Goal: Task Accomplishment & Management: Manage account settings

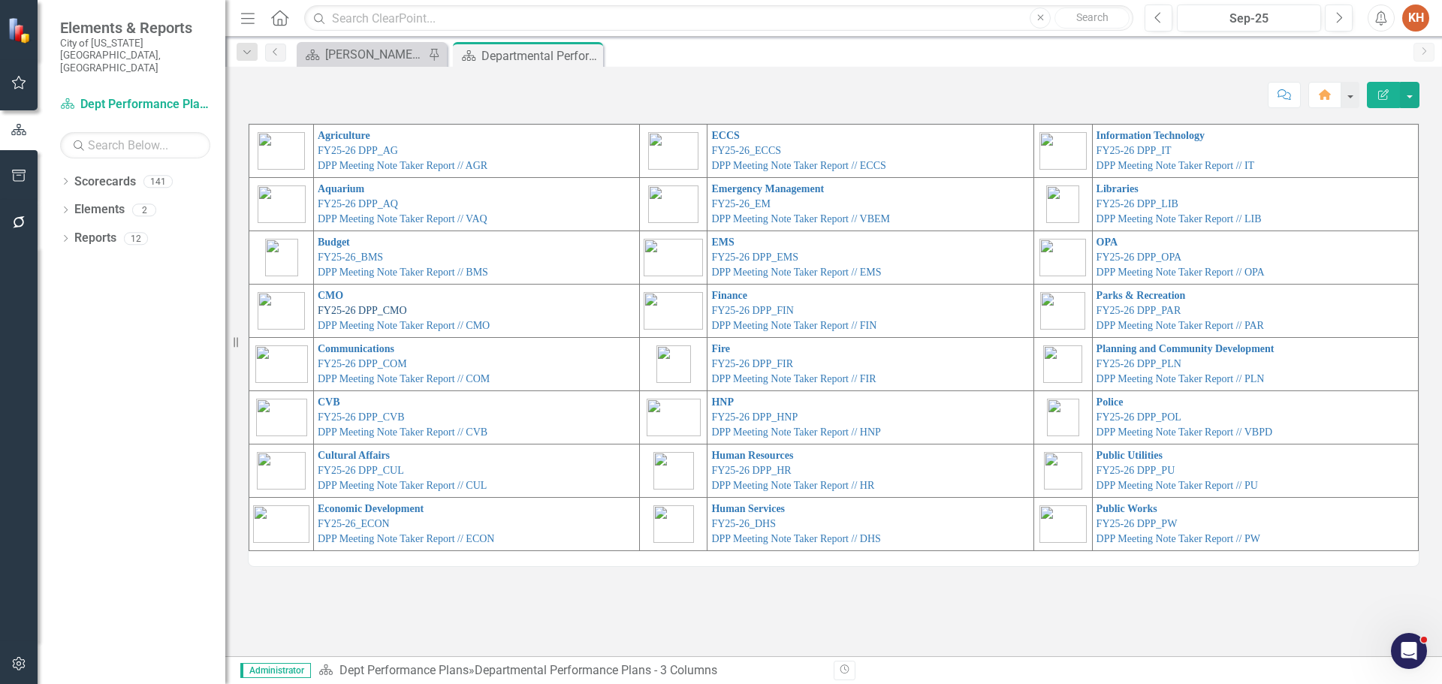
click at [379, 310] on link "FY25-26 DPP_CMO" at bounding box center [362, 310] width 89 height 11
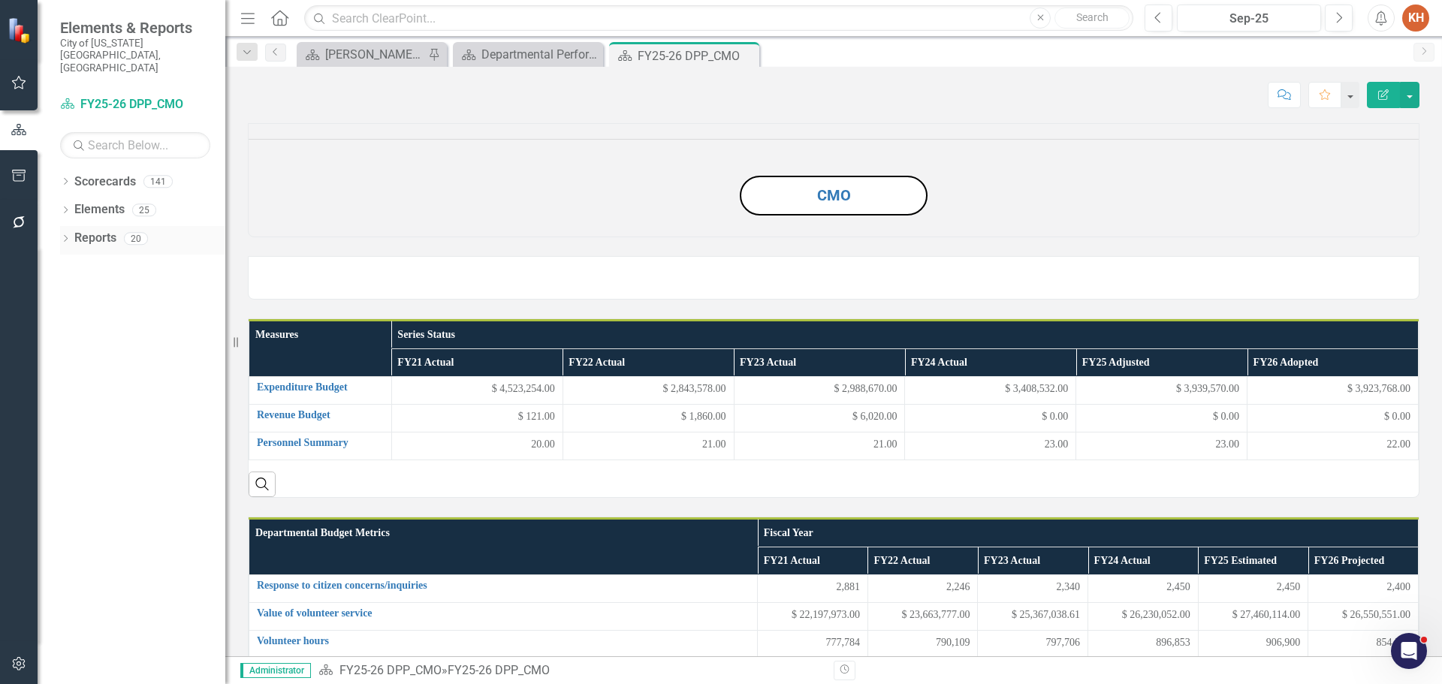
click at [80, 230] on link "Reports" at bounding box center [95, 238] width 42 height 17
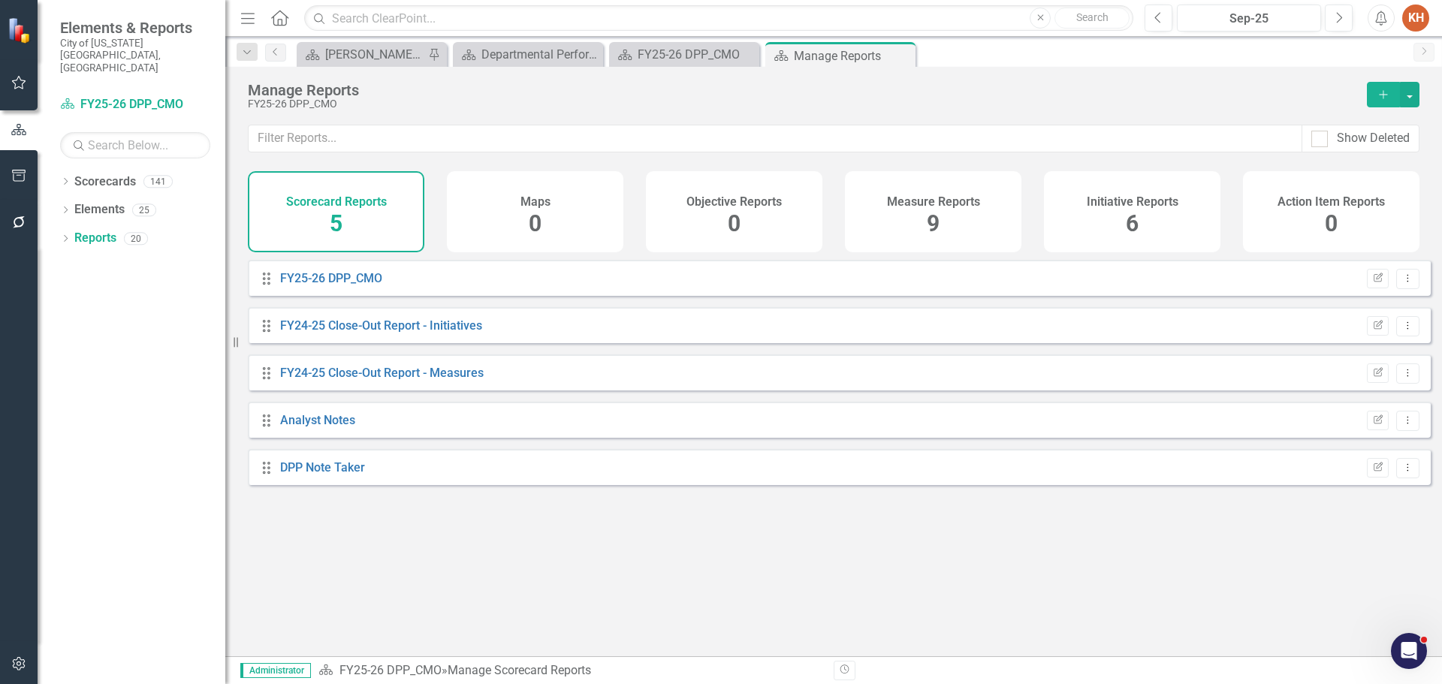
click at [1109, 205] on h4 "Initiative Reports" at bounding box center [1133, 202] width 92 height 14
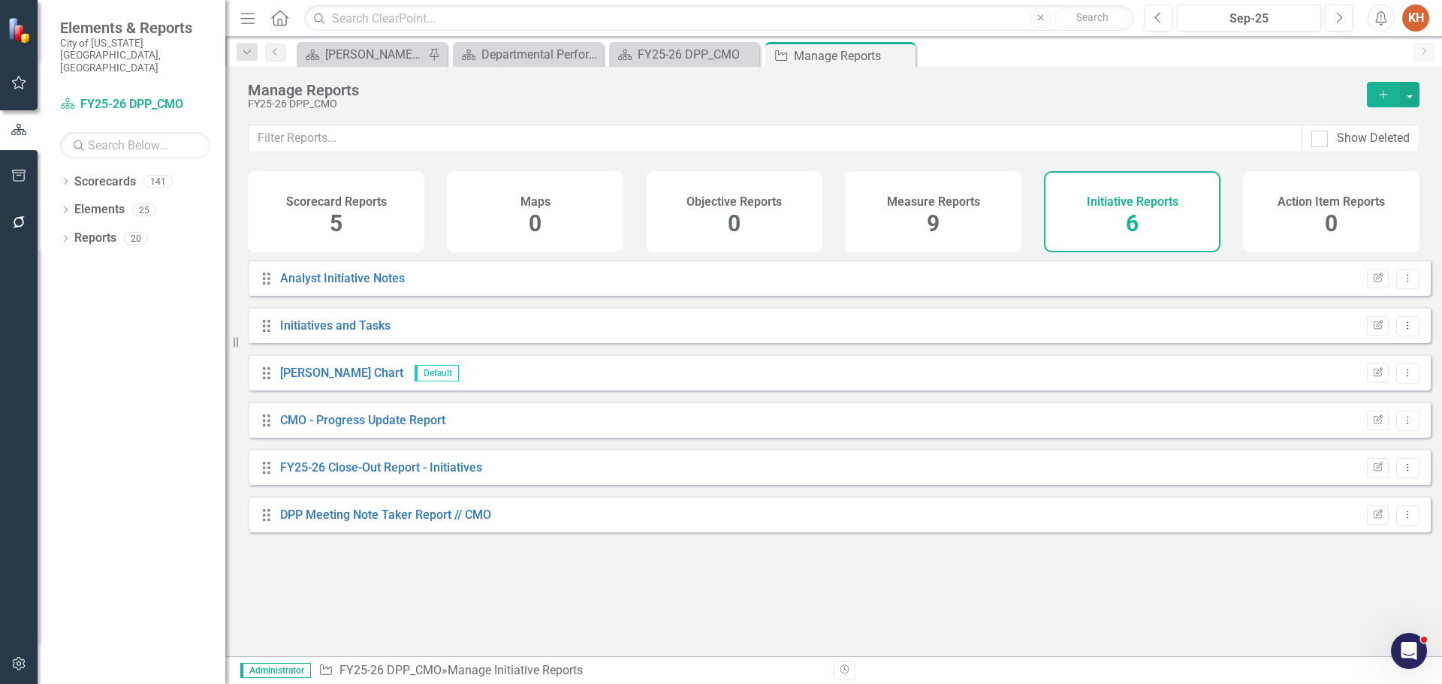
click at [412, 430] on div "CMO - Progress Update Report" at bounding box center [362, 420] width 165 height 17
click at [411, 427] on link "CMO - Progress Update Report" at bounding box center [362, 420] width 165 height 14
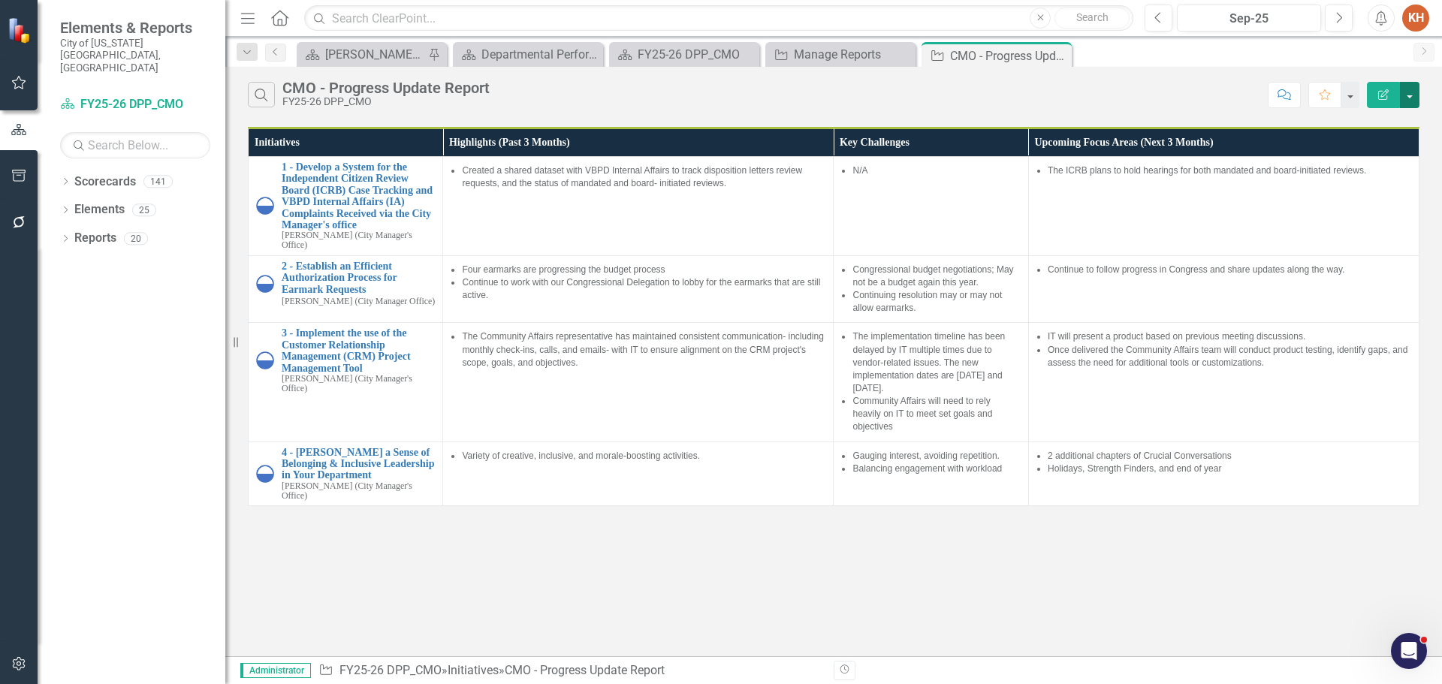
click at [1408, 98] on button "button" at bounding box center [1410, 95] width 20 height 26
click at [1373, 153] on link "PDF Export to PDF" at bounding box center [1359, 153] width 119 height 28
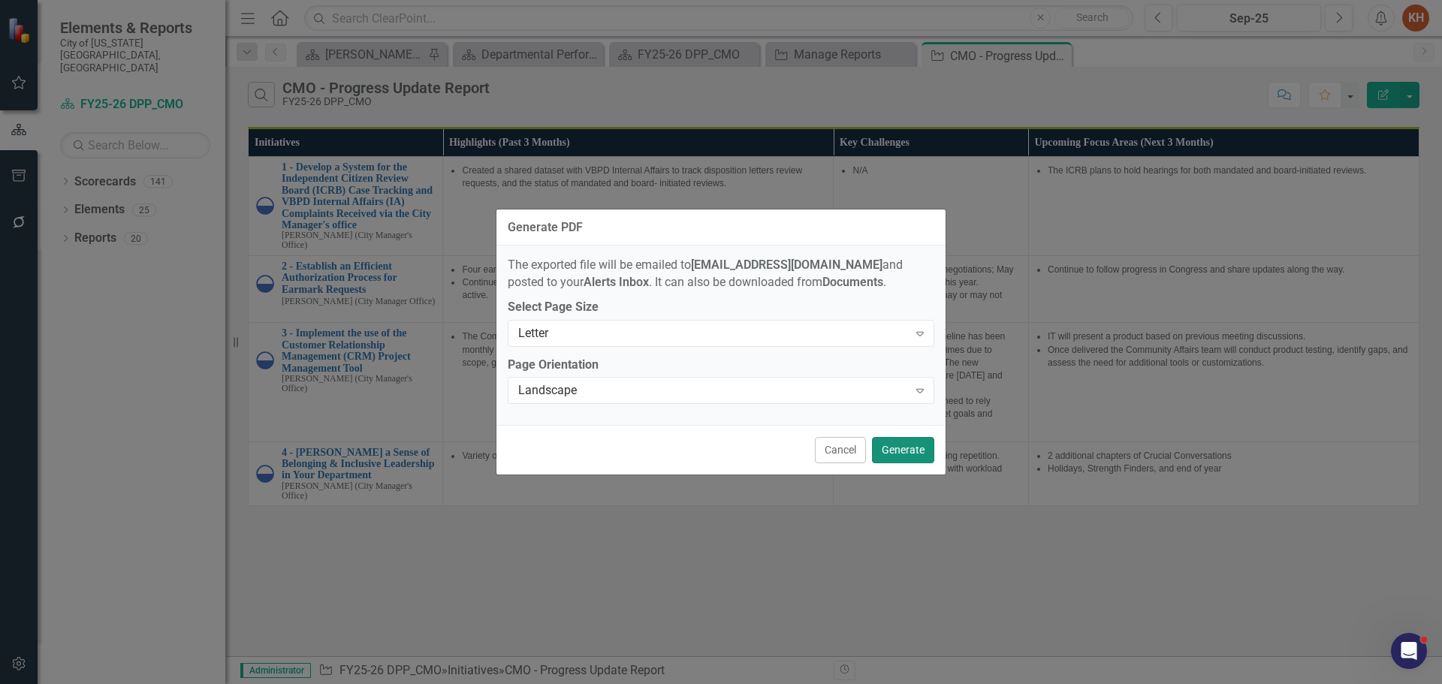
click at [901, 447] on button "Generate" at bounding box center [903, 450] width 62 height 26
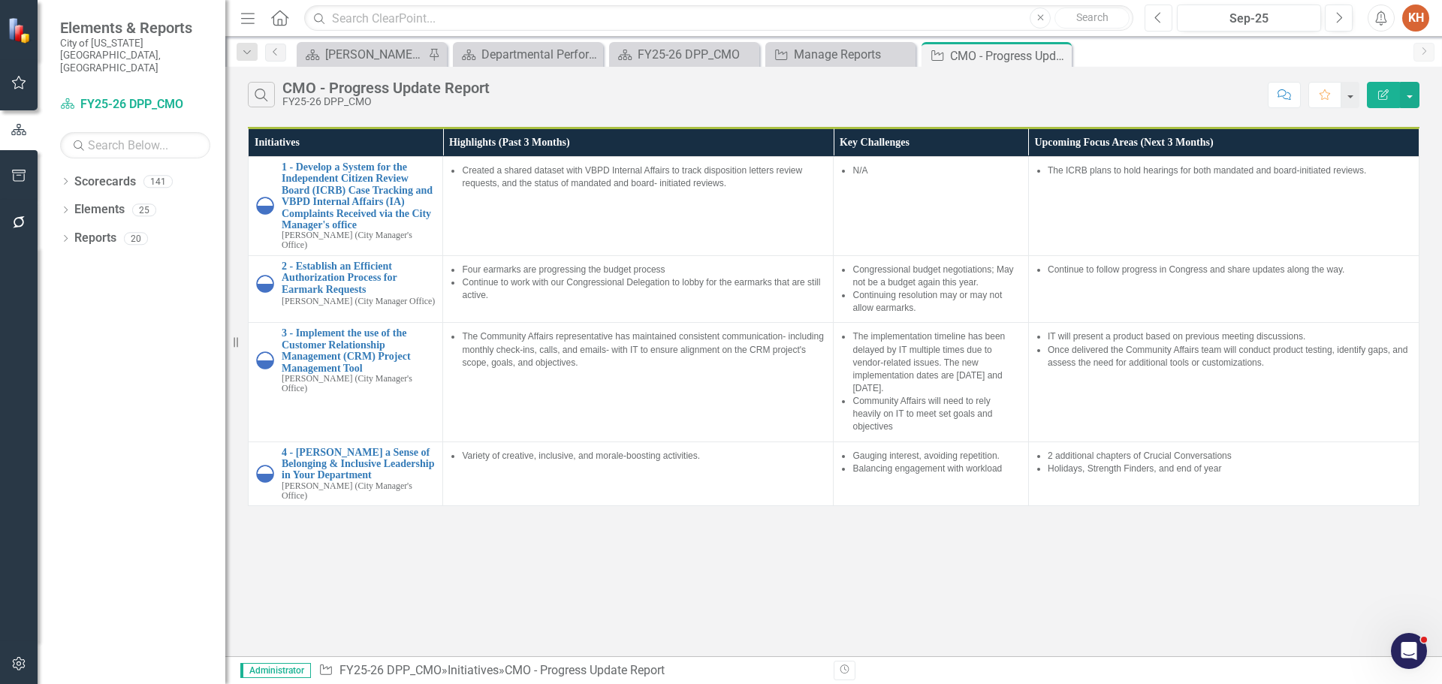
click at [1155, 16] on icon "Previous" at bounding box center [1159, 18] width 8 height 14
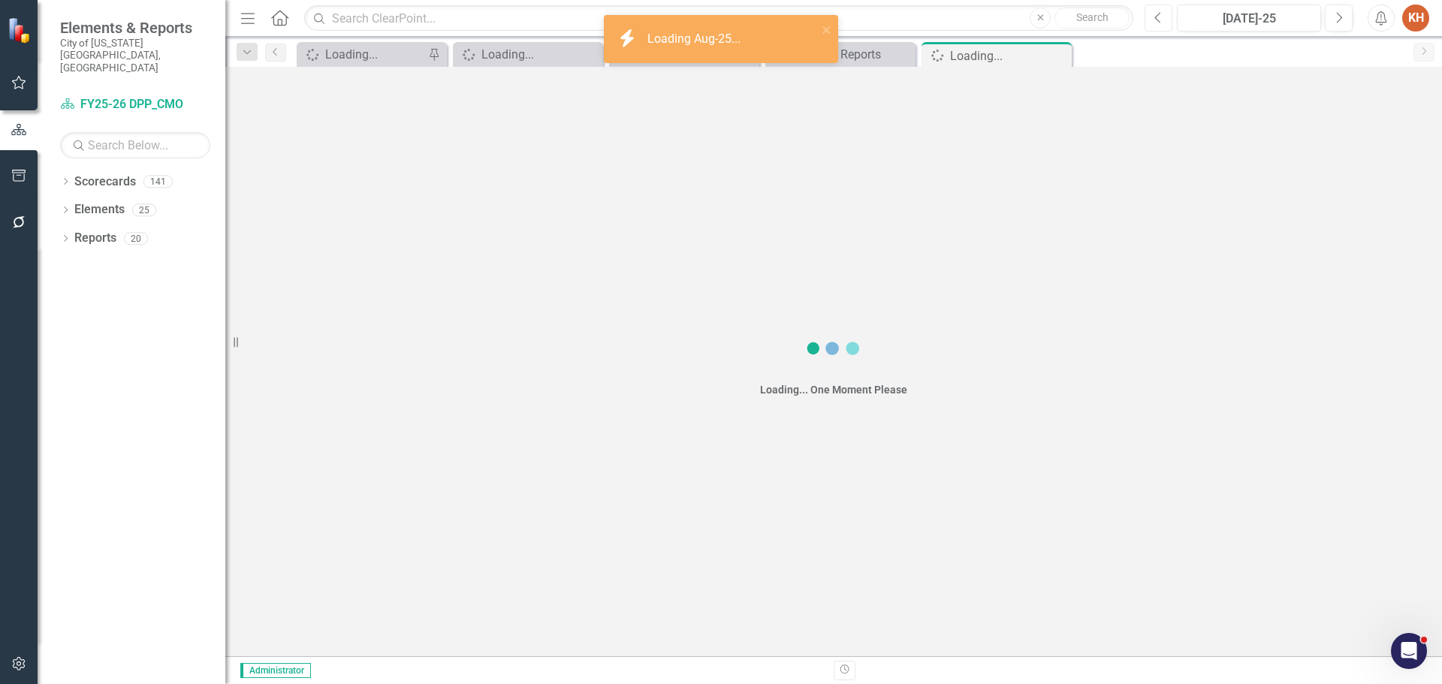
click at [1155, 16] on icon "Previous" at bounding box center [1159, 18] width 8 height 14
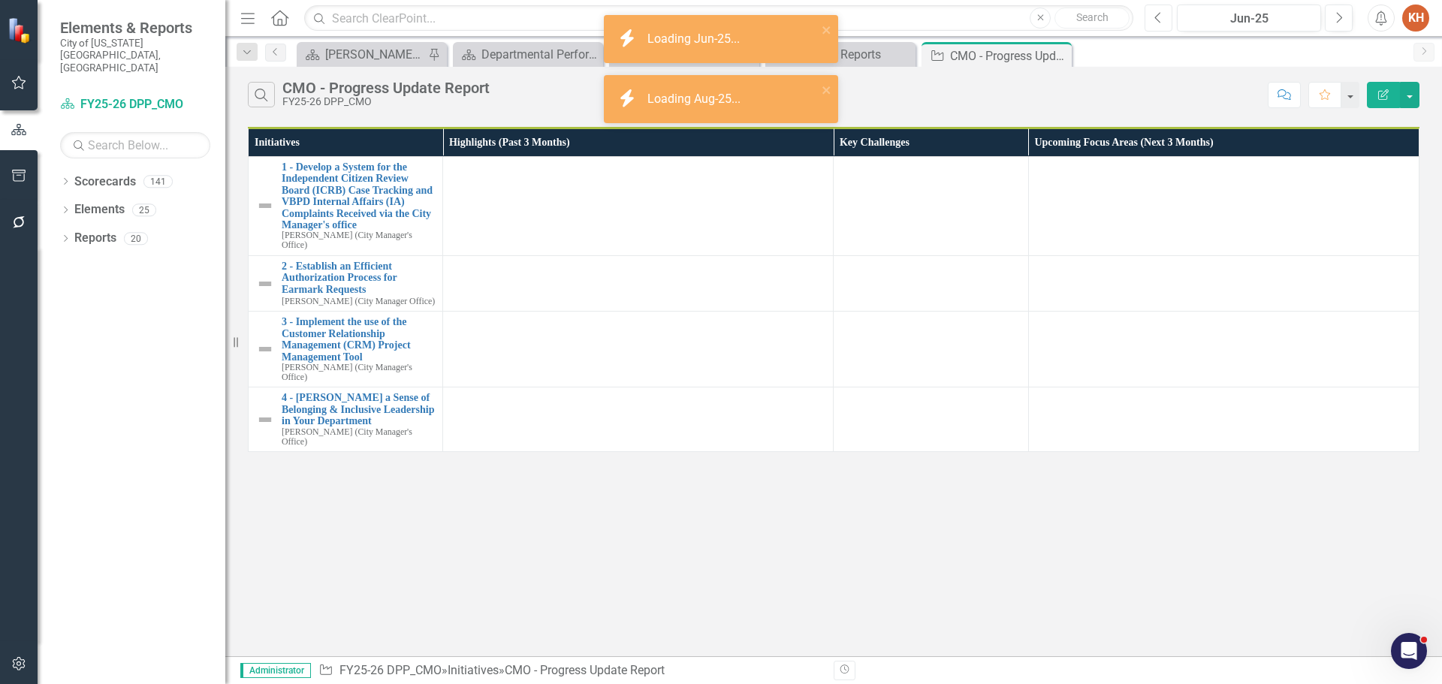
click at [1155, 16] on icon "Previous" at bounding box center [1159, 18] width 8 height 14
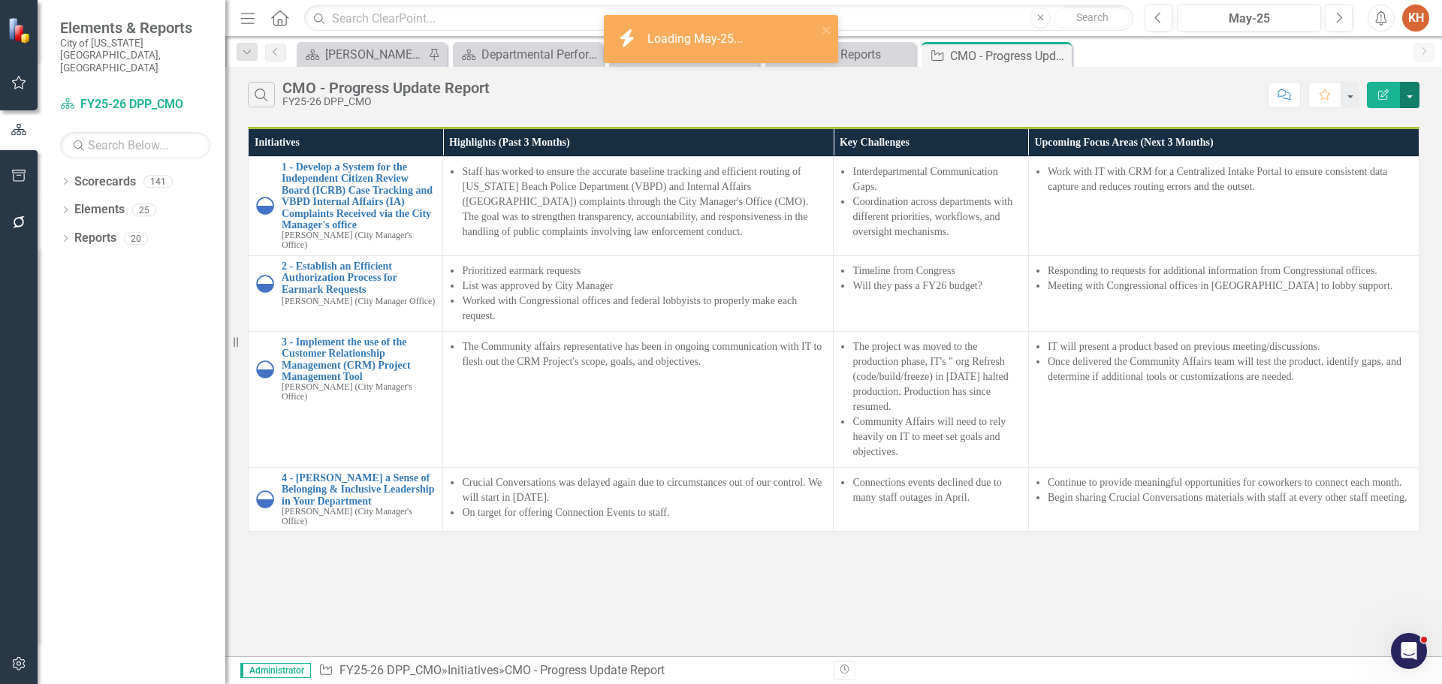
click at [1415, 100] on button "button" at bounding box center [1410, 95] width 20 height 26
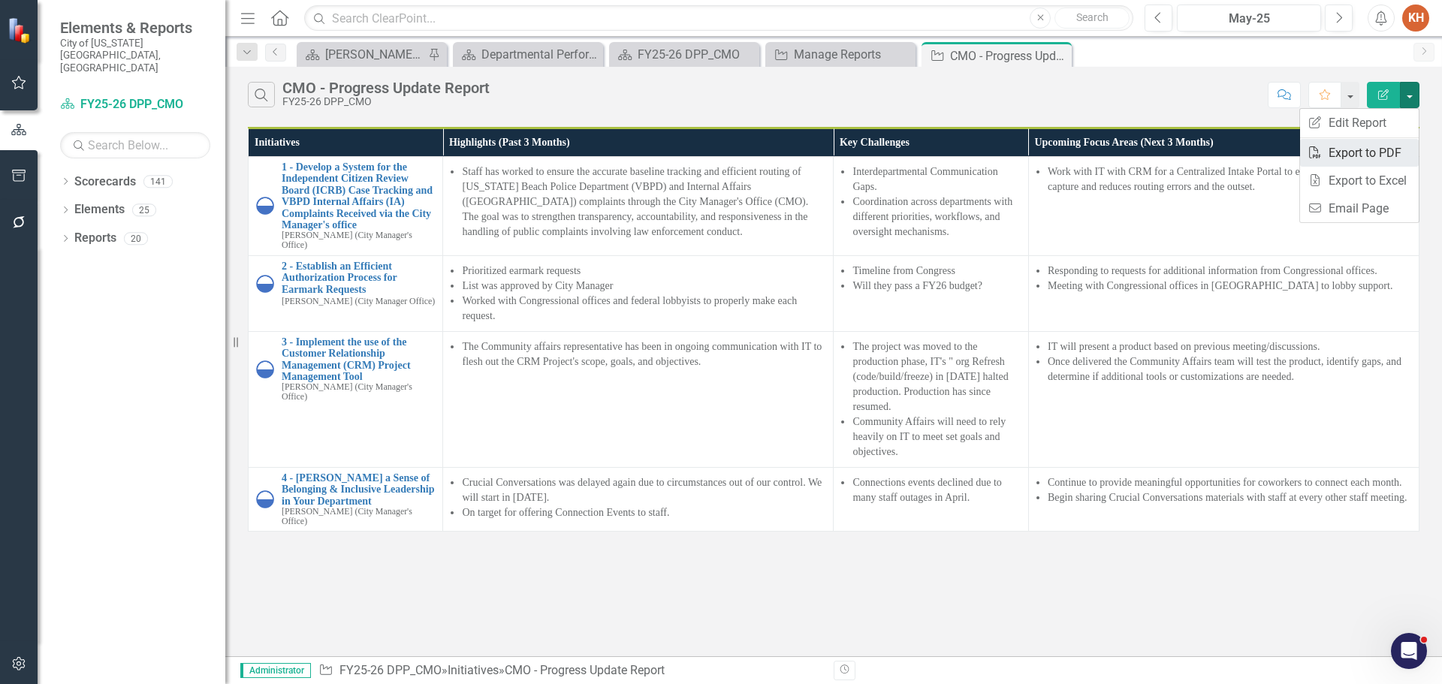
click at [1373, 159] on link "PDF Export to PDF" at bounding box center [1359, 153] width 119 height 28
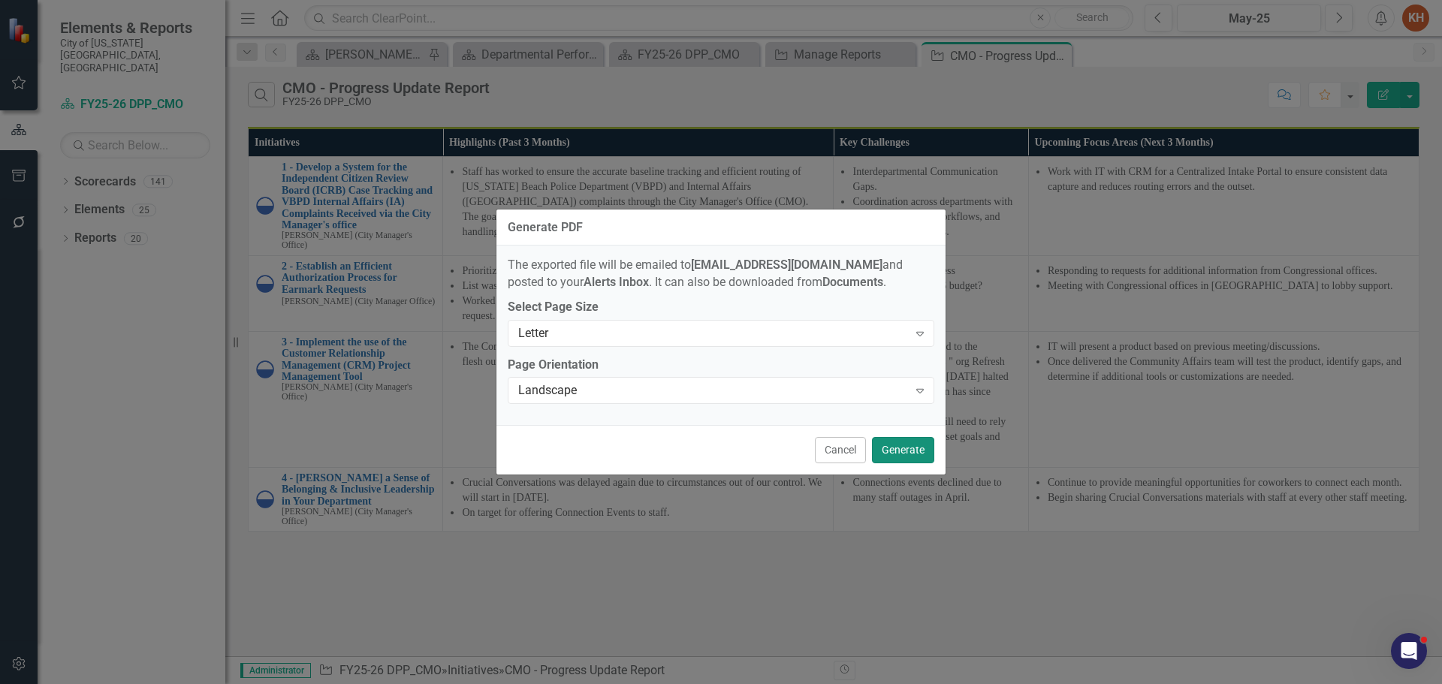
click at [903, 448] on button "Generate" at bounding box center [903, 450] width 62 height 26
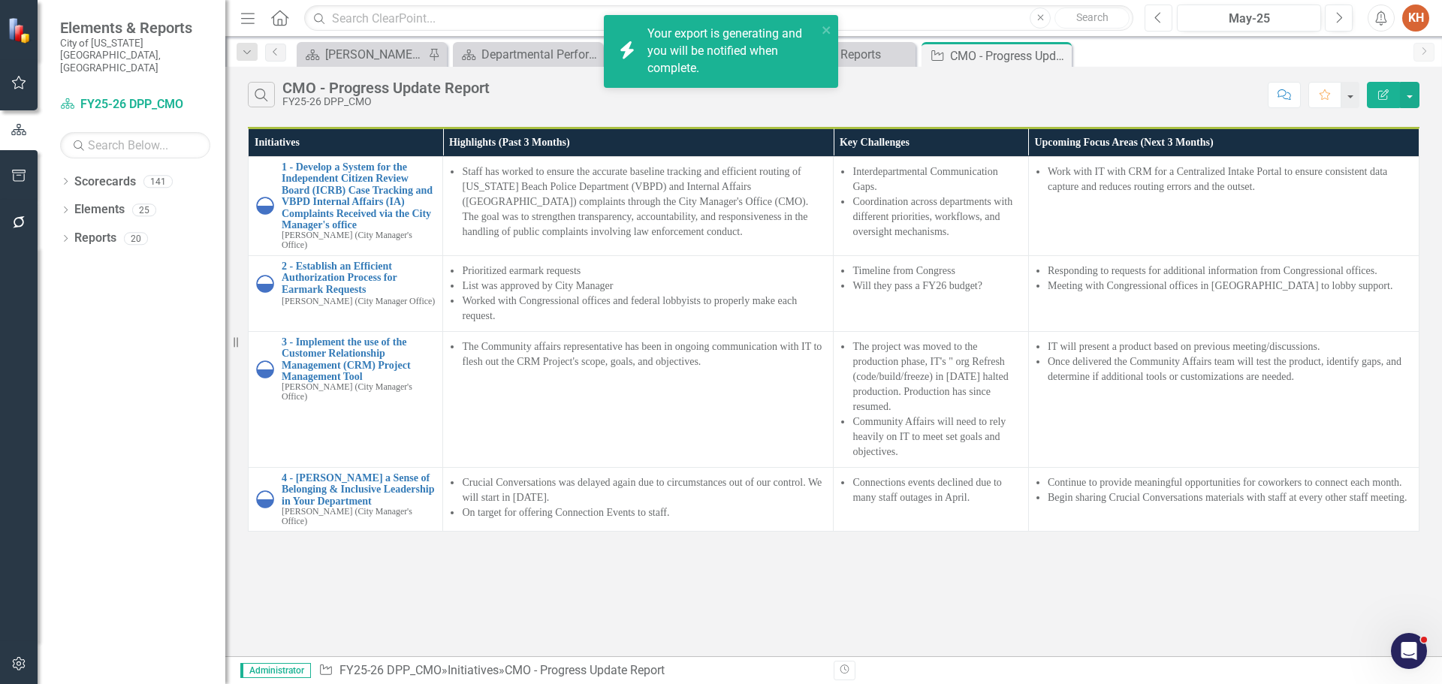
click at [1156, 20] on icon "Previous" at bounding box center [1159, 18] width 8 height 14
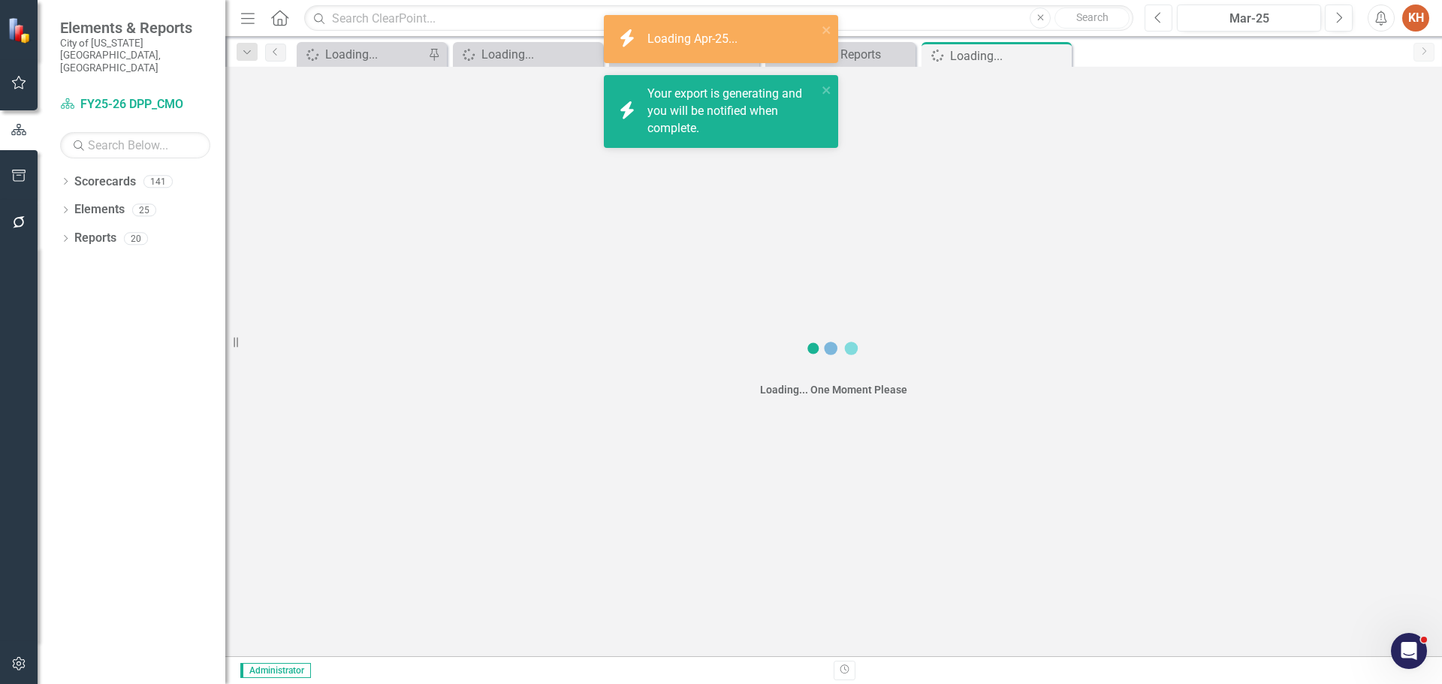
click at [1156, 20] on icon "Previous" at bounding box center [1159, 18] width 8 height 14
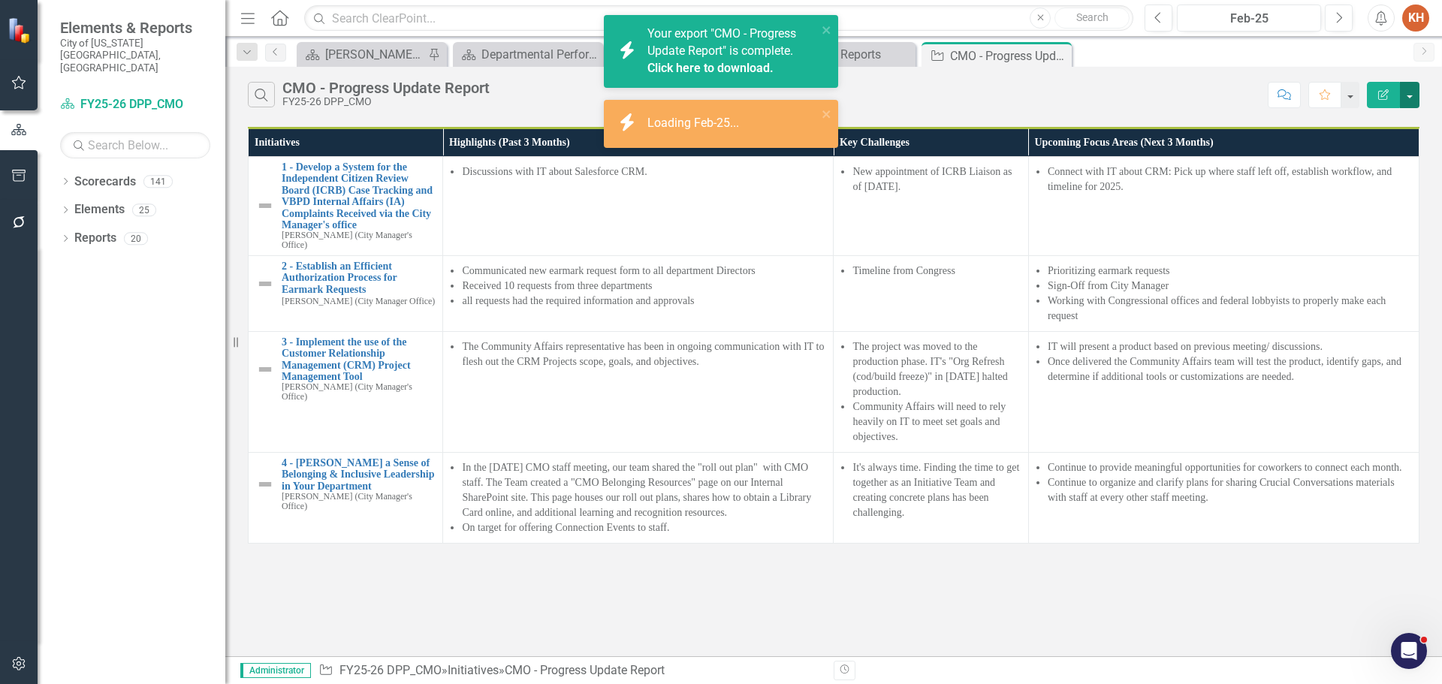
click at [1408, 91] on button "button" at bounding box center [1410, 95] width 20 height 26
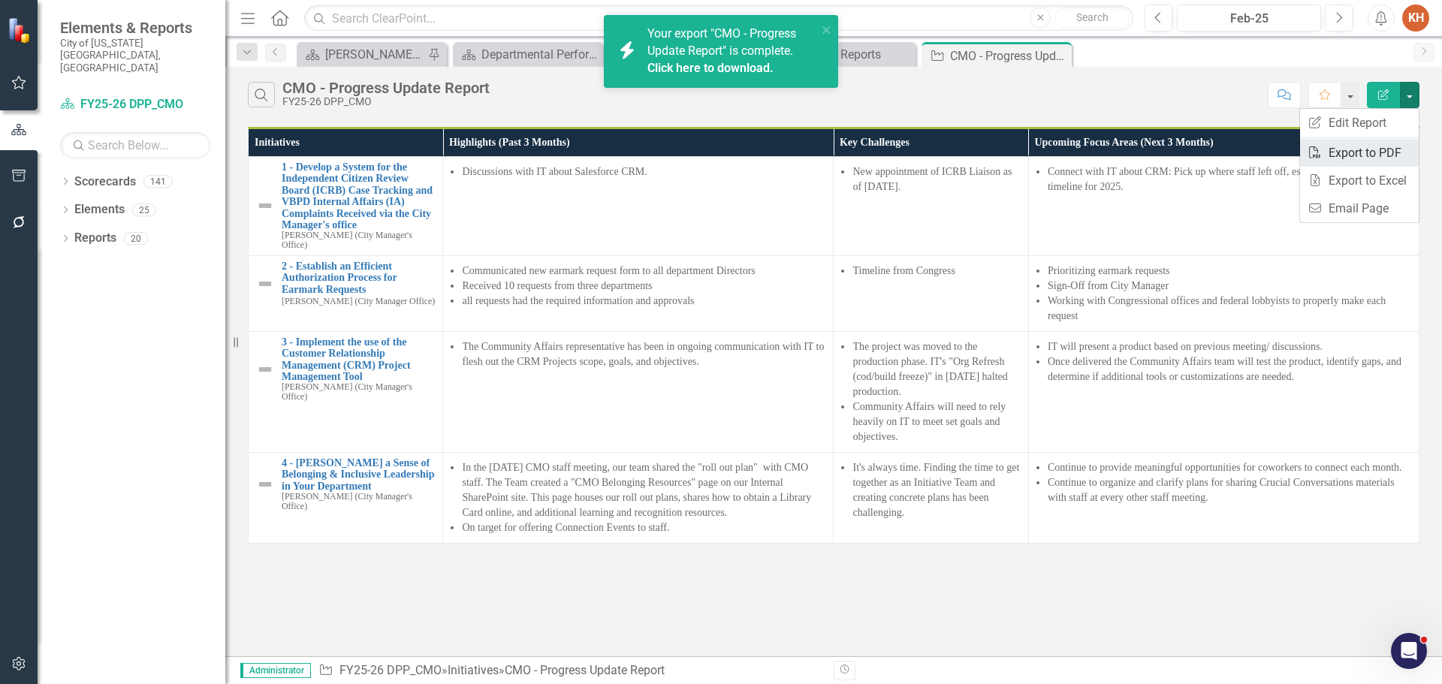
click at [1378, 156] on link "PDF Export to PDF" at bounding box center [1359, 153] width 119 height 28
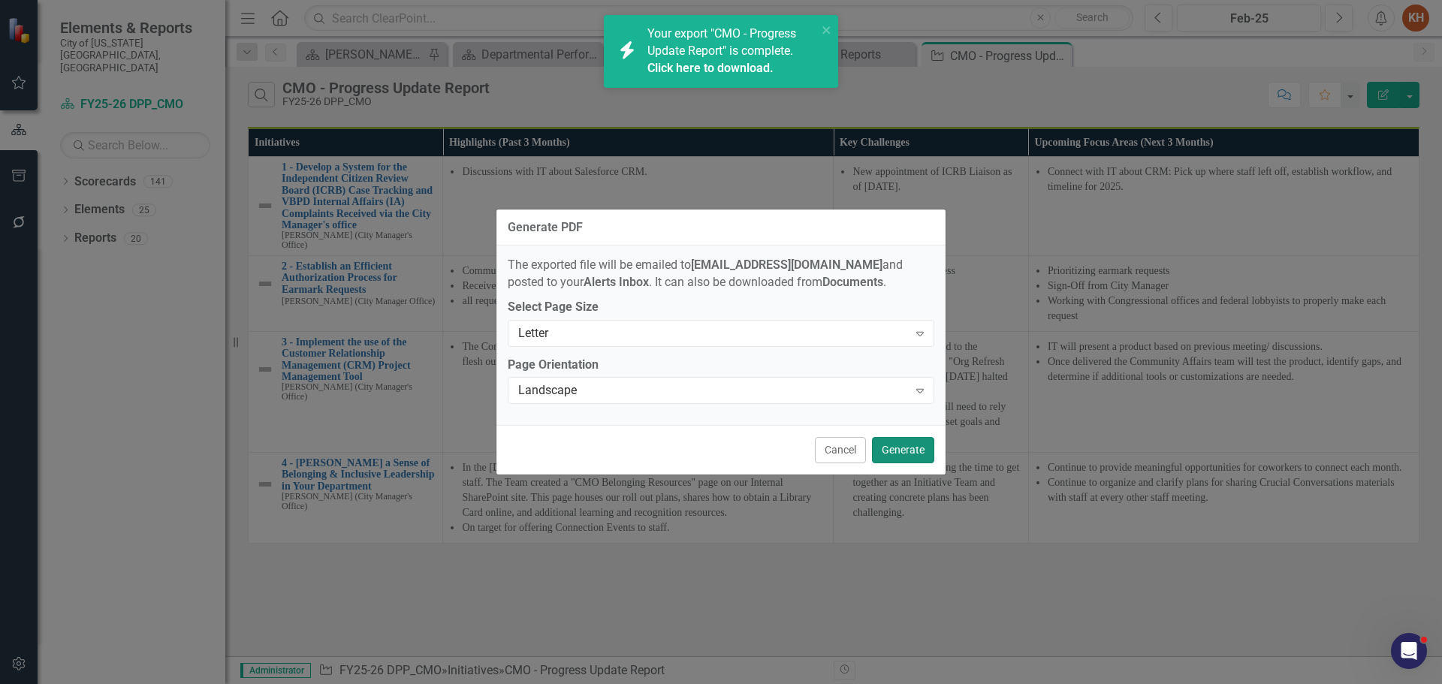
click at [894, 449] on button "Generate" at bounding box center [903, 450] width 62 height 26
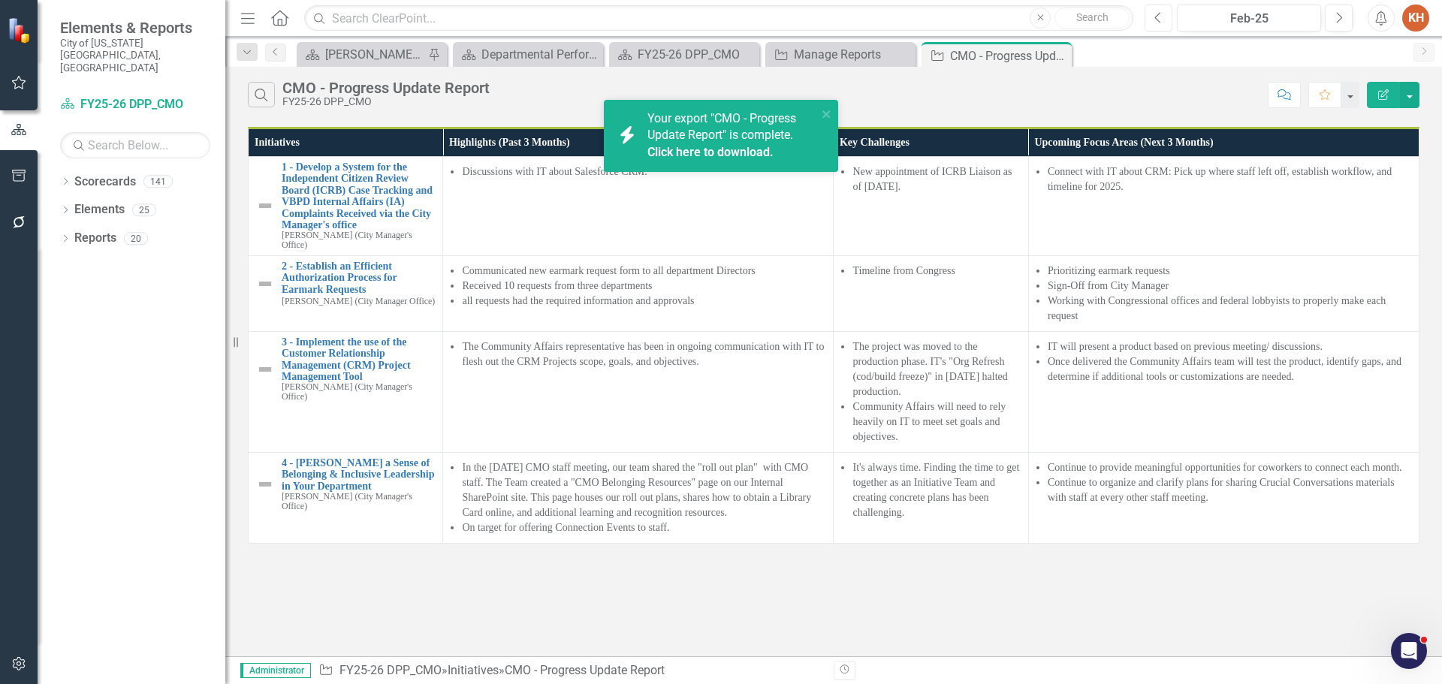
click at [1168, 23] on button "Previous" at bounding box center [1159, 18] width 28 height 27
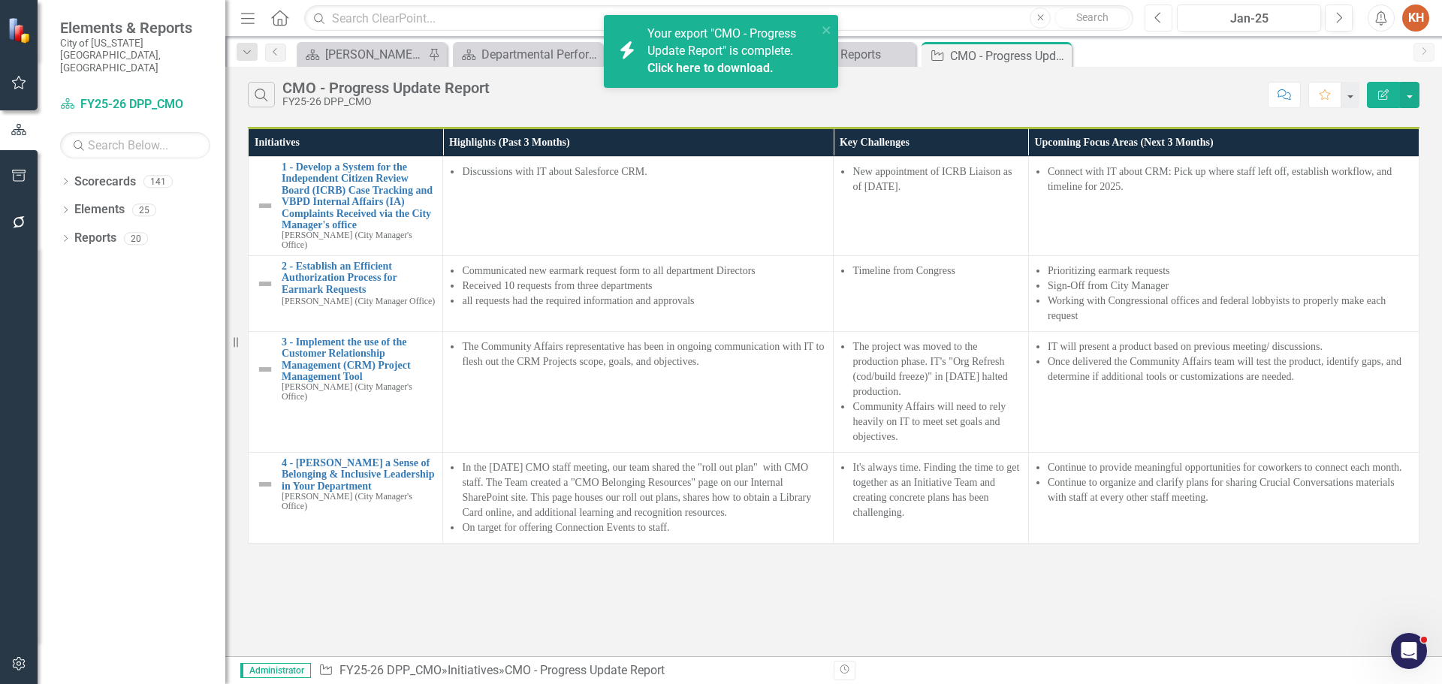
click at [1168, 23] on button "Previous" at bounding box center [1159, 18] width 28 height 27
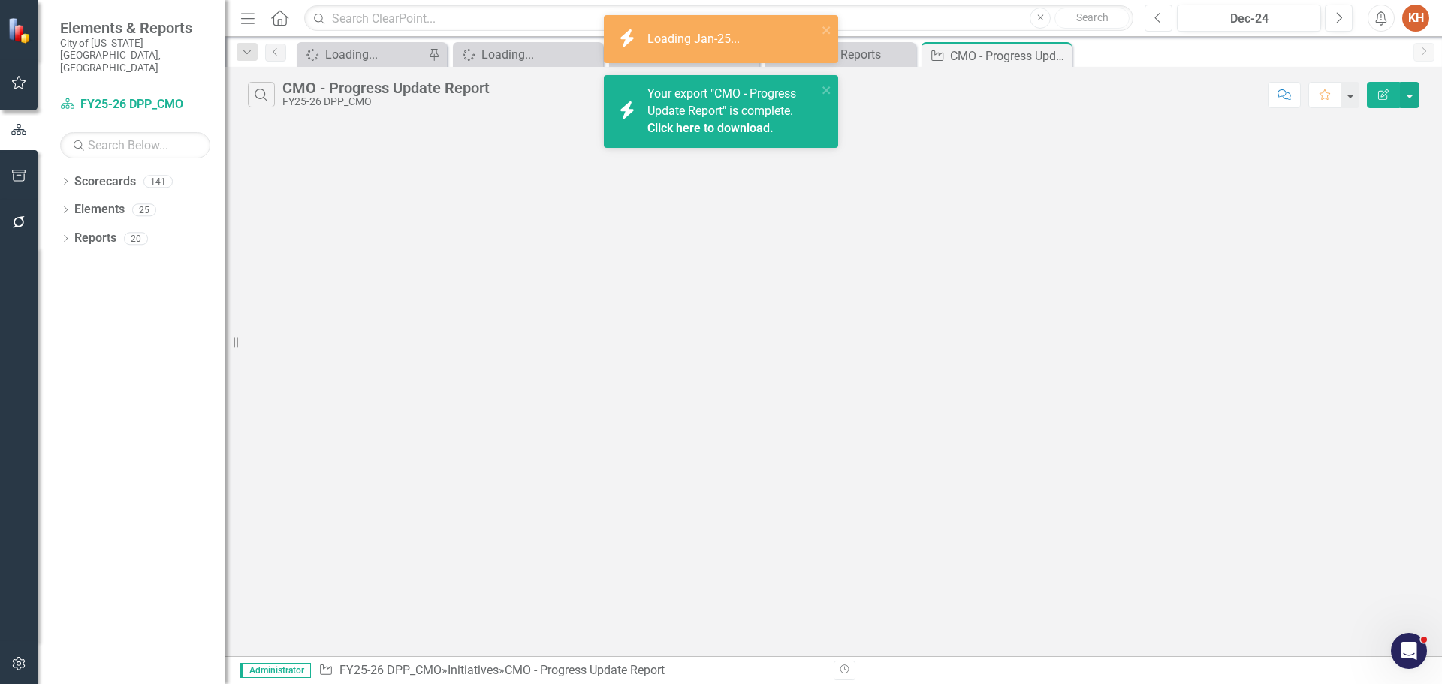
click at [1168, 23] on button "Previous" at bounding box center [1159, 18] width 28 height 27
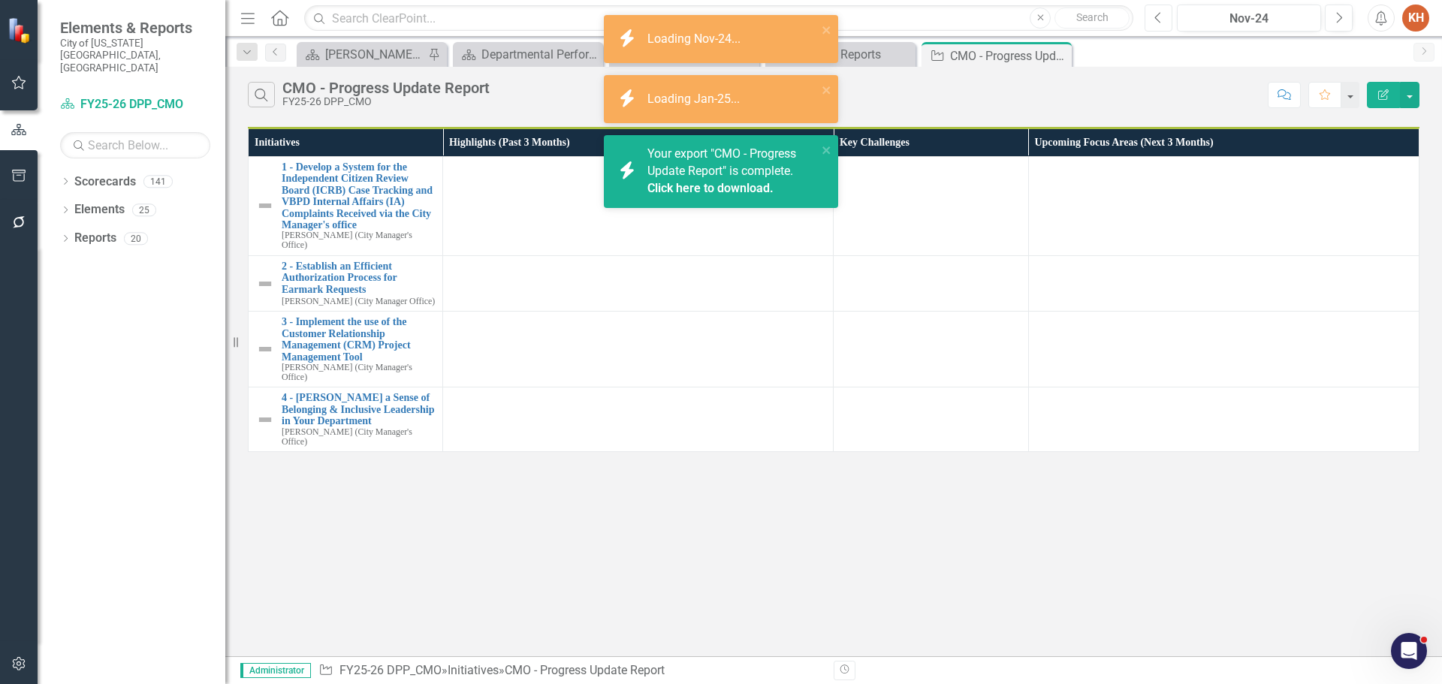
click at [1168, 23] on button "Previous" at bounding box center [1159, 18] width 28 height 27
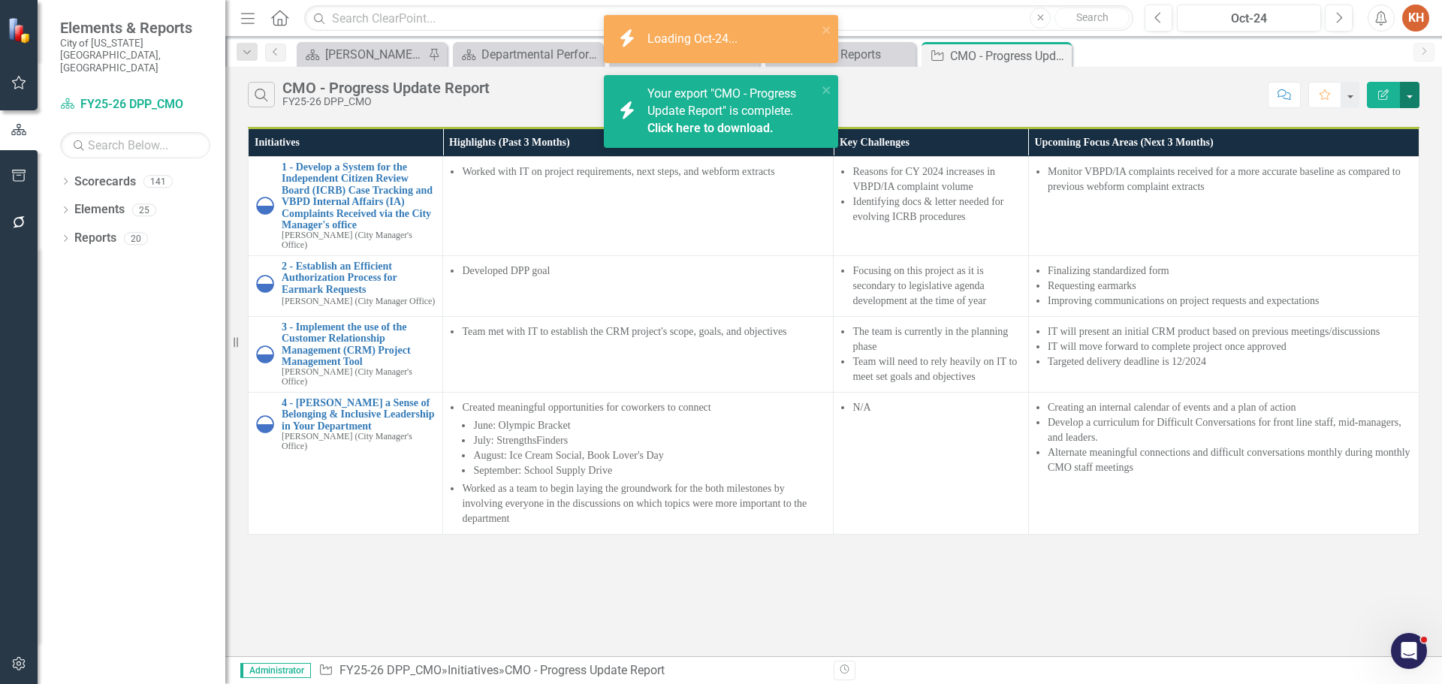
click at [1409, 98] on button "button" at bounding box center [1410, 95] width 20 height 26
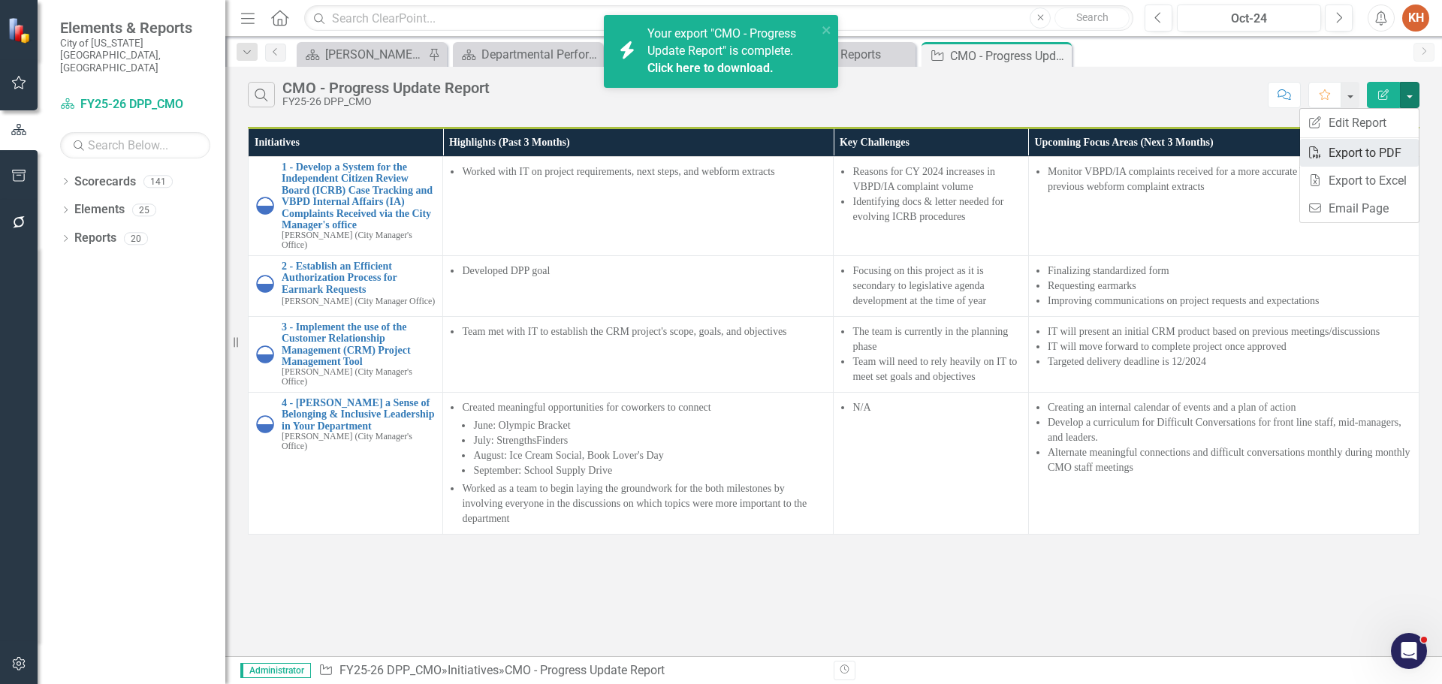
click at [1380, 154] on link "PDF Export to PDF" at bounding box center [1359, 153] width 119 height 28
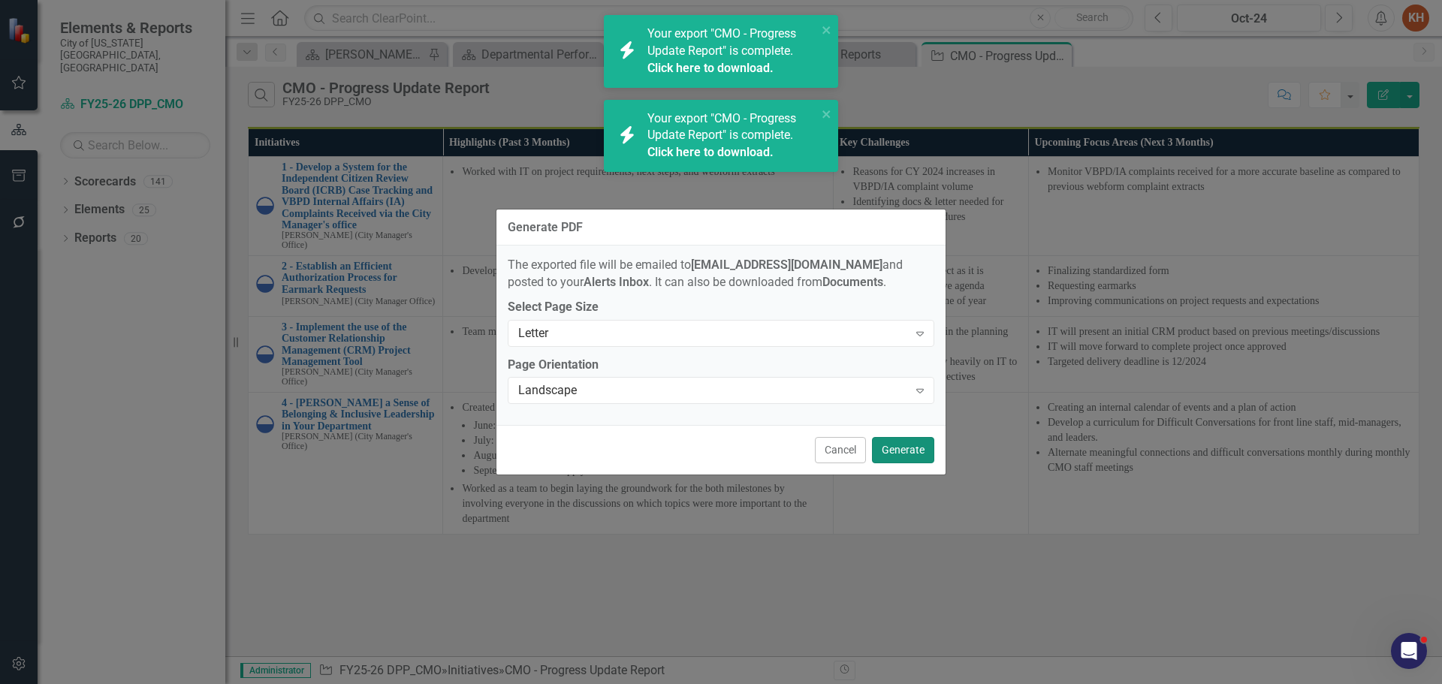
click at [896, 446] on button "Generate" at bounding box center [903, 450] width 62 height 26
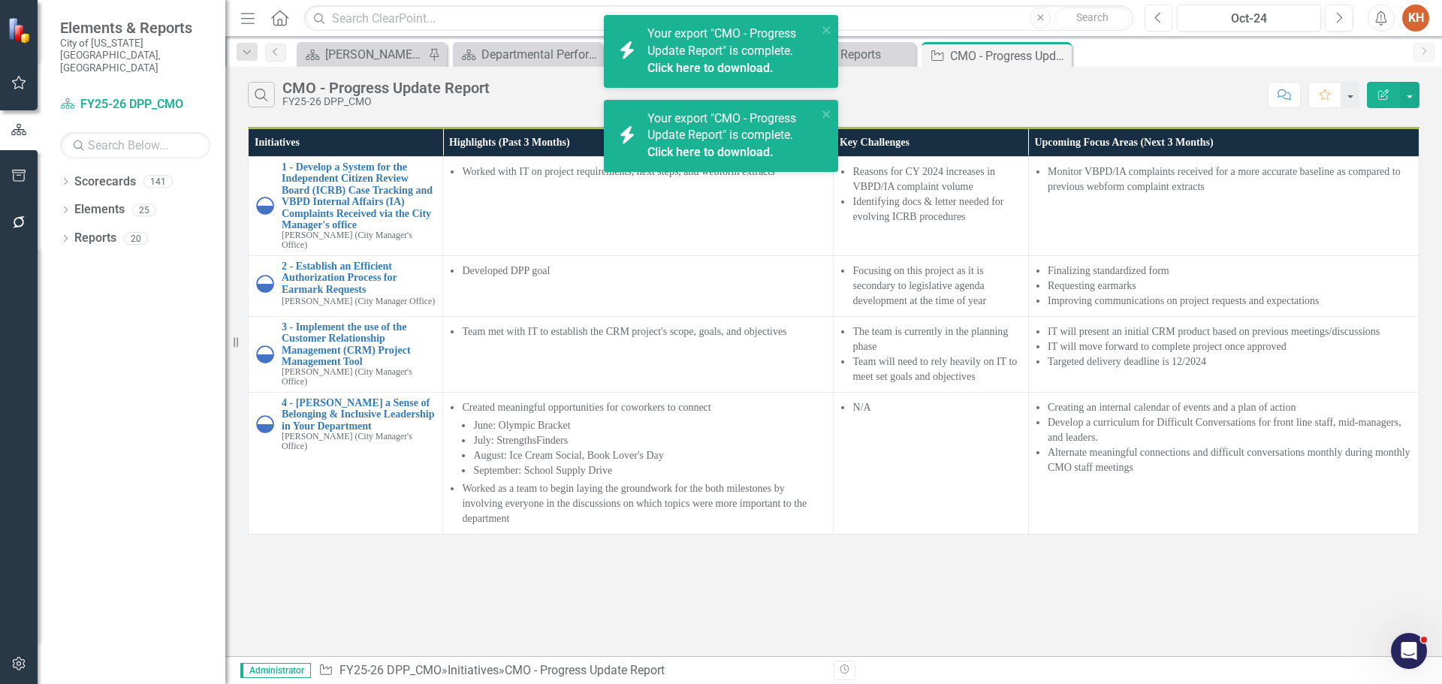
click at [1155, 19] on icon "Previous" at bounding box center [1159, 18] width 8 height 14
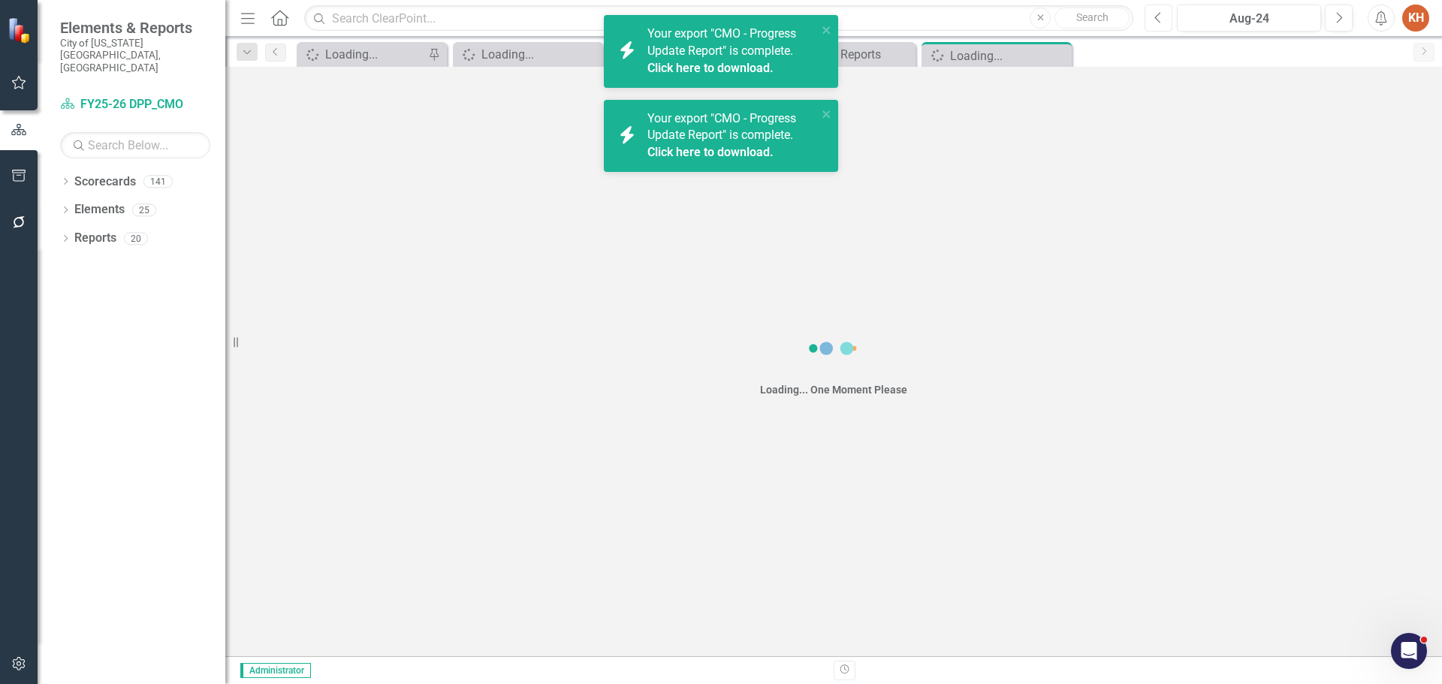
click at [1155, 19] on icon "Previous" at bounding box center [1159, 18] width 8 height 14
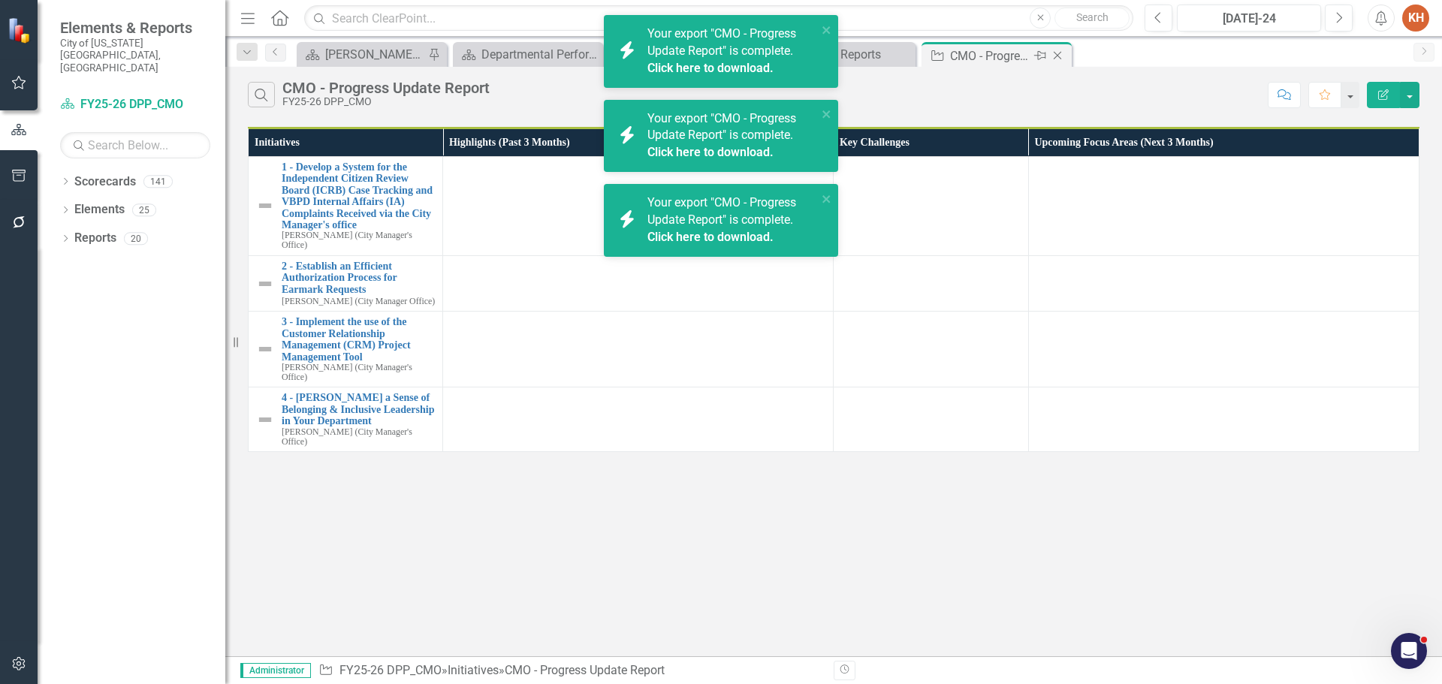
click at [1058, 57] on icon "Close" at bounding box center [1057, 56] width 15 height 12
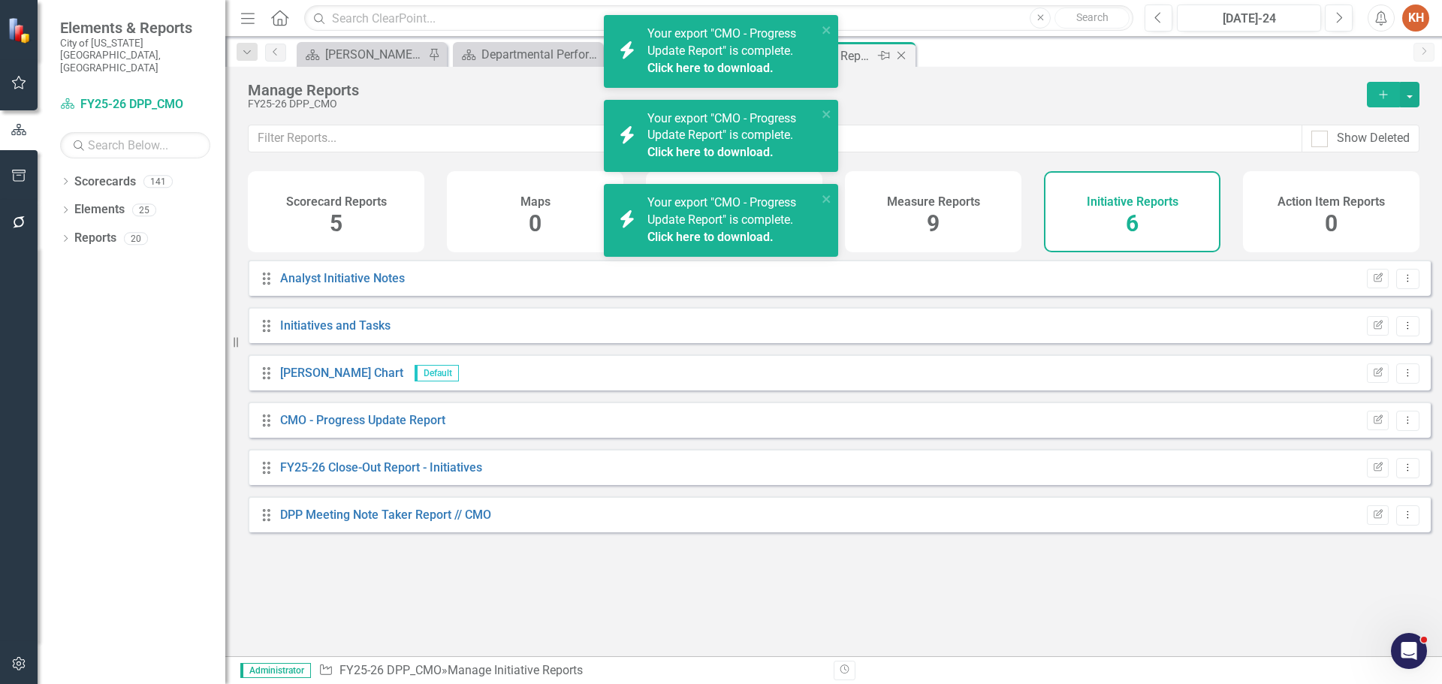
click at [898, 55] on icon "Close" at bounding box center [901, 56] width 15 height 12
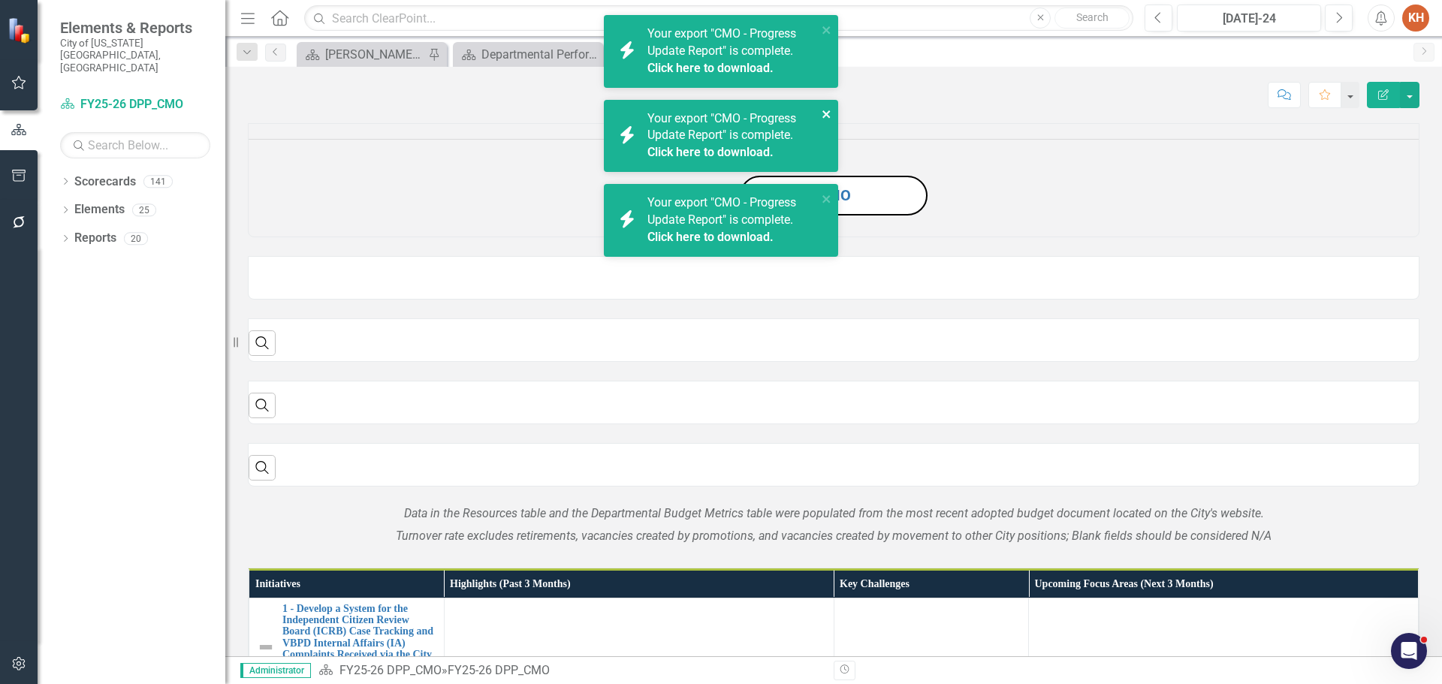
click at [828, 31] on div "icon.bolt Your export "CMO - Progress Update Report" is complete. Click here to…" at bounding box center [721, 142] width 240 height 260
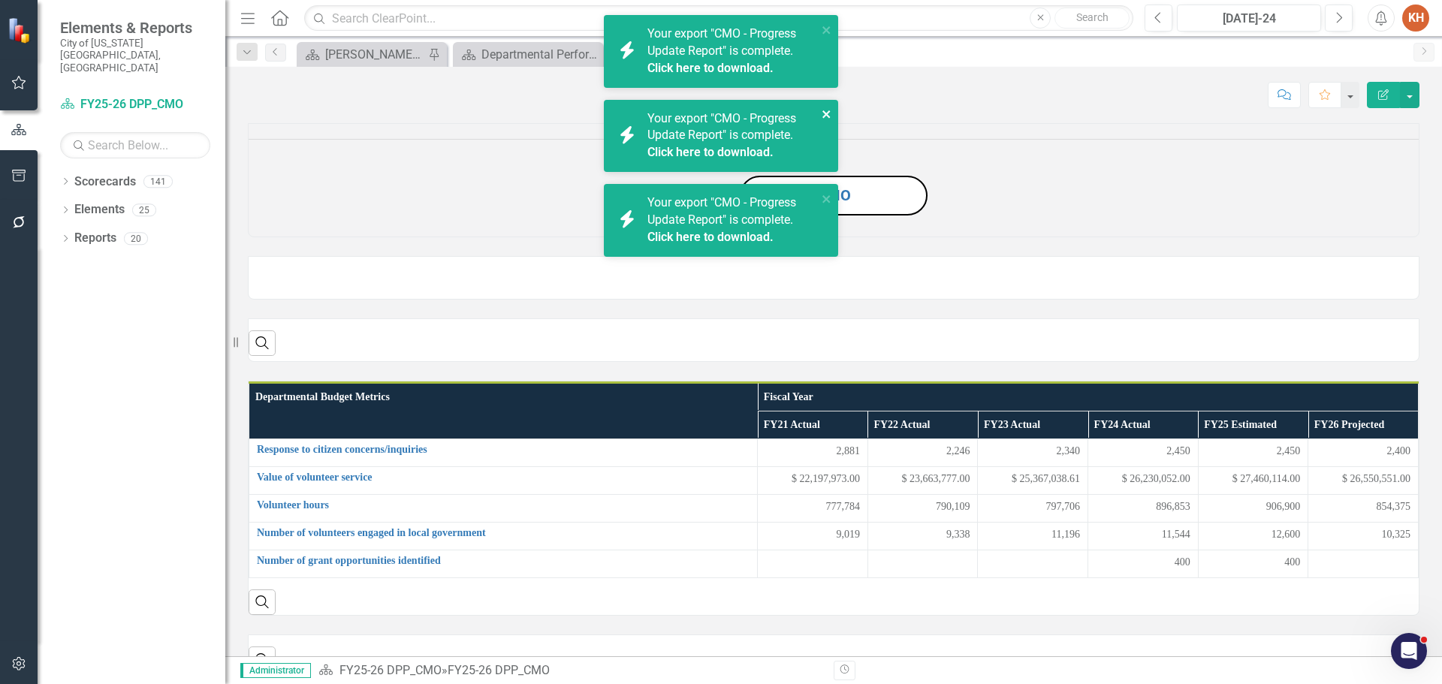
click at [825, 113] on icon "close" at bounding box center [827, 114] width 8 height 8
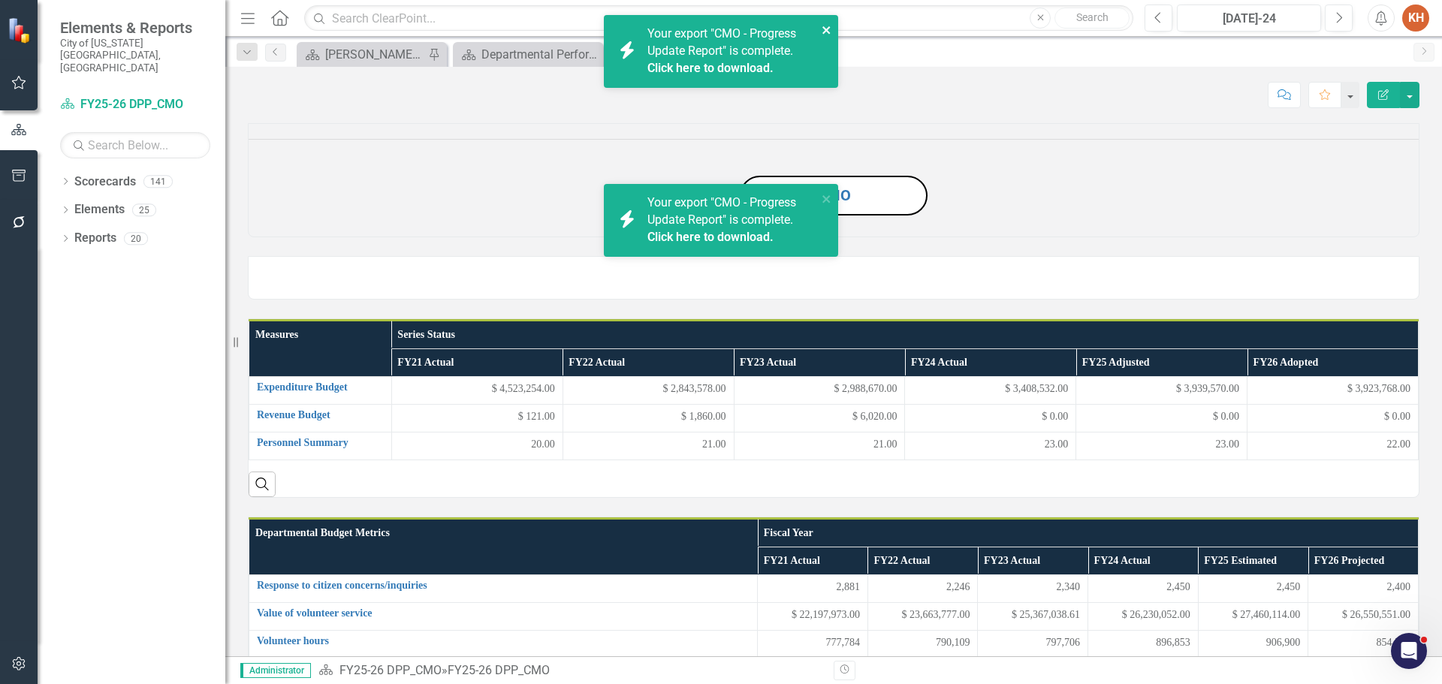
click at [828, 32] on icon "close" at bounding box center [827, 30] width 8 height 8
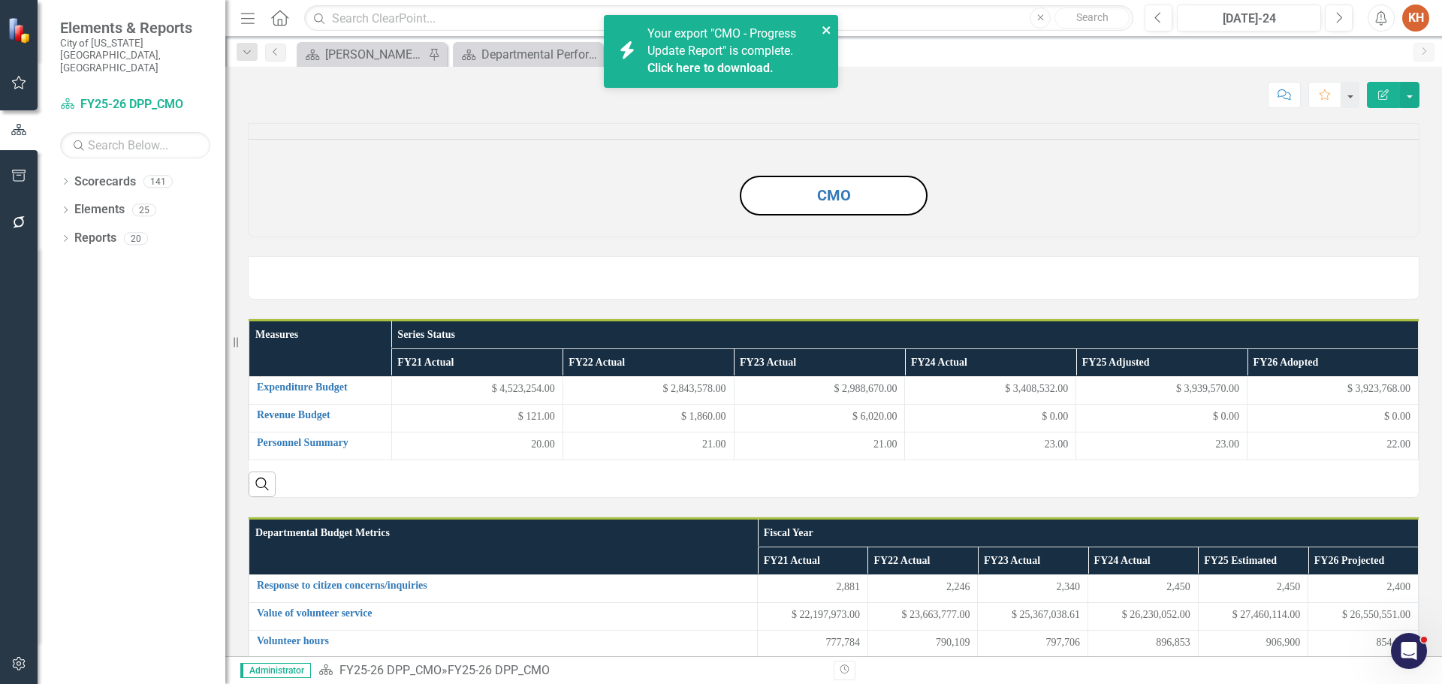
click at [827, 30] on icon "close" at bounding box center [827, 30] width 8 height 8
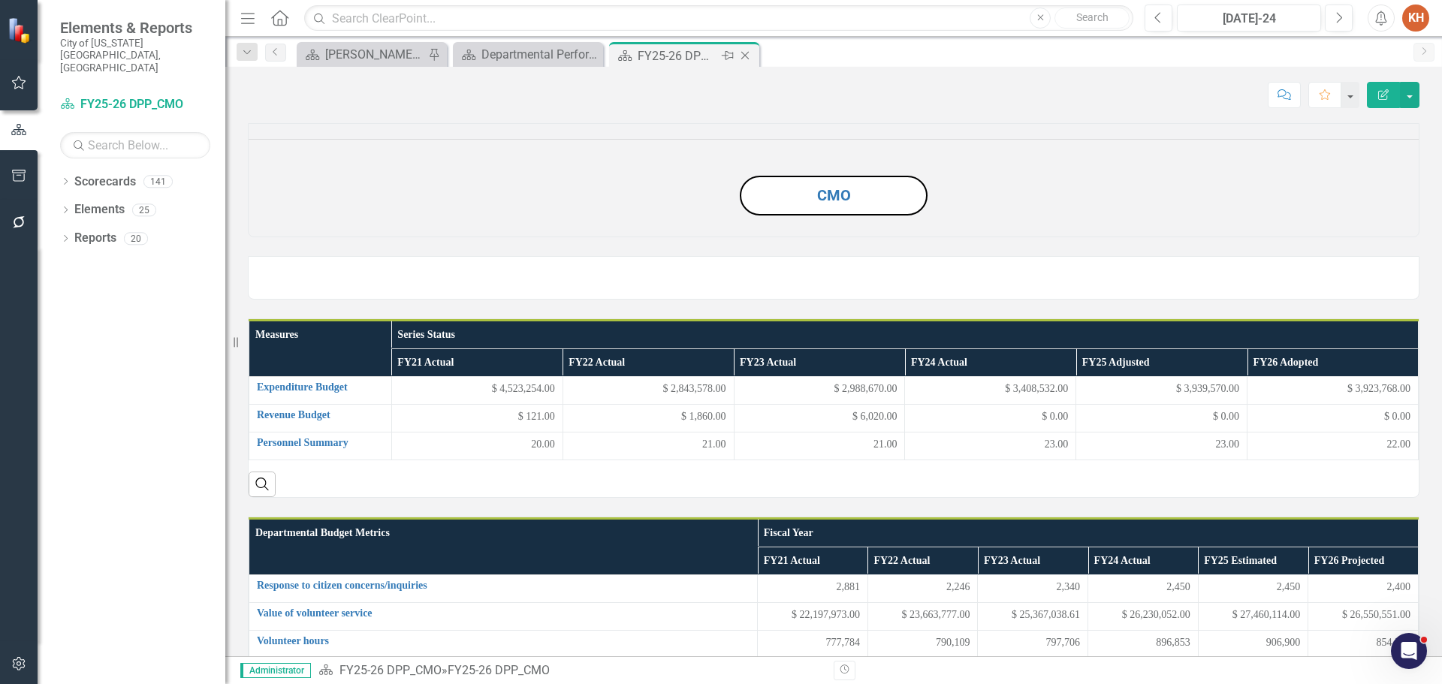
click at [744, 54] on icon at bounding box center [745, 56] width 8 height 8
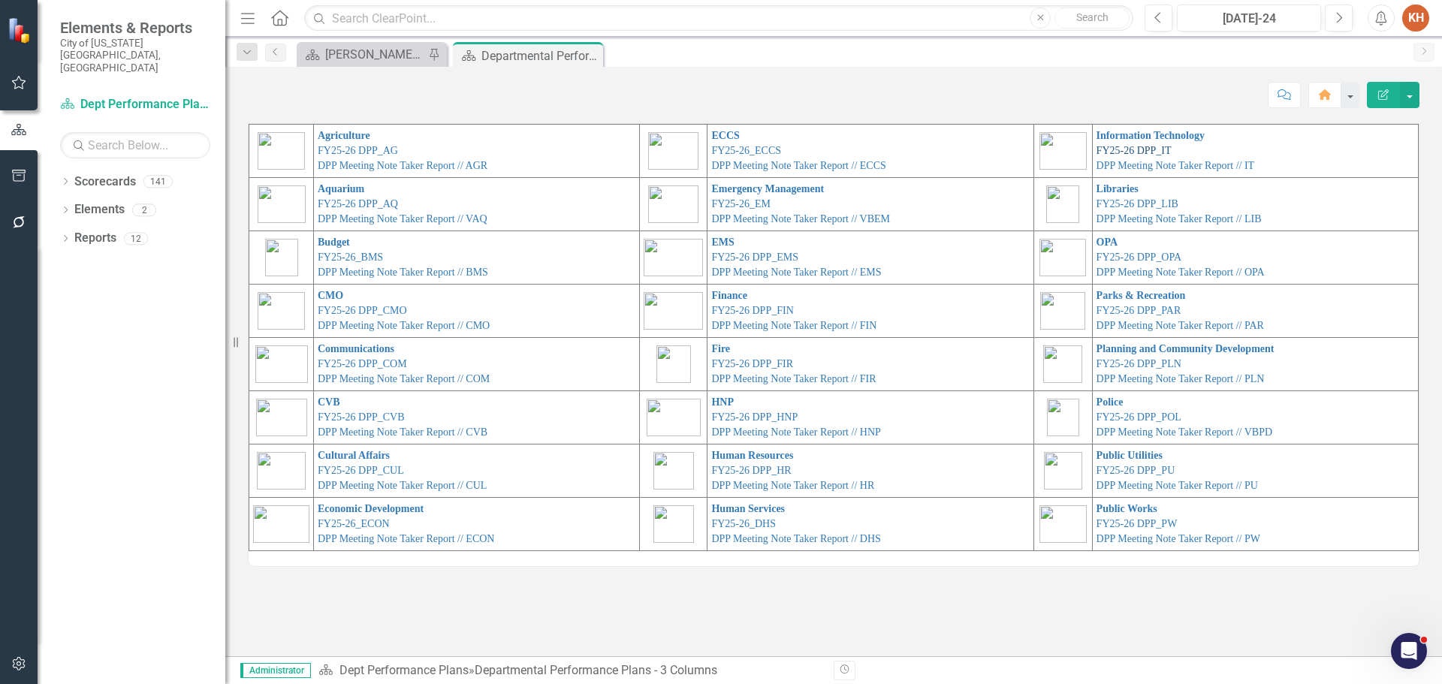
click at [1125, 149] on link "FY25-26 DPP_IT" at bounding box center [1134, 150] width 75 height 11
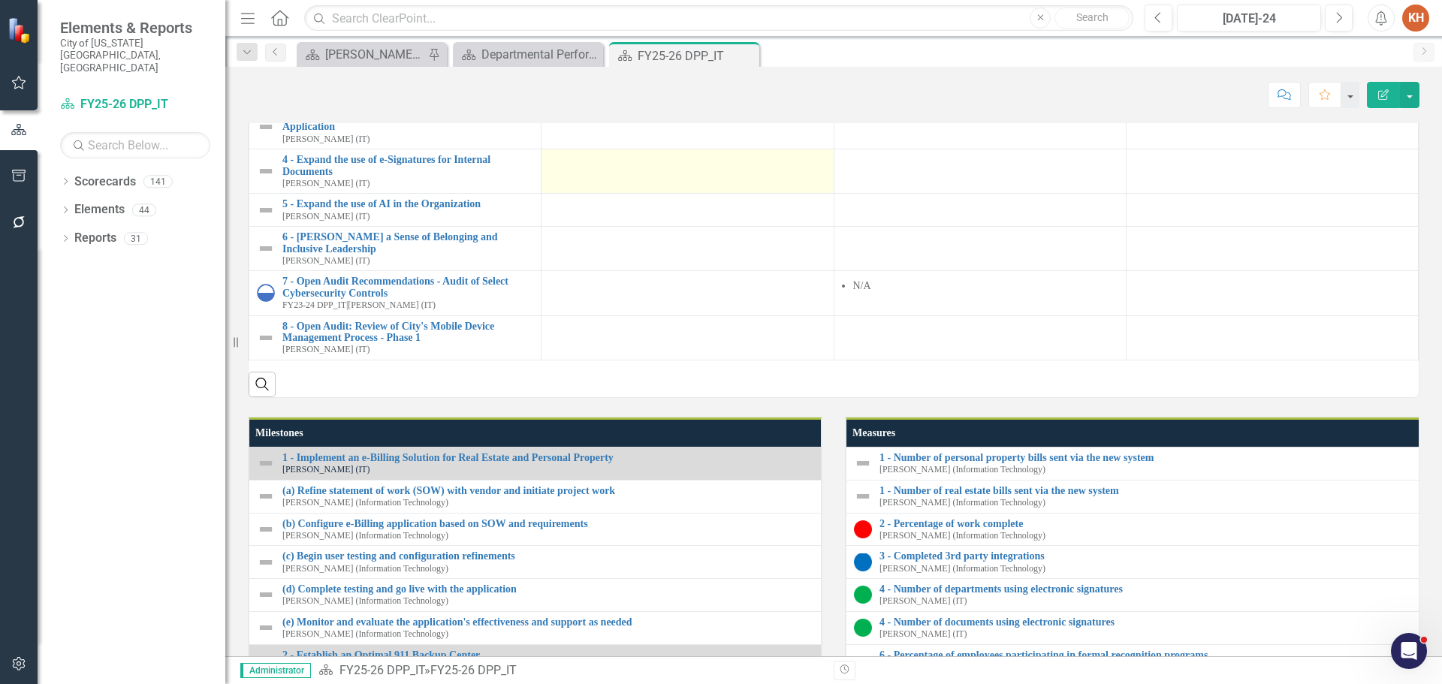
scroll to position [1277, 0]
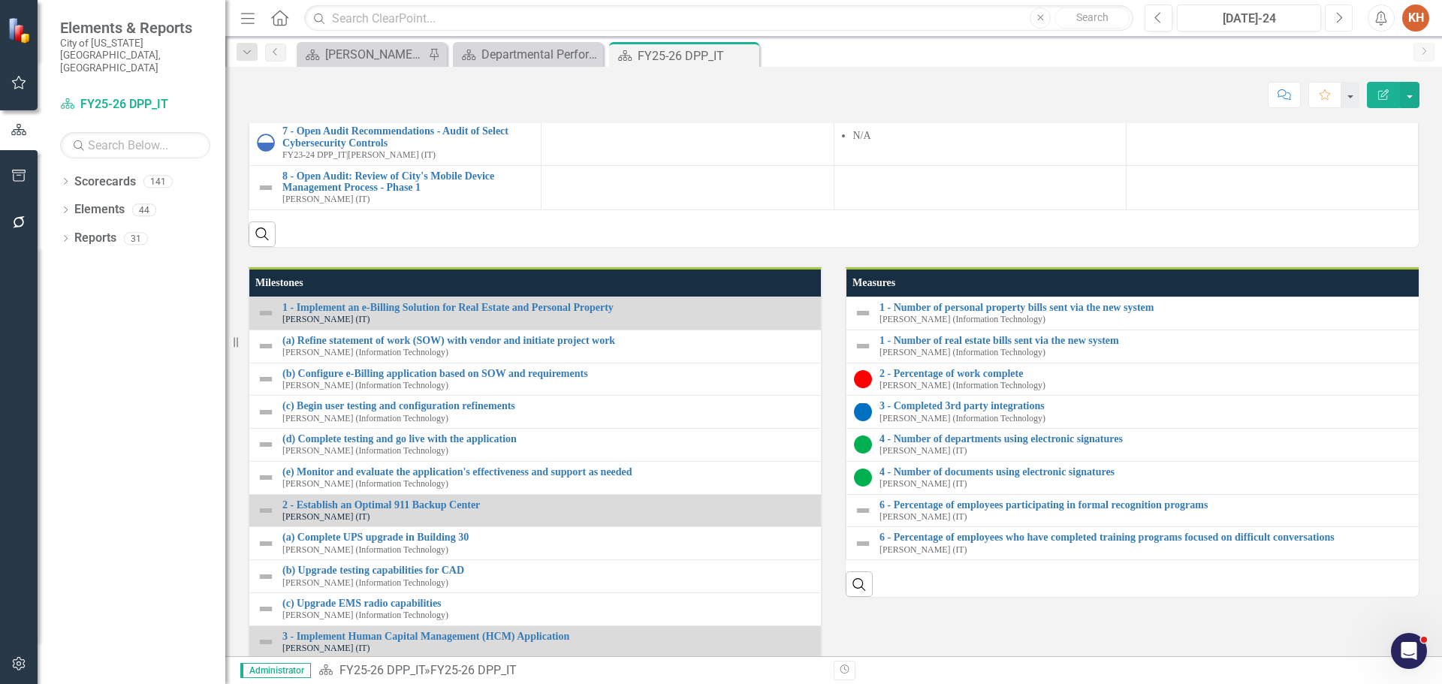
click at [1332, 17] on button "Next" at bounding box center [1339, 18] width 28 height 27
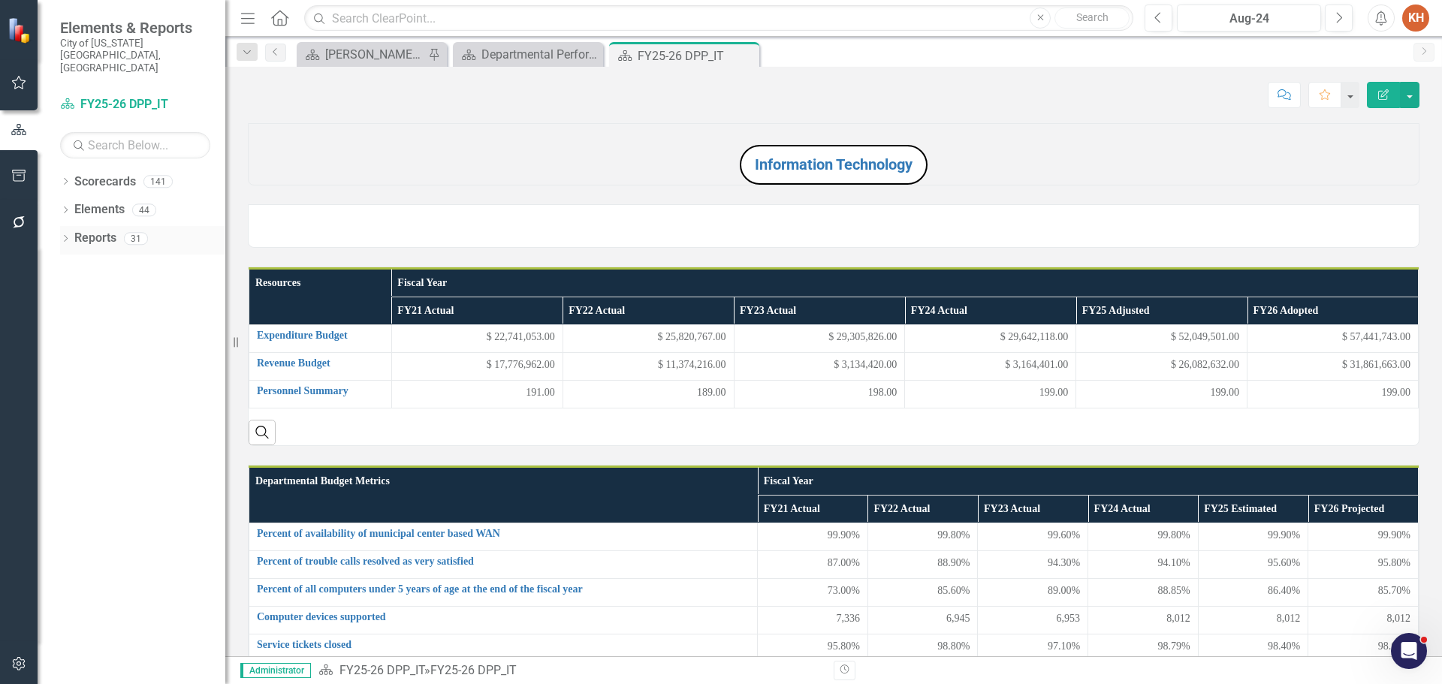
click at [101, 230] on link "Reports" at bounding box center [95, 238] width 42 height 17
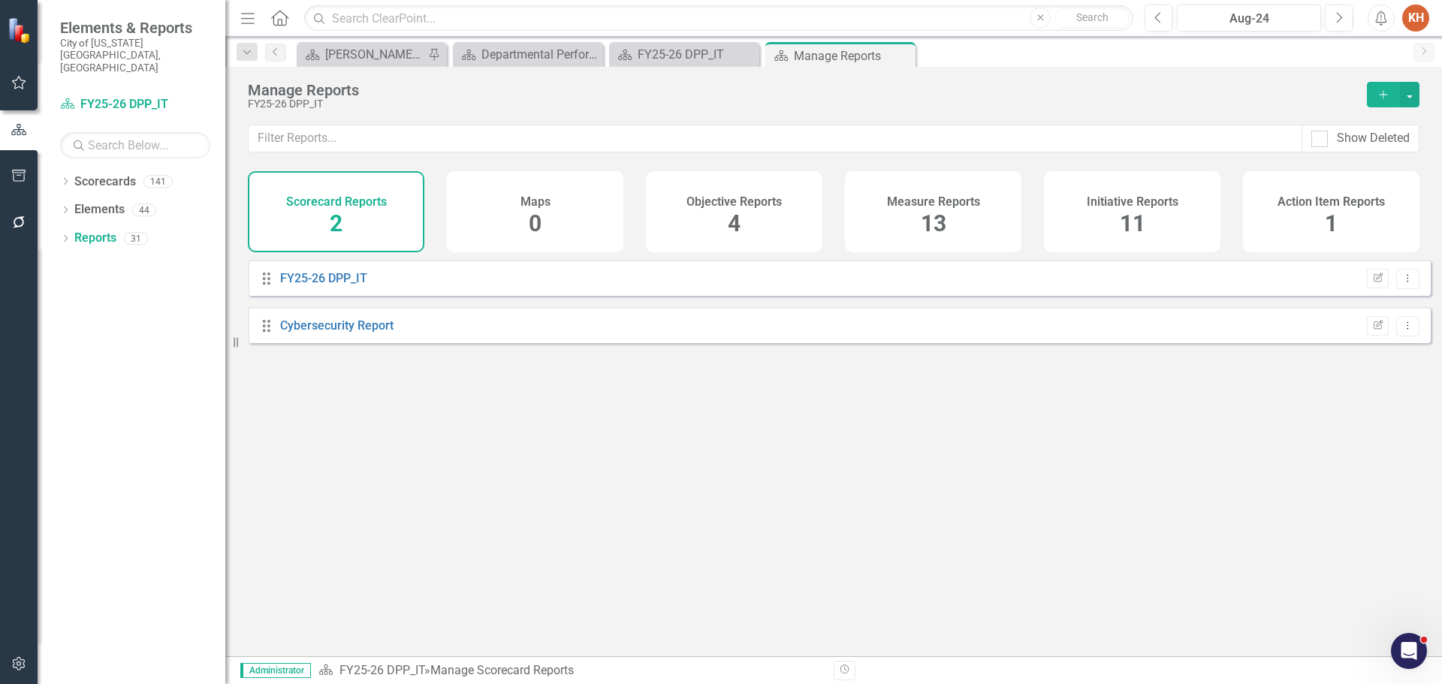
click at [1118, 207] on h4 "Initiative Reports" at bounding box center [1133, 202] width 92 height 14
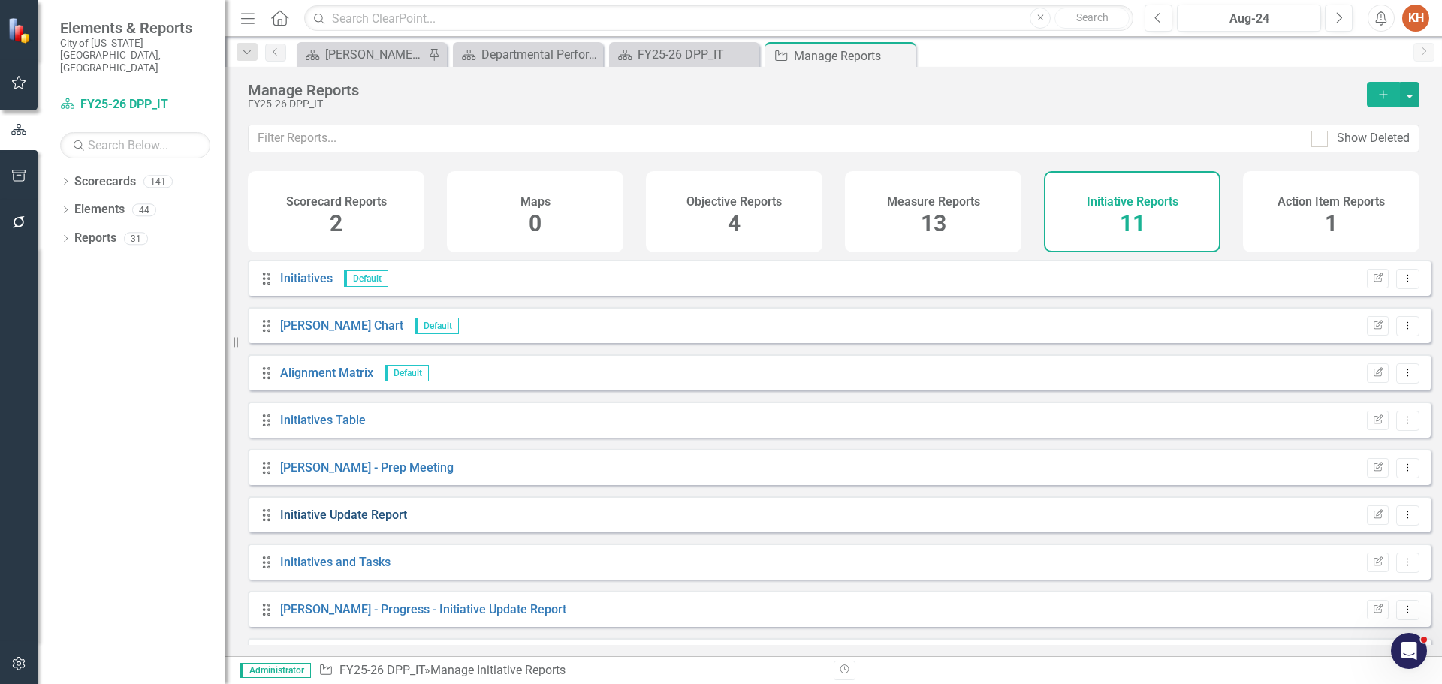
click at [376, 522] on link "Initiative Update Report" at bounding box center [343, 515] width 127 height 14
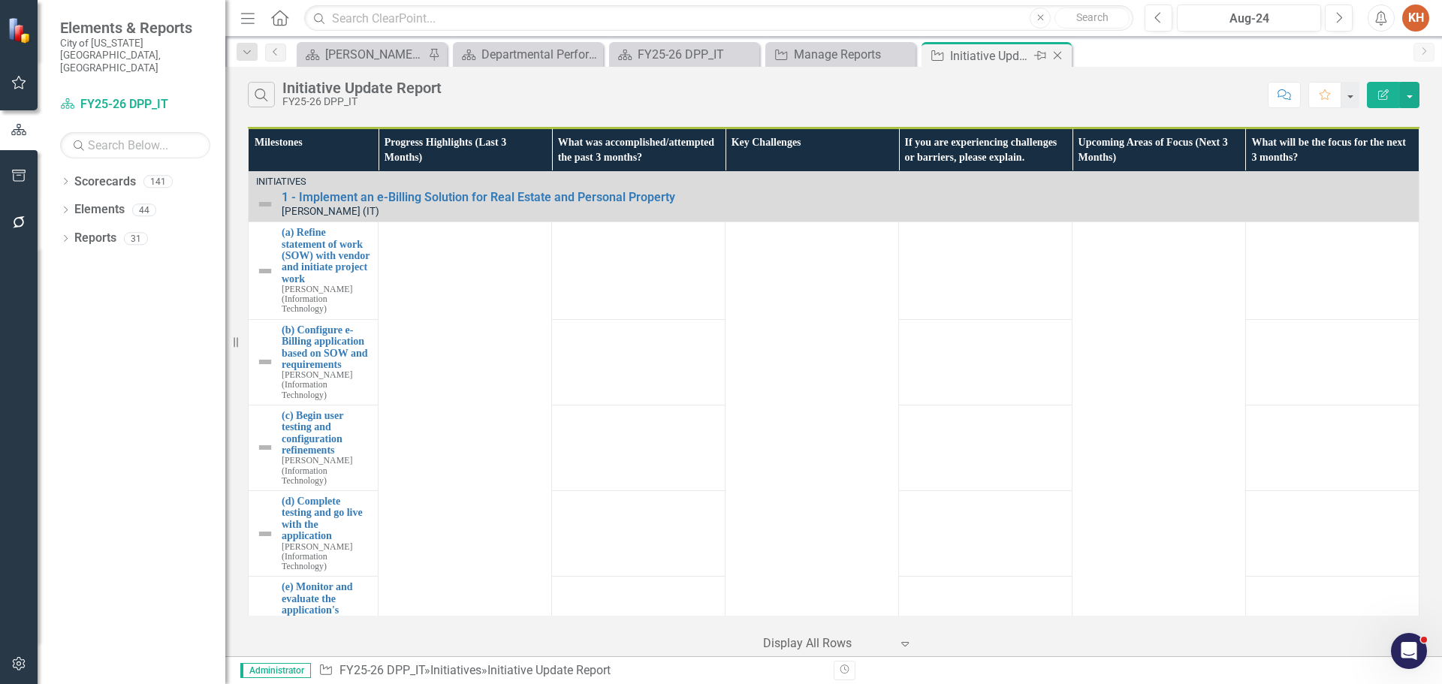
click at [1058, 56] on icon "Close" at bounding box center [1057, 56] width 15 height 12
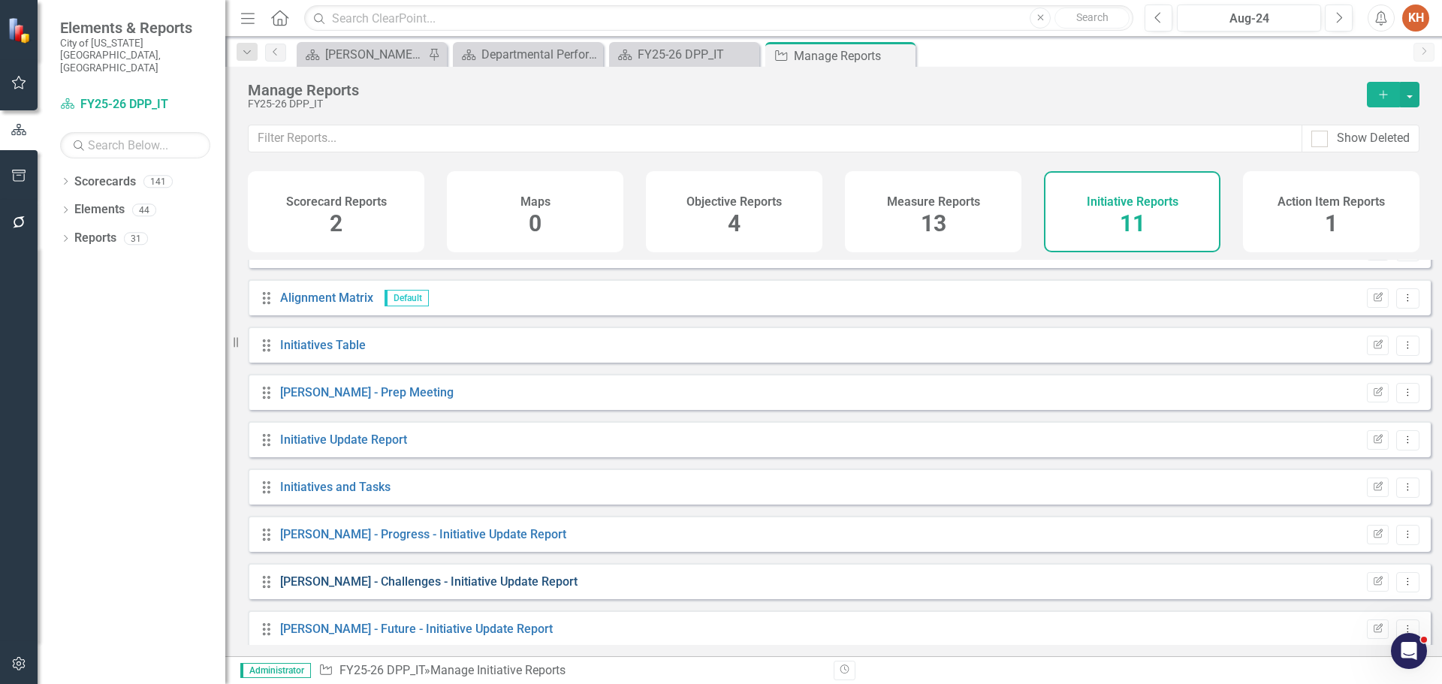
scroll to position [135, 0]
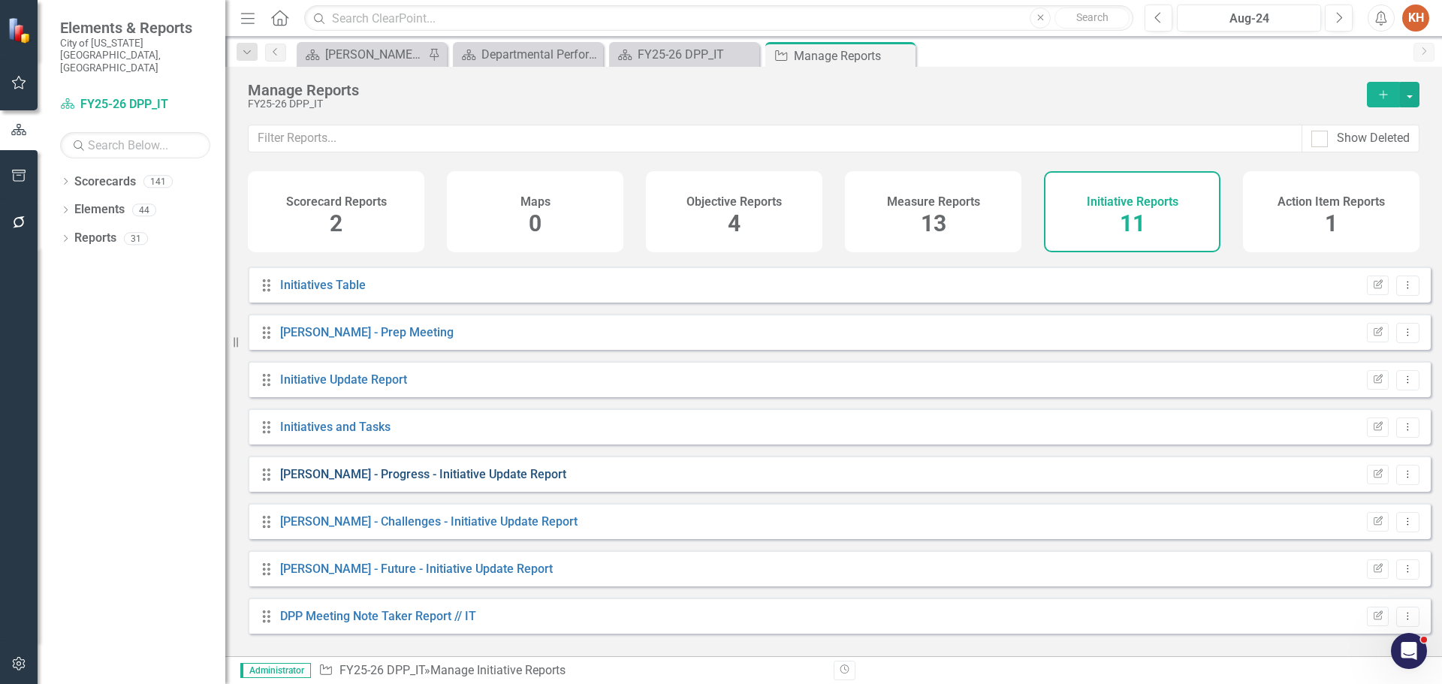
click at [389, 482] on link "[PERSON_NAME] - Progress - Initiative Update Report" at bounding box center [423, 474] width 286 height 14
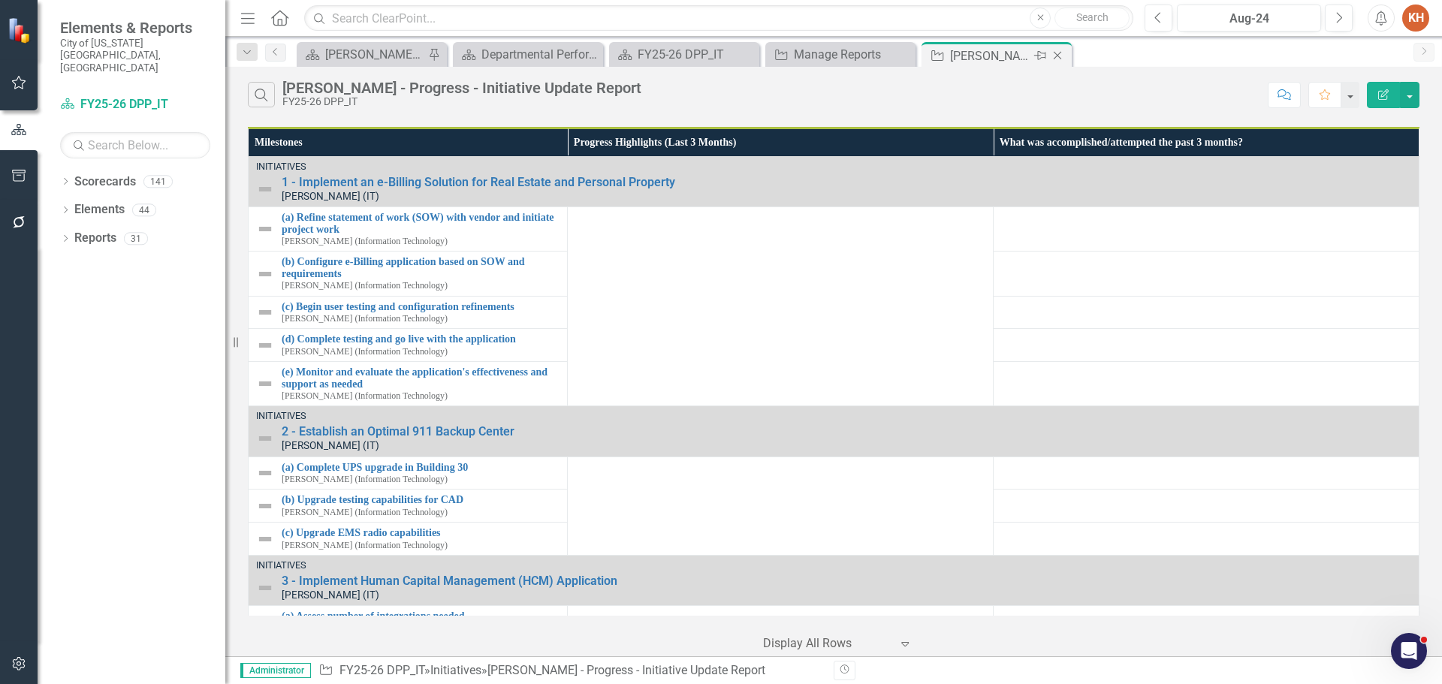
click at [1057, 54] on icon "Close" at bounding box center [1057, 56] width 15 height 12
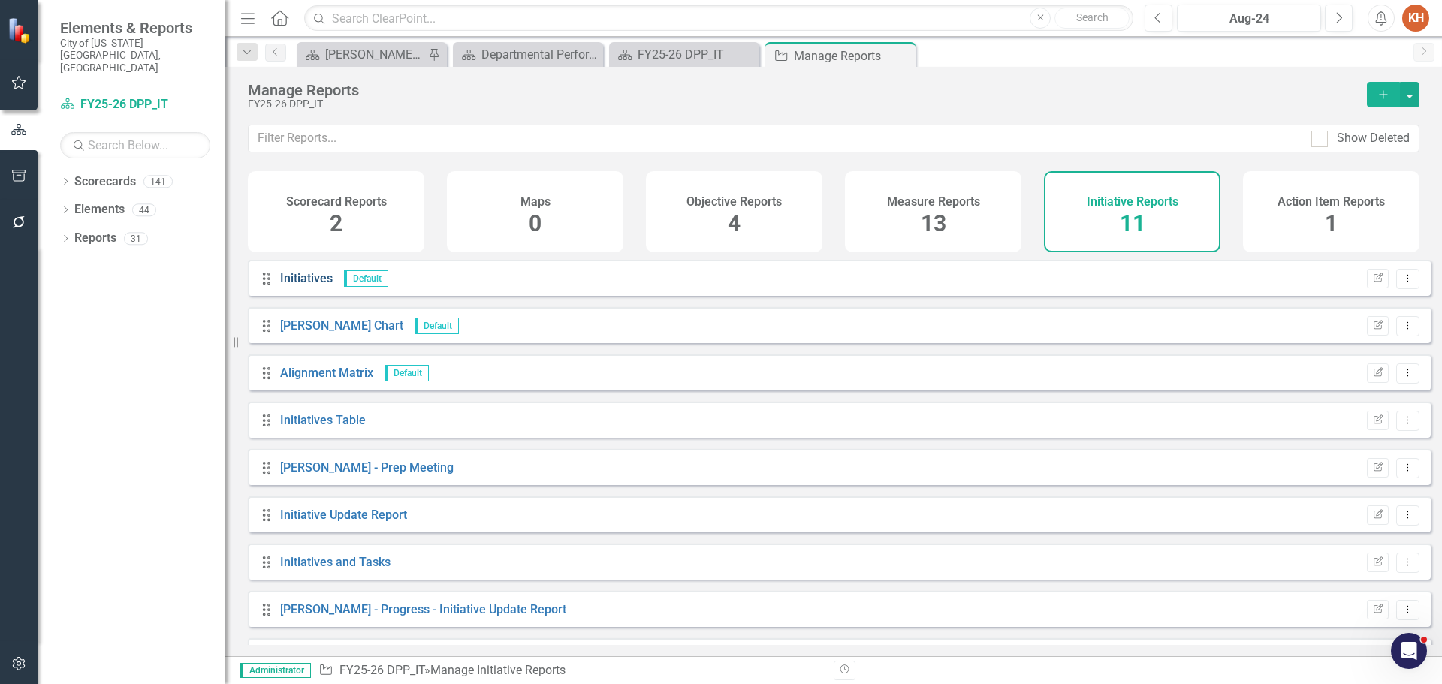
click at [298, 285] on link "Initiatives" at bounding box center [306, 278] width 53 height 14
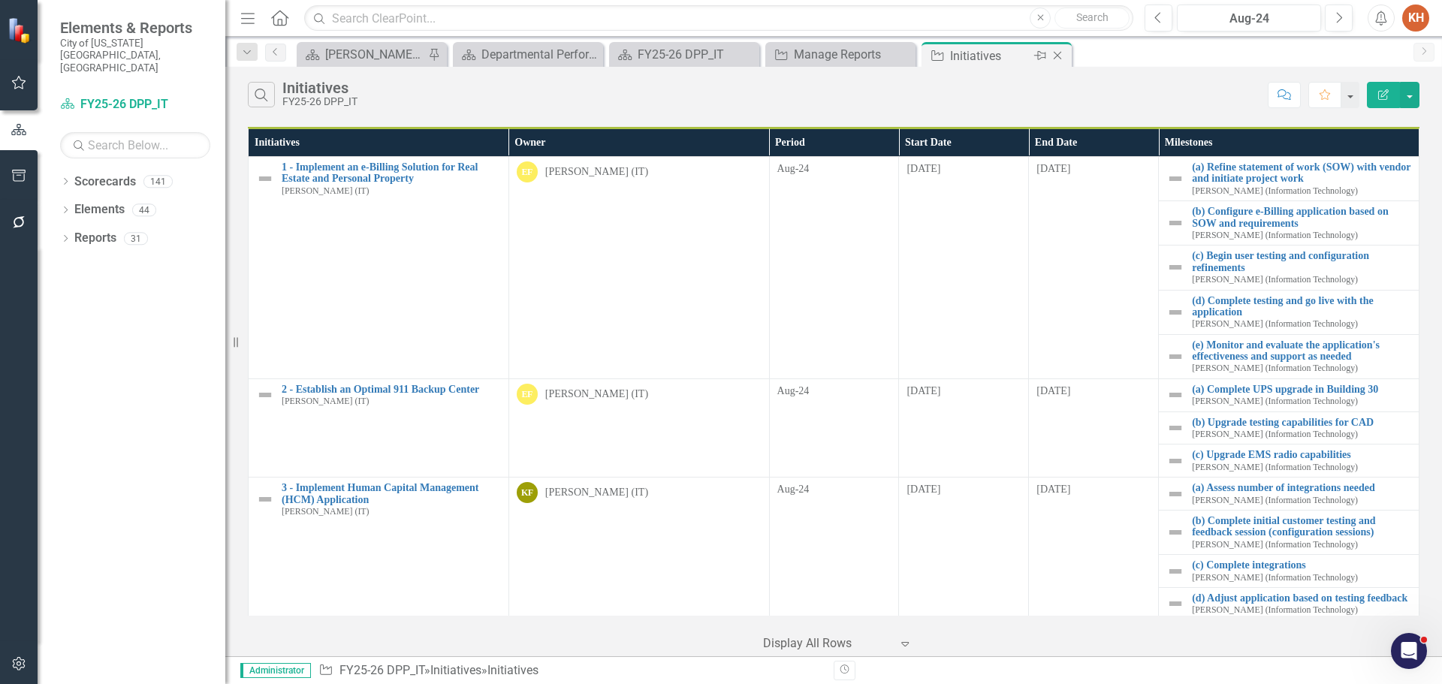
click at [1059, 54] on icon at bounding box center [1058, 56] width 8 height 8
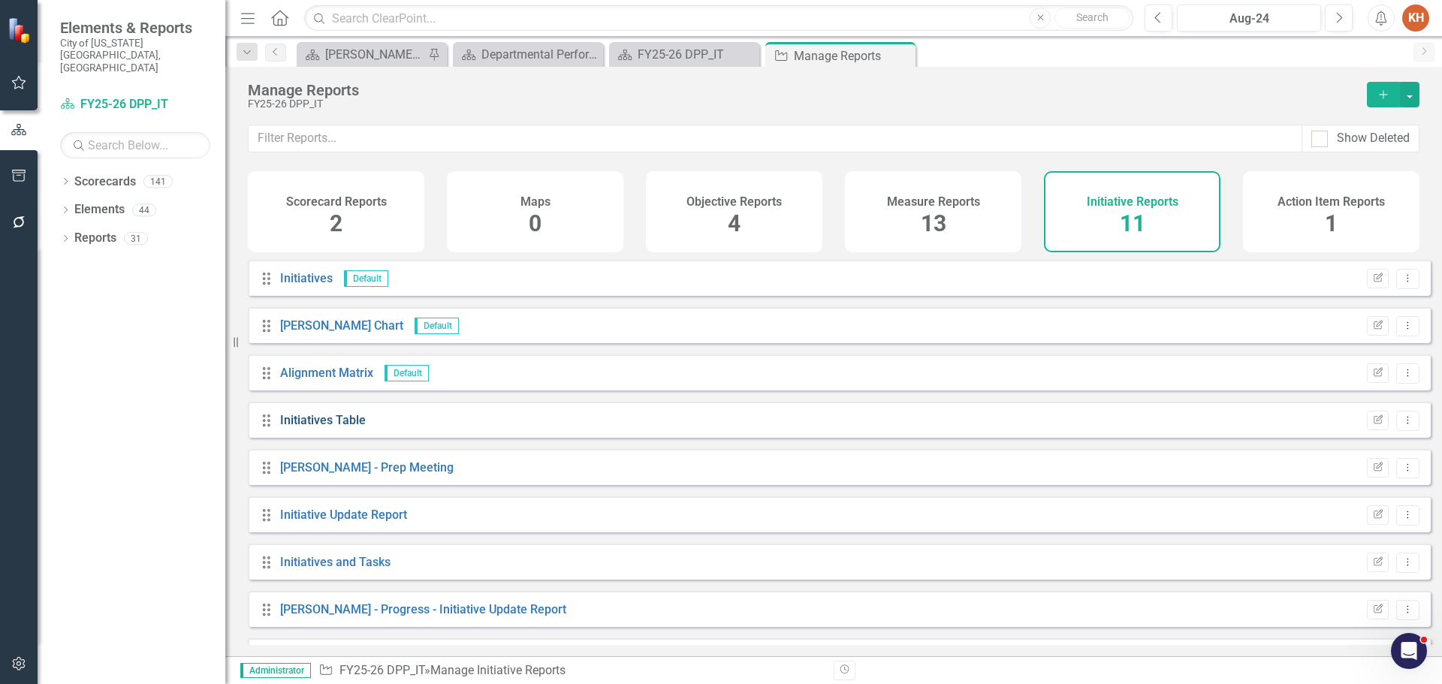
click at [312, 427] on link "Initiatives Table" at bounding box center [323, 420] width 86 height 14
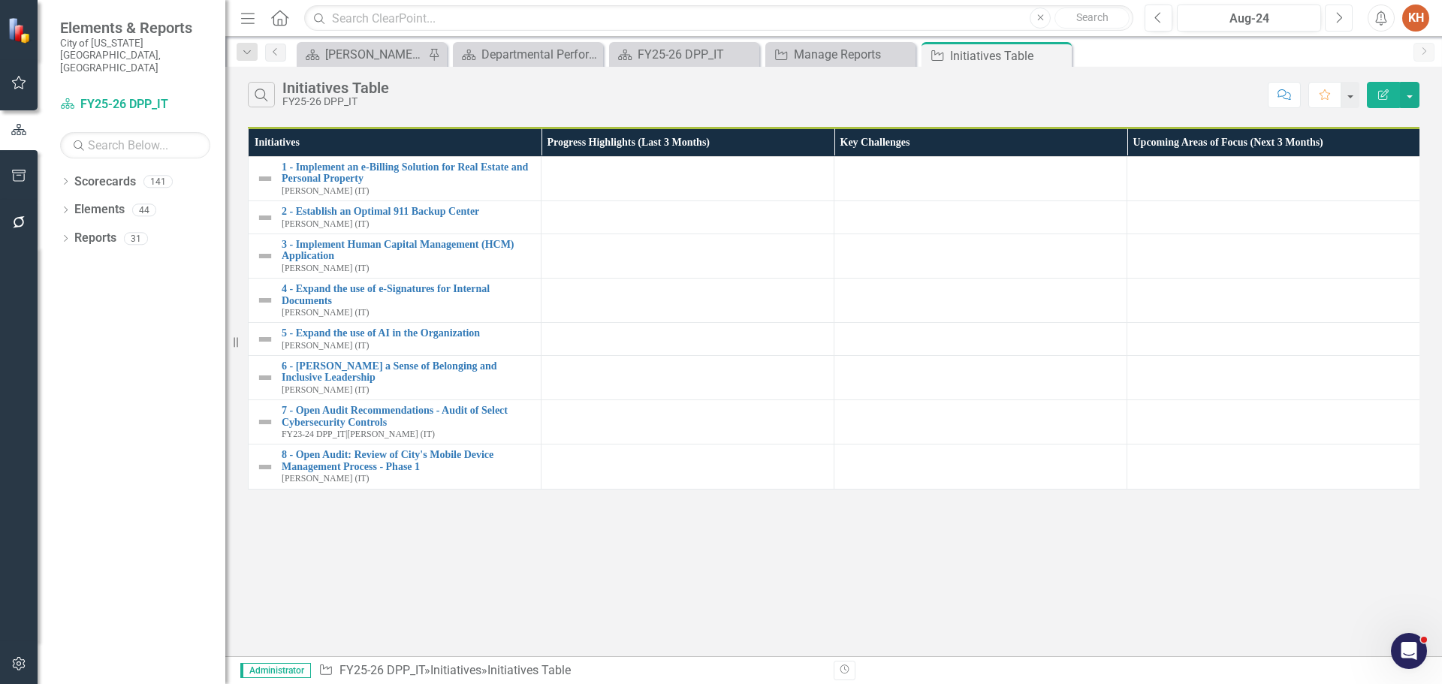
click at [1343, 12] on button "Next" at bounding box center [1339, 18] width 28 height 27
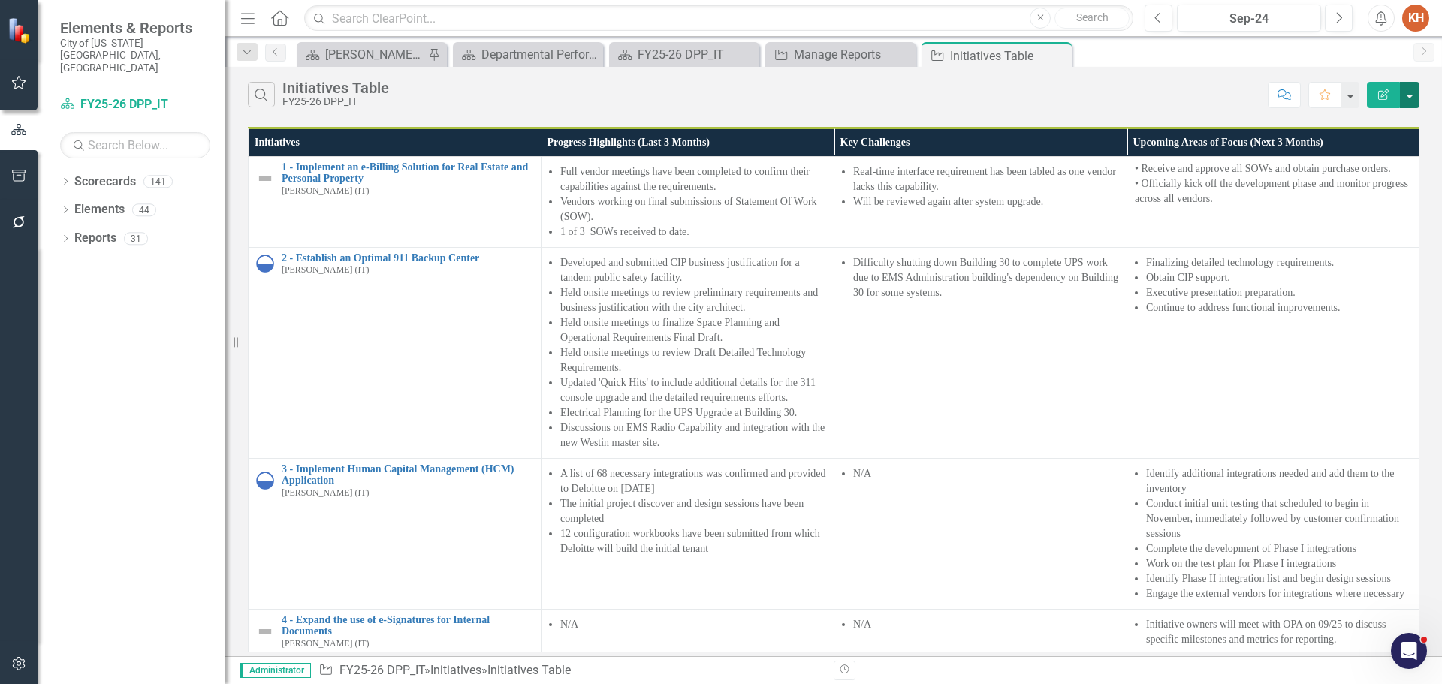
click at [1415, 101] on button "button" at bounding box center [1410, 95] width 20 height 26
click at [1360, 156] on link "PDF Export to PDF" at bounding box center [1359, 153] width 119 height 28
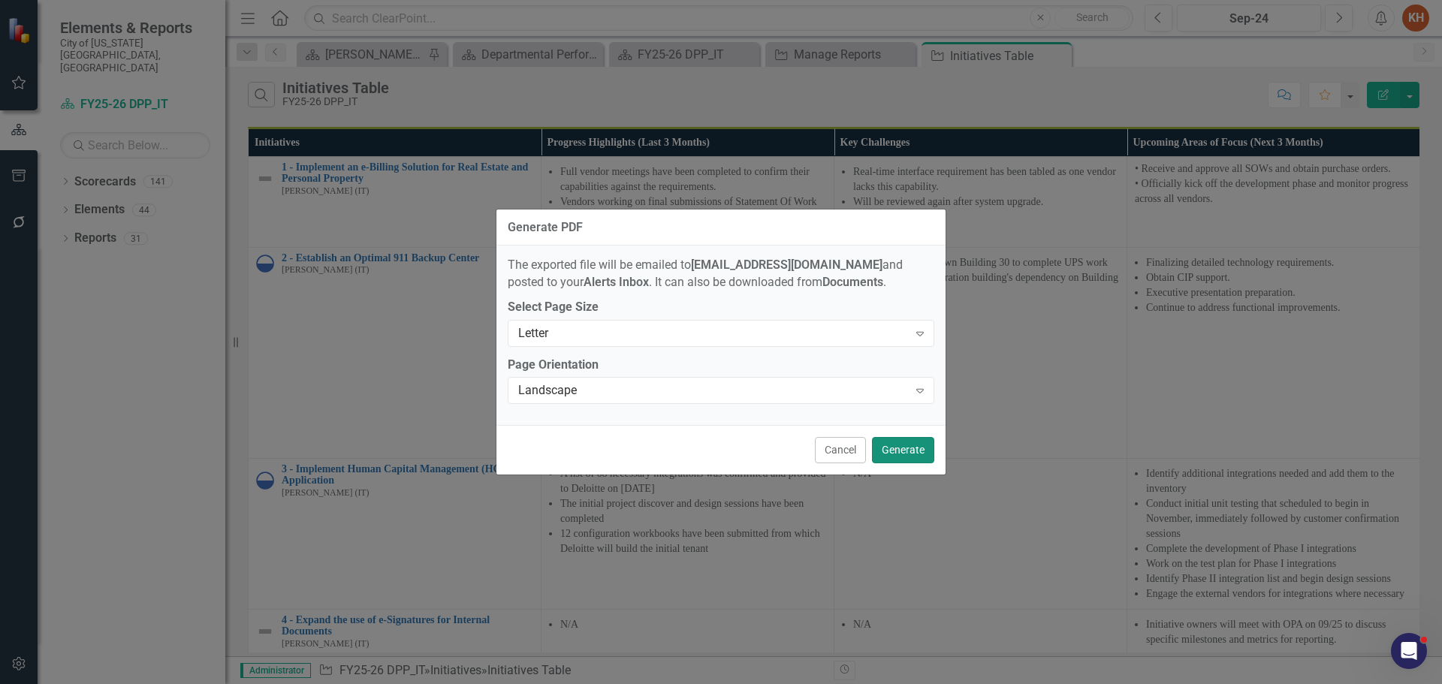
click at [910, 452] on button "Generate" at bounding box center [903, 450] width 62 height 26
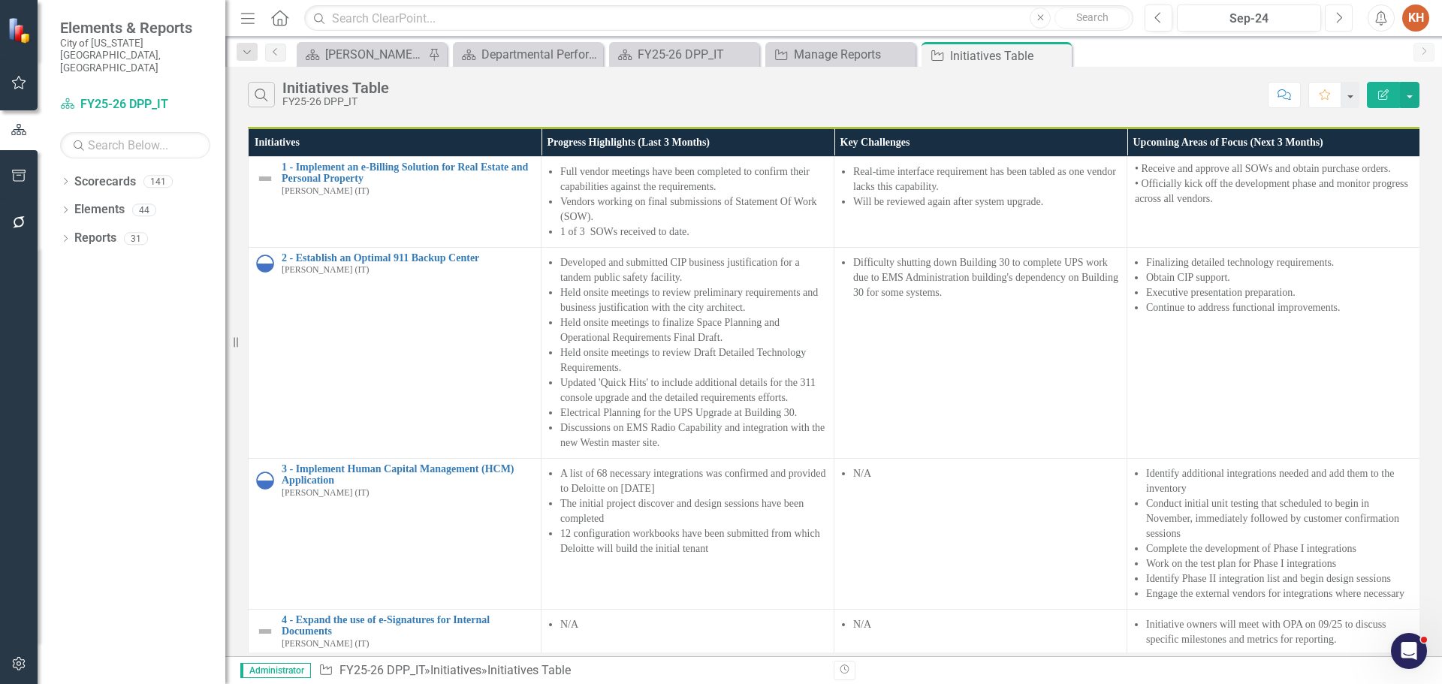
click at [1338, 21] on icon "Next" at bounding box center [1339, 18] width 8 height 14
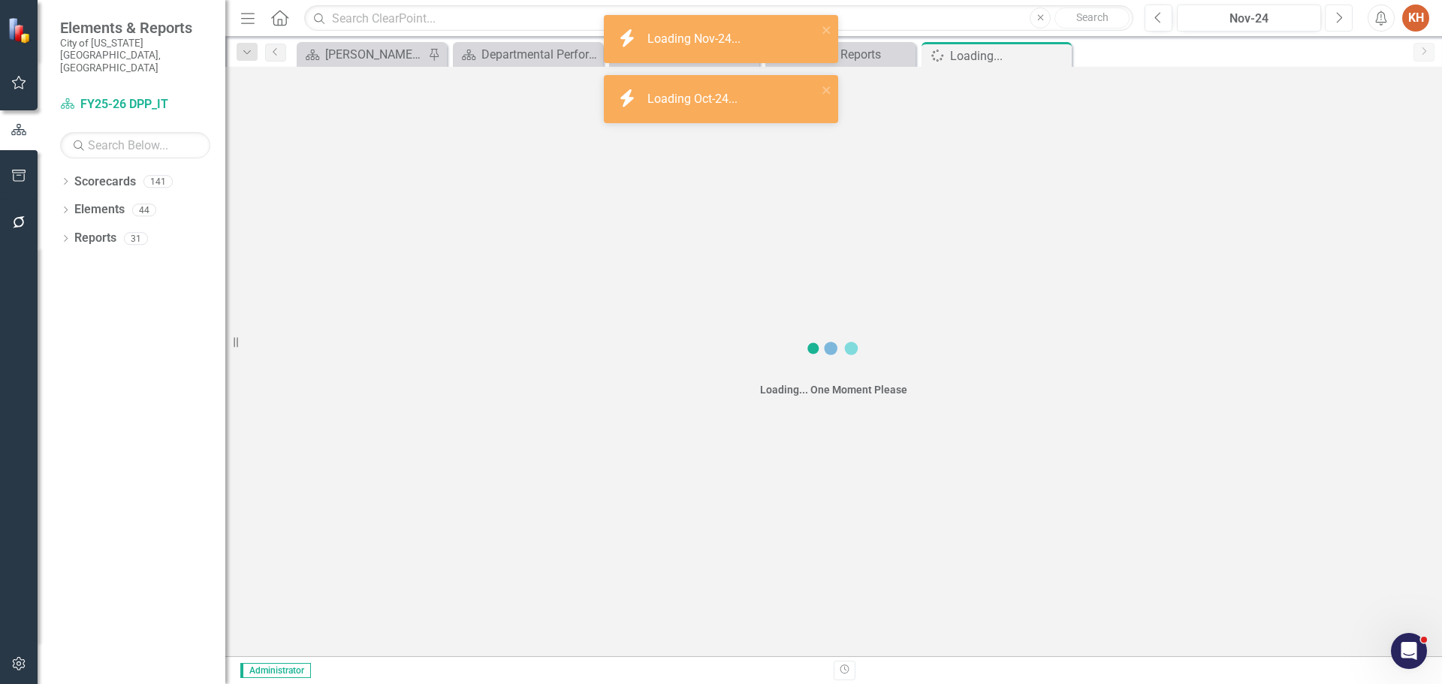
click at [1338, 21] on icon "Next" at bounding box center [1339, 18] width 8 height 14
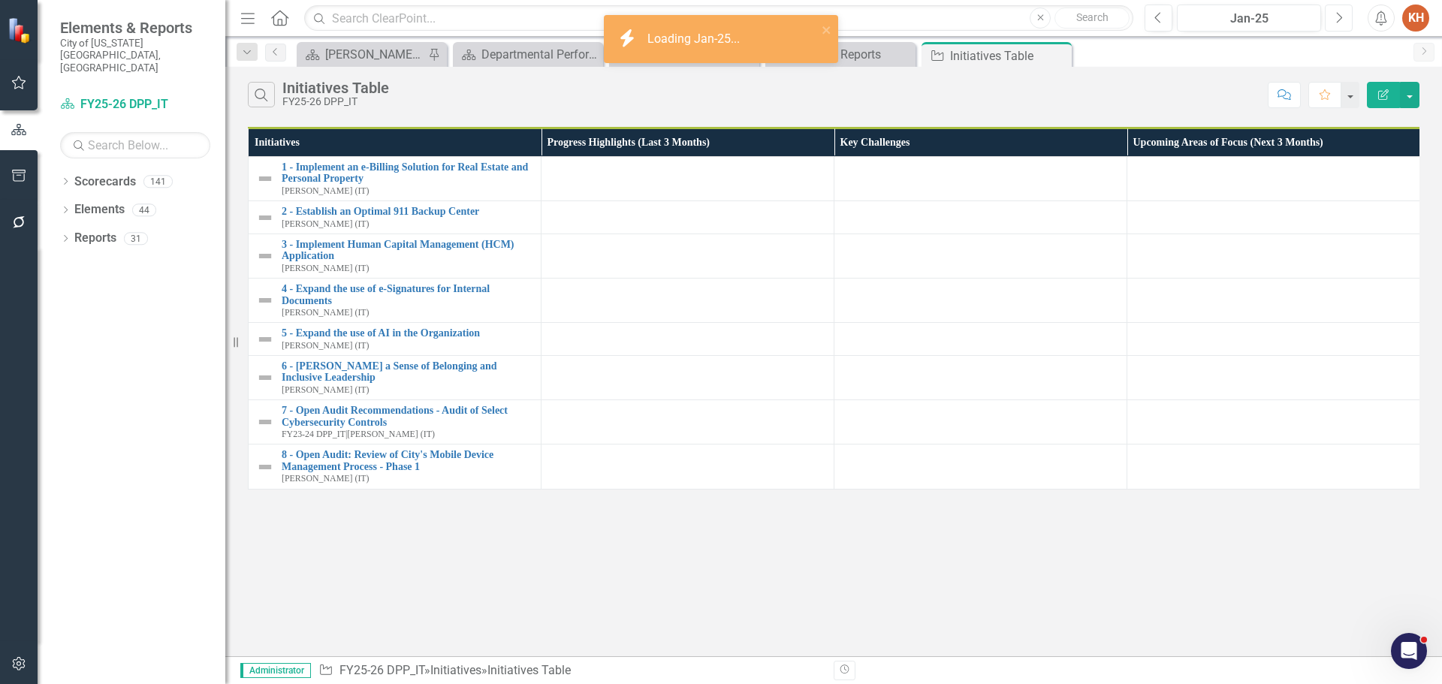
click at [1338, 21] on icon "Next" at bounding box center [1339, 18] width 8 height 14
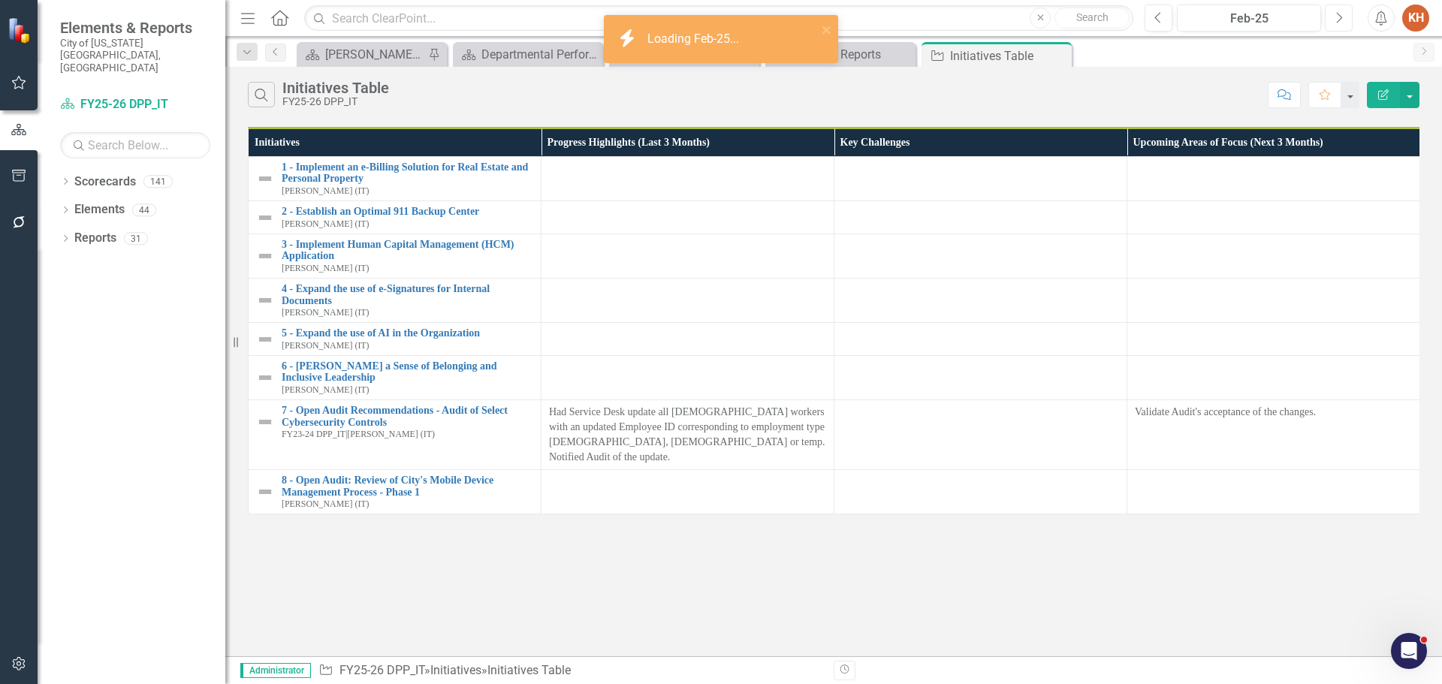
click at [1338, 21] on icon "Next" at bounding box center [1339, 18] width 8 height 14
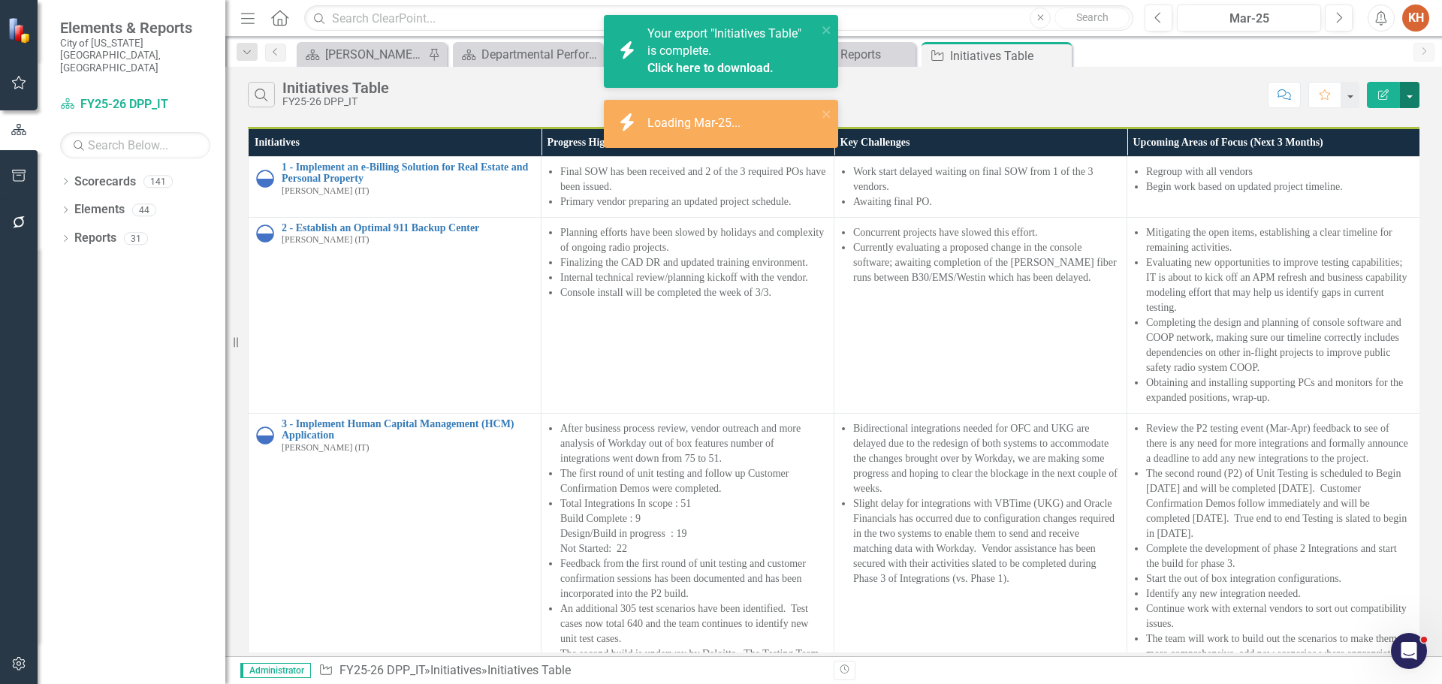
click at [1407, 98] on button "button" at bounding box center [1410, 95] width 20 height 26
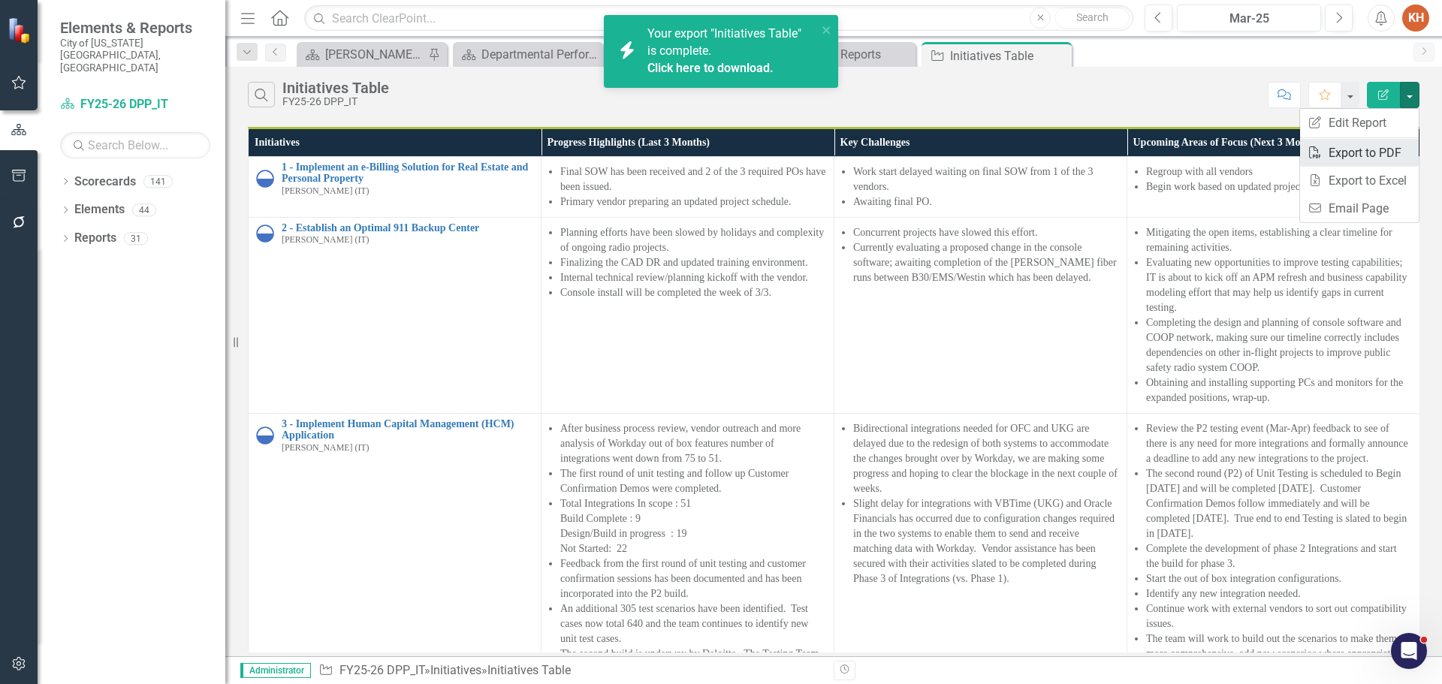
click at [1368, 155] on link "PDF Export to PDF" at bounding box center [1359, 153] width 119 height 28
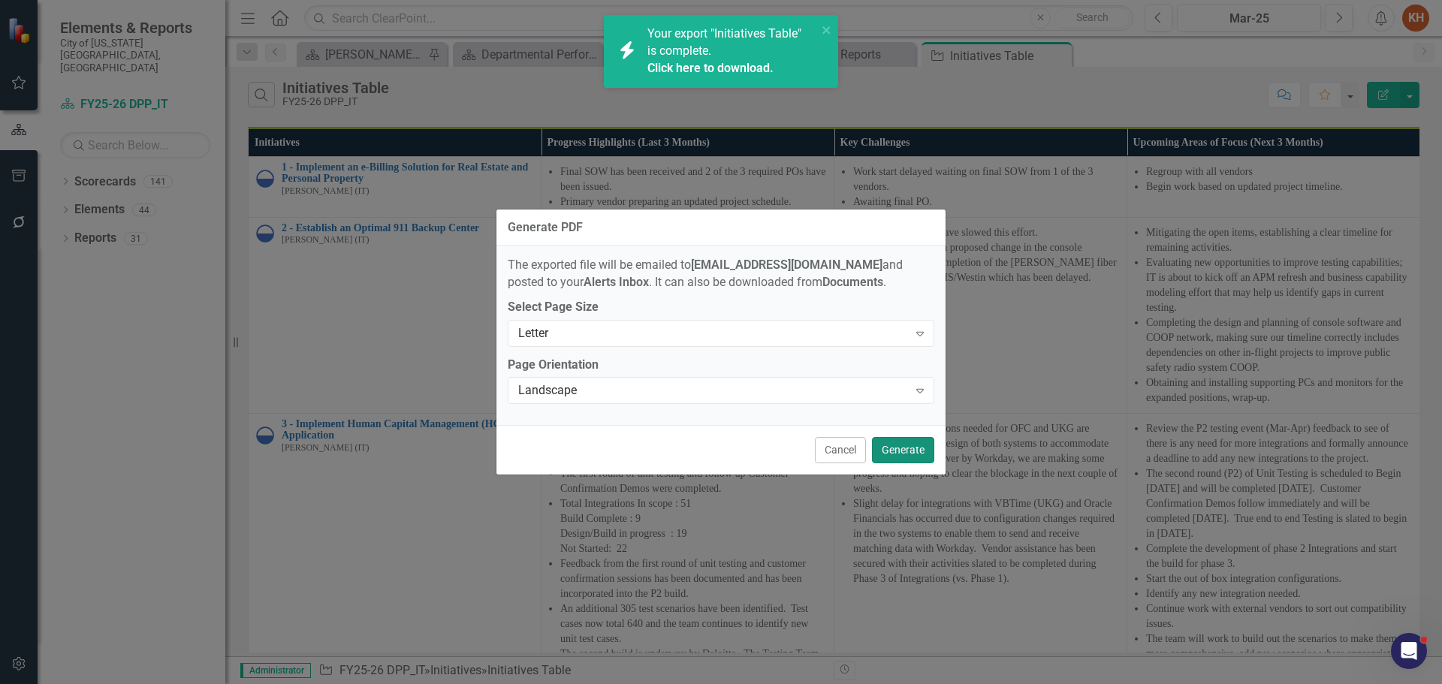
click at [908, 448] on button "Generate" at bounding box center [903, 450] width 62 height 26
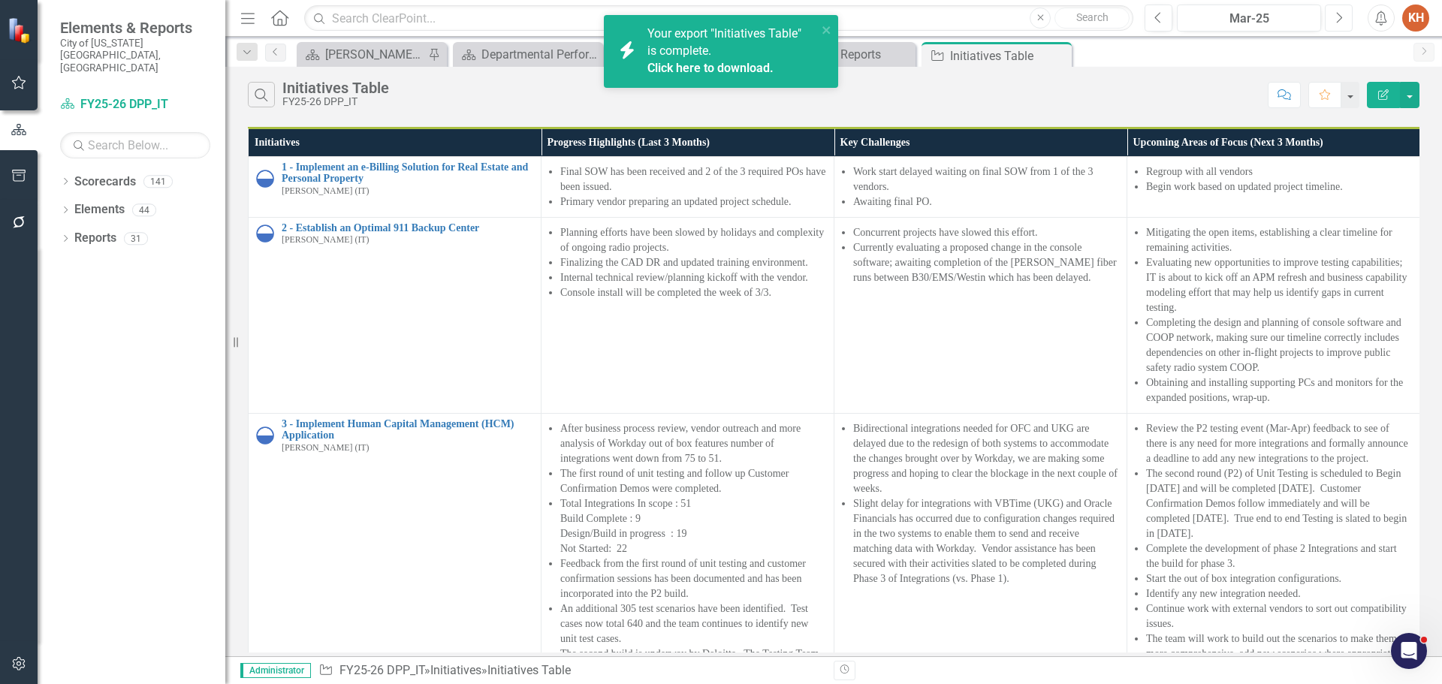
click at [1337, 20] on icon "Next" at bounding box center [1339, 18] width 8 height 14
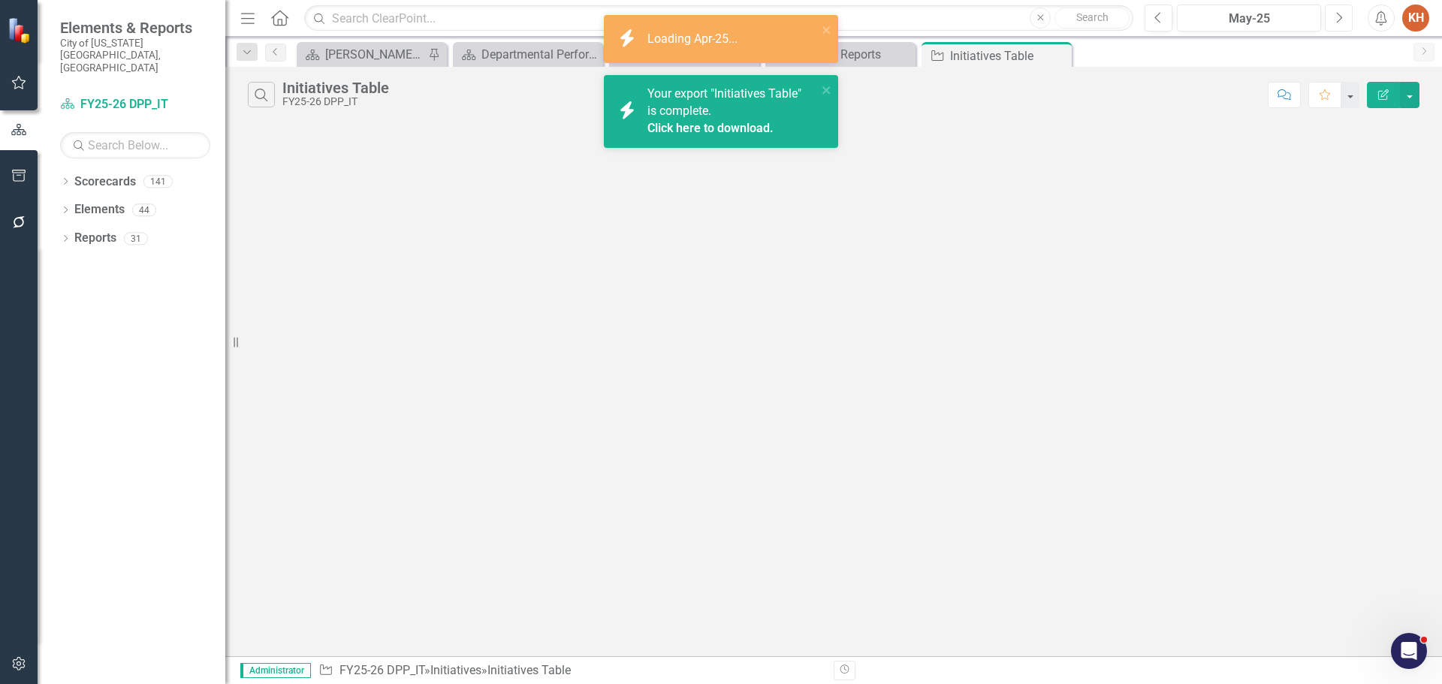
click at [1337, 20] on icon "Next" at bounding box center [1339, 18] width 8 height 14
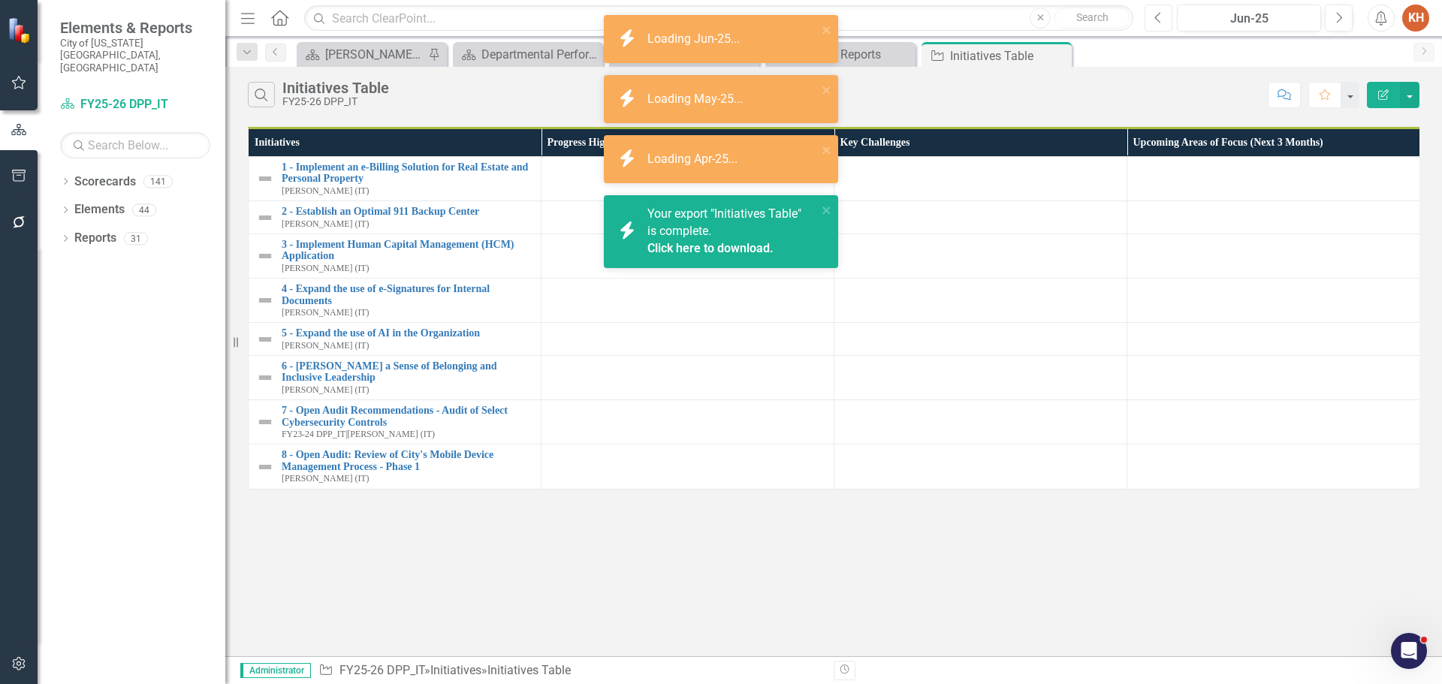
click at [1161, 17] on icon "Previous" at bounding box center [1159, 18] width 8 height 14
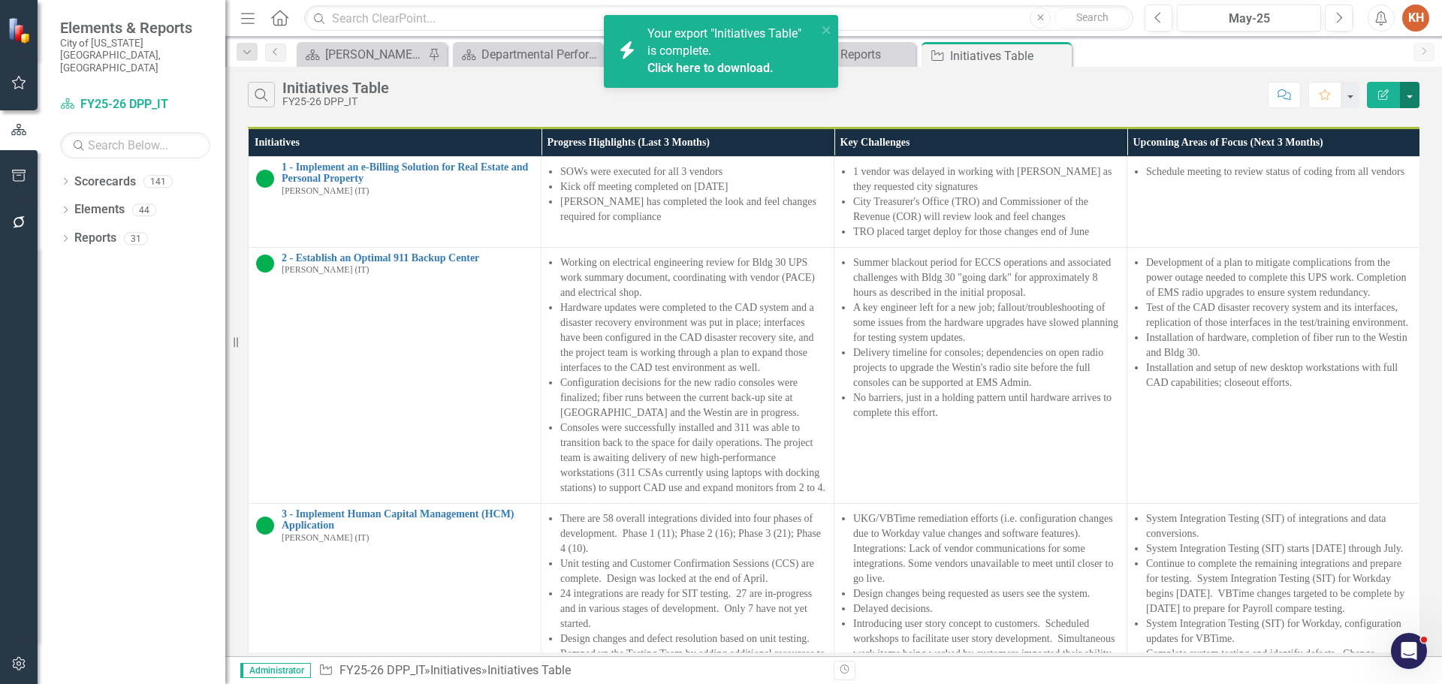
click at [1413, 92] on button "button" at bounding box center [1410, 95] width 20 height 26
click at [1356, 156] on link "PDF Export to PDF" at bounding box center [1359, 153] width 119 height 28
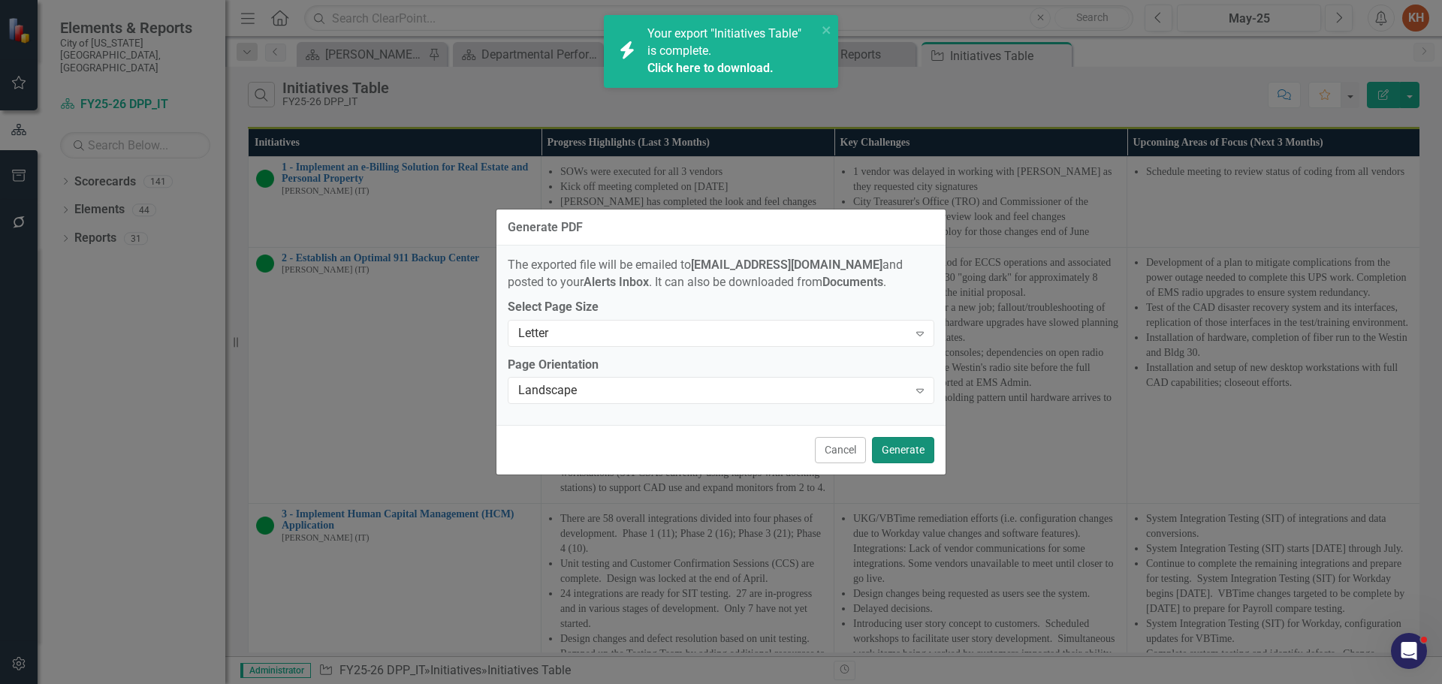
click at [908, 457] on button "Generate" at bounding box center [903, 450] width 62 height 26
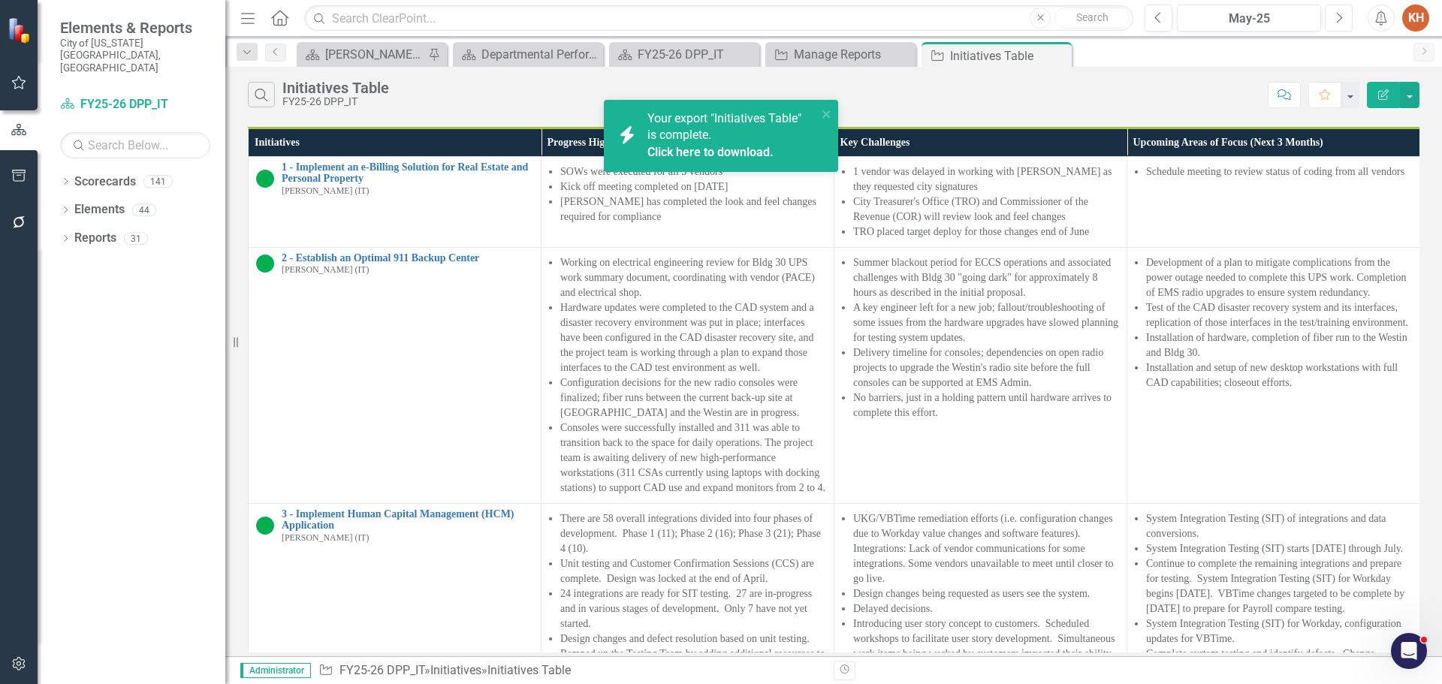
click at [1339, 17] on icon "Next" at bounding box center [1339, 18] width 8 height 14
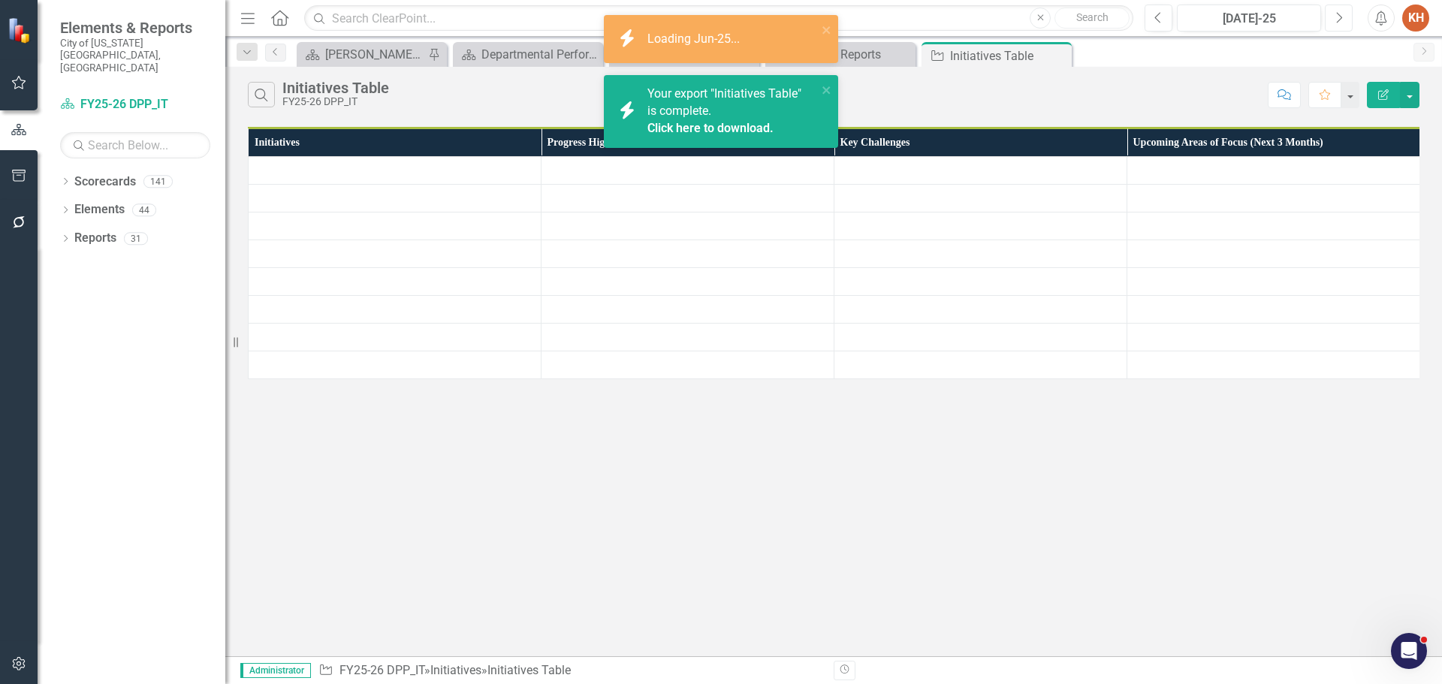
click at [1339, 17] on icon "Next" at bounding box center [1339, 18] width 8 height 14
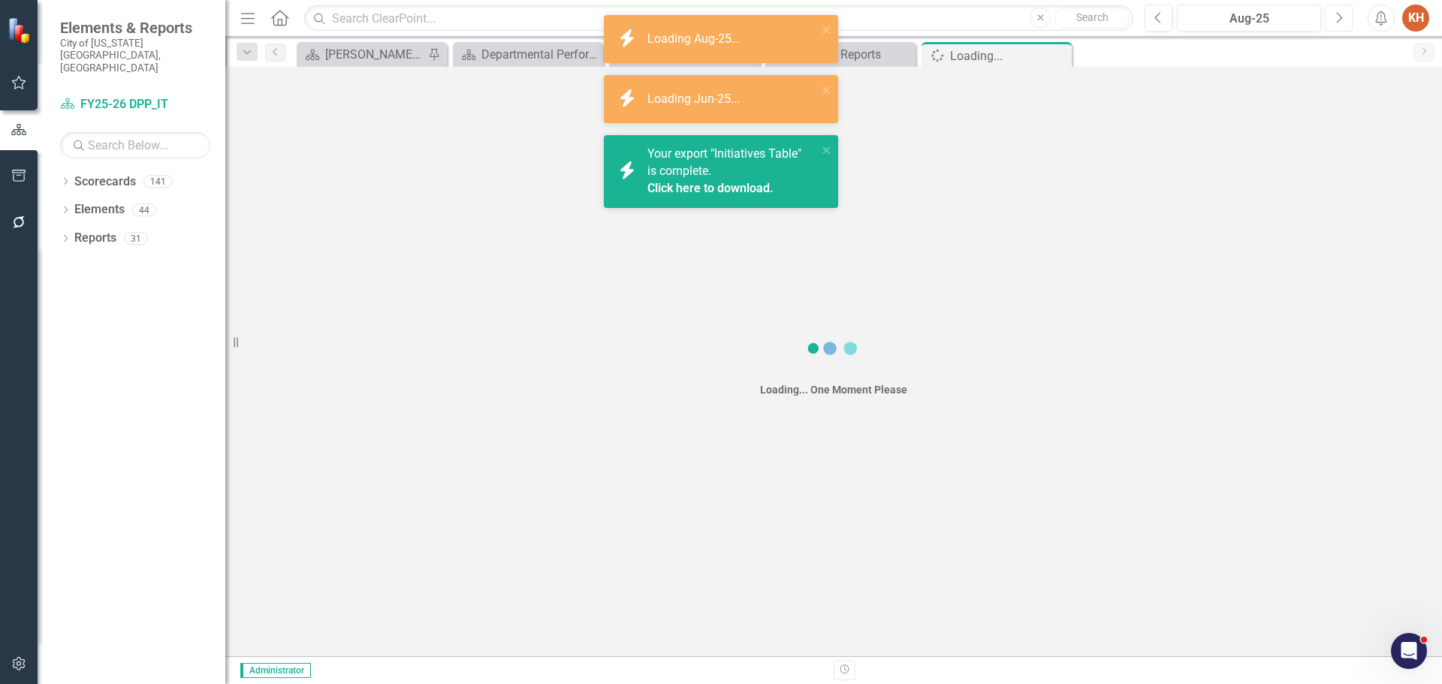
click at [1339, 17] on icon "Next" at bounding box center [1339, 18] width 8 height 14
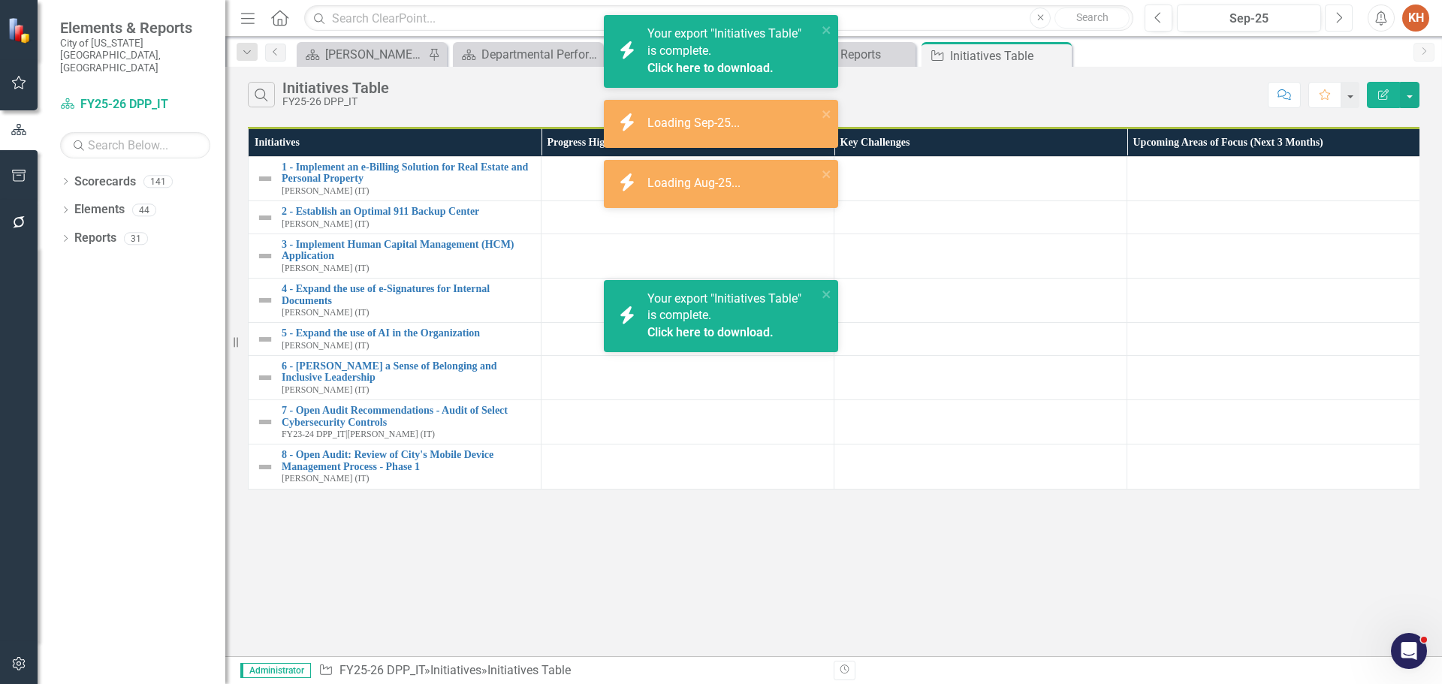
click at [1339, 17] on icon "Next" at bounding box center [1339, 18] width 8 height 14
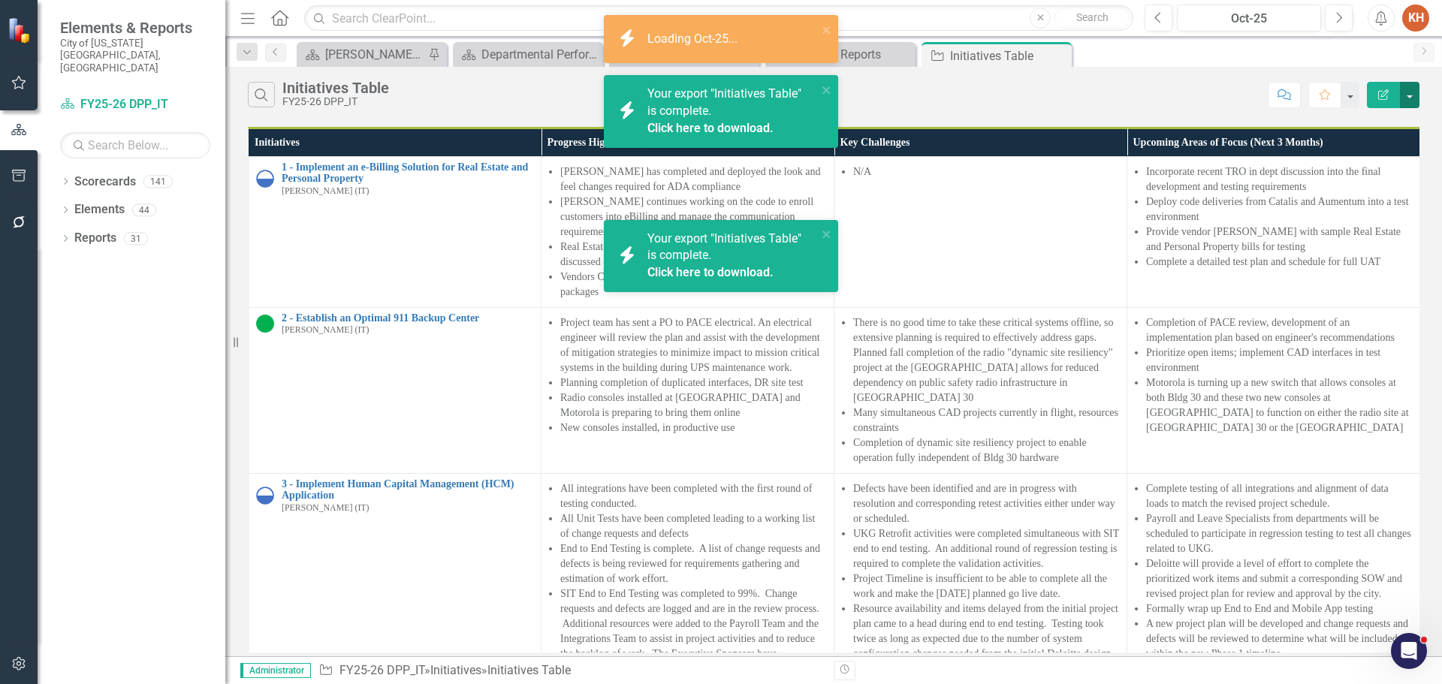
click at [1412, 94] on button "button" at bounding box center [1410, 95] width 20 height 26
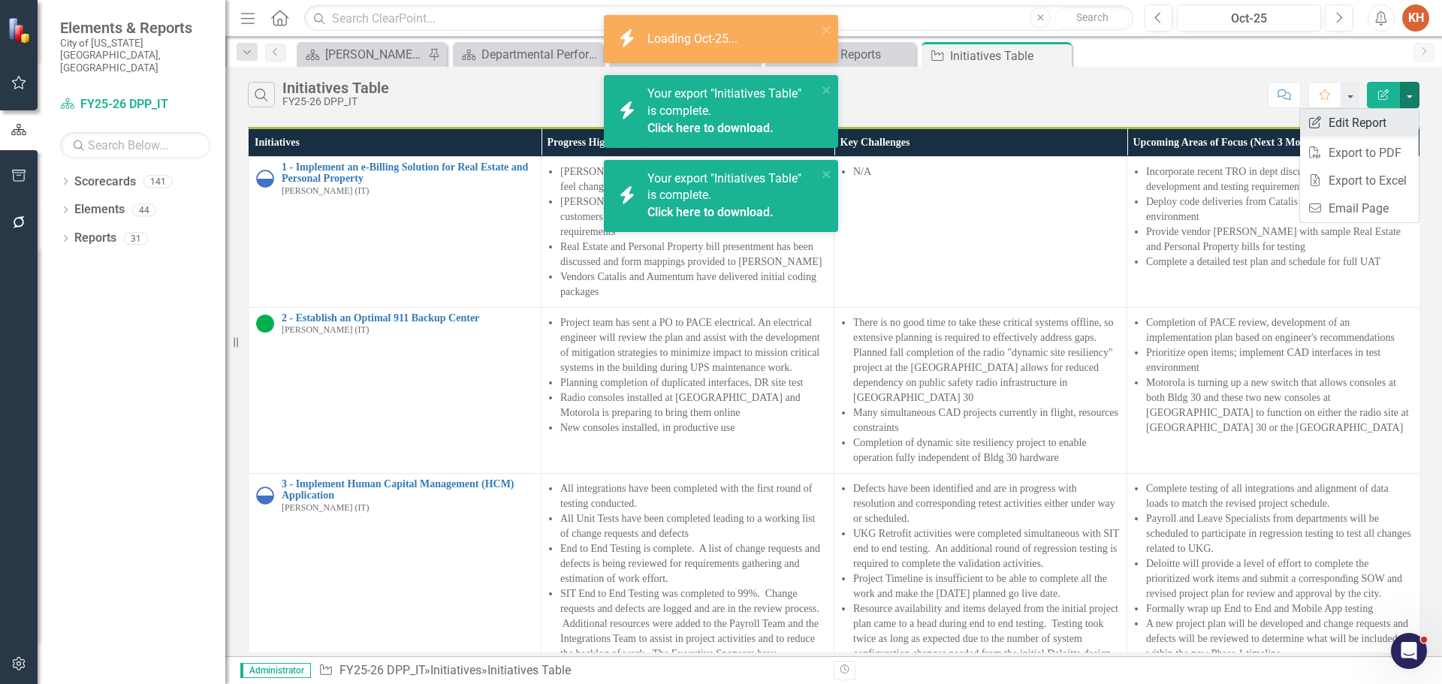
click at [1382, 128] on link "Edit Report Edit Report" at bounding box center [1359, 123] width 119 height 28
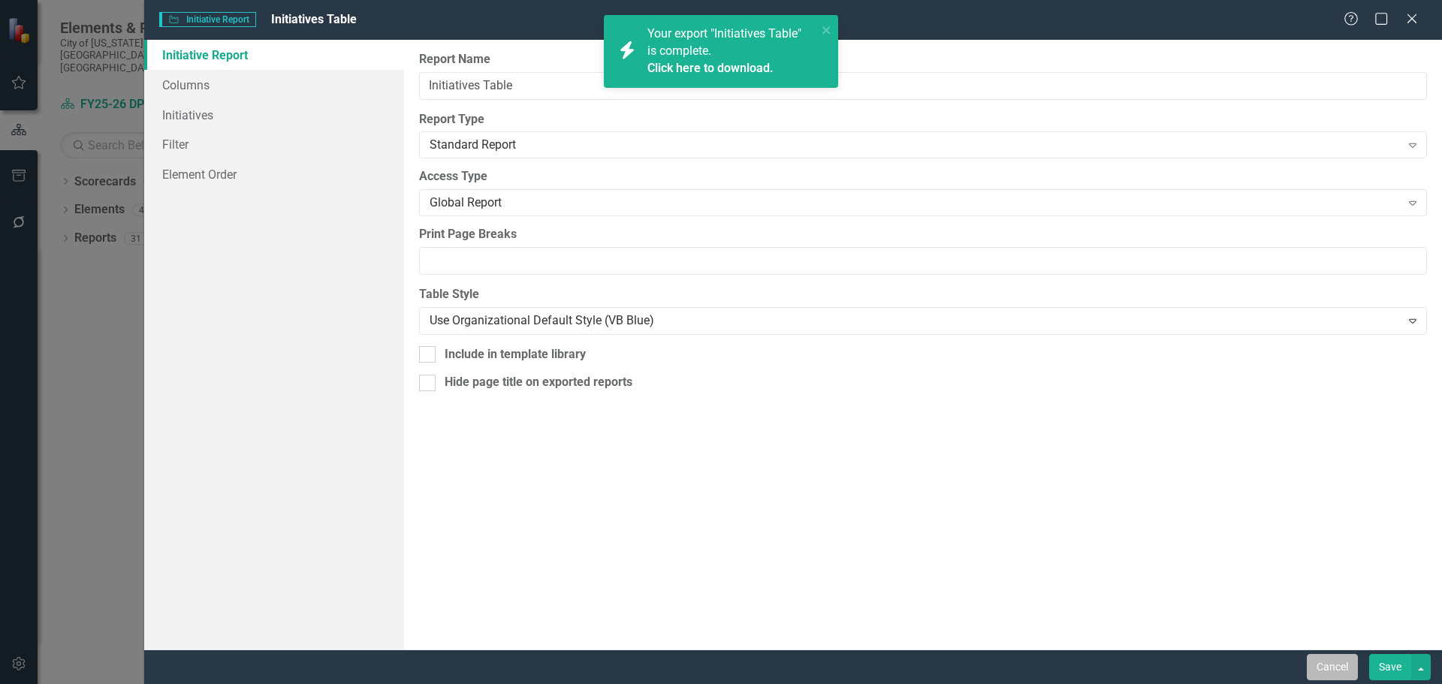
click at [1317, 664] on button "Cancel" at bounding box center [1332, 667] width 51 height 26
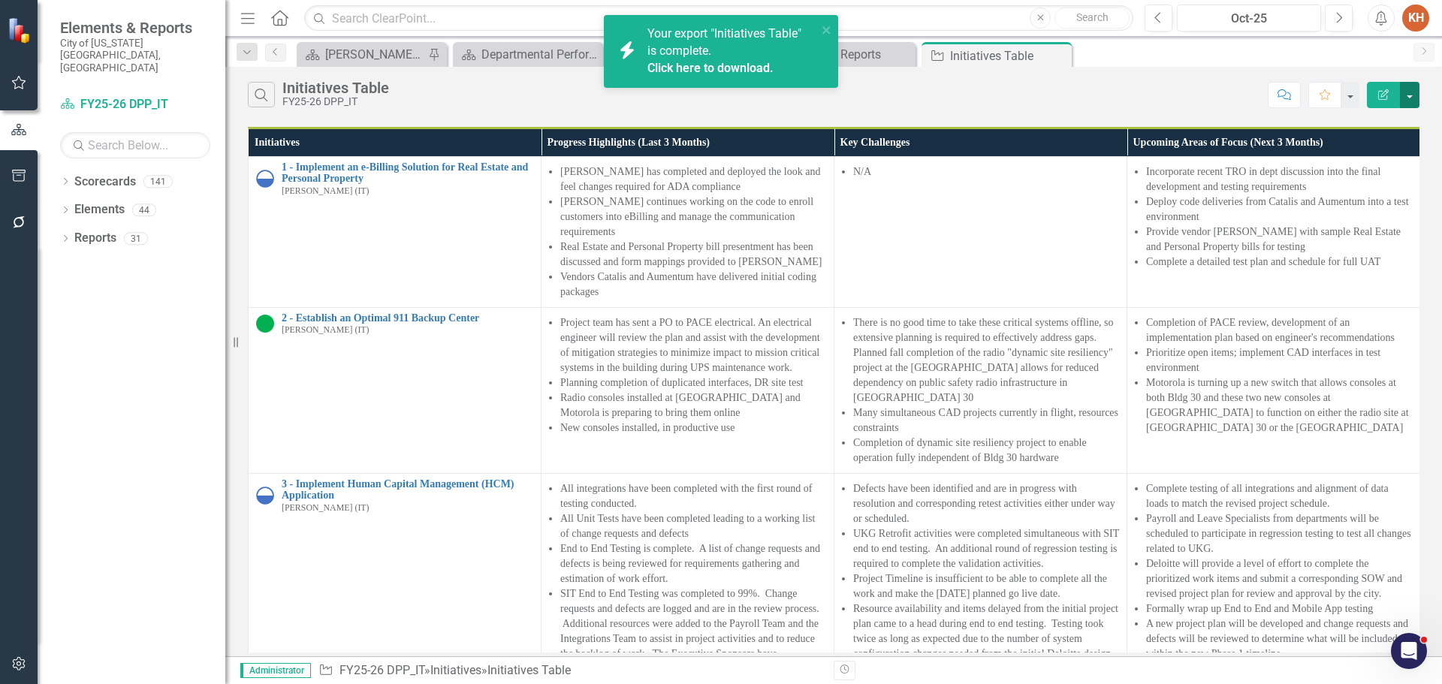
click at [1409, 105] on button "button" at bounding box center [1410, 95] width 20 height 26
click at [1386, 160] on link "PDF Export to PDF" at bounding box center [1359, 153] width 119 height 28
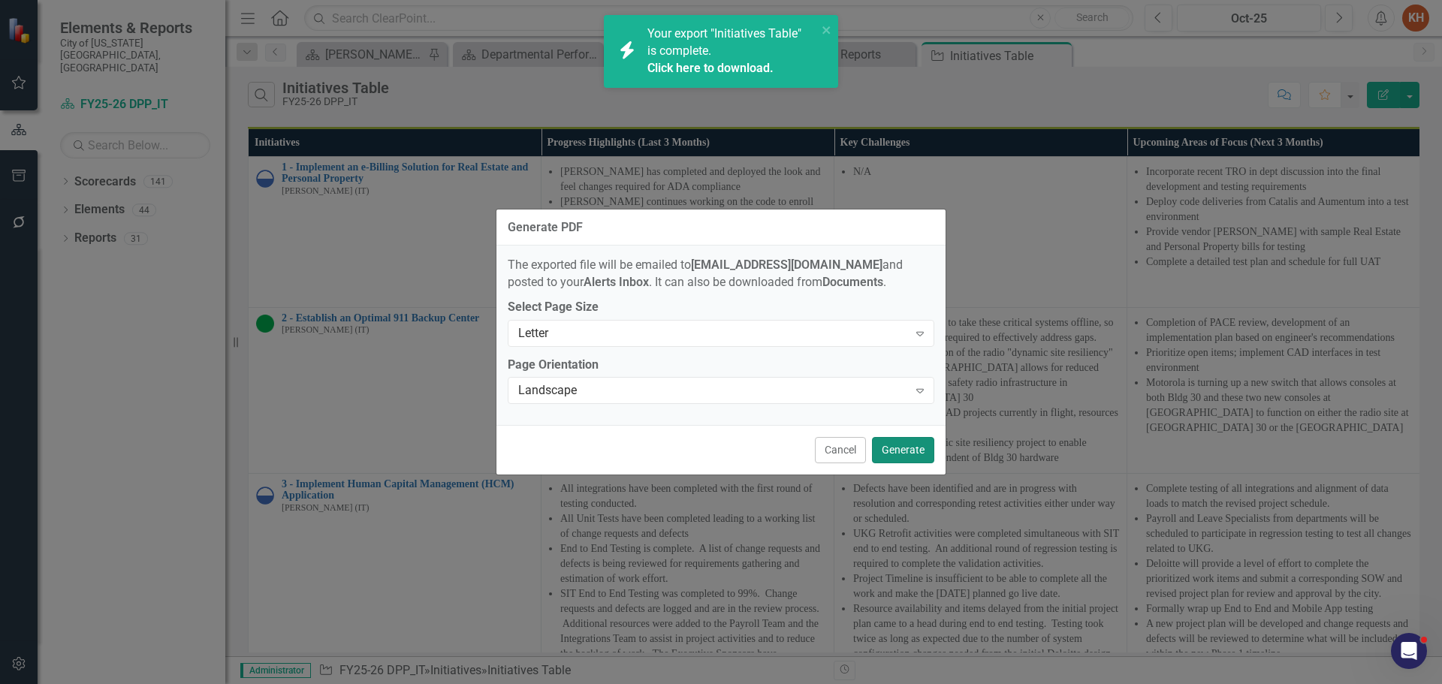
click at [902, 448] on button "Generate" at bounding box center [903, 450] width 62 height 26
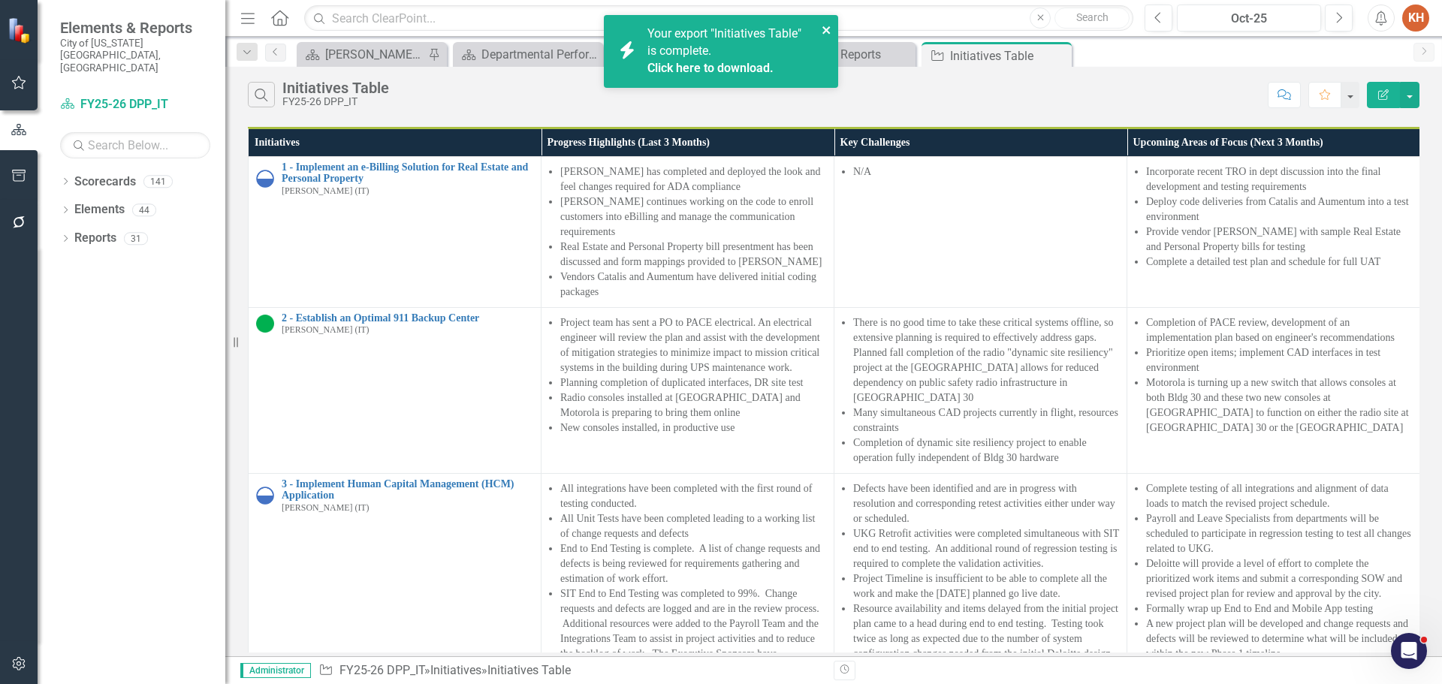
click at [823, 28] on icon "close" at bounding box center [827, 30] width 8 height 8
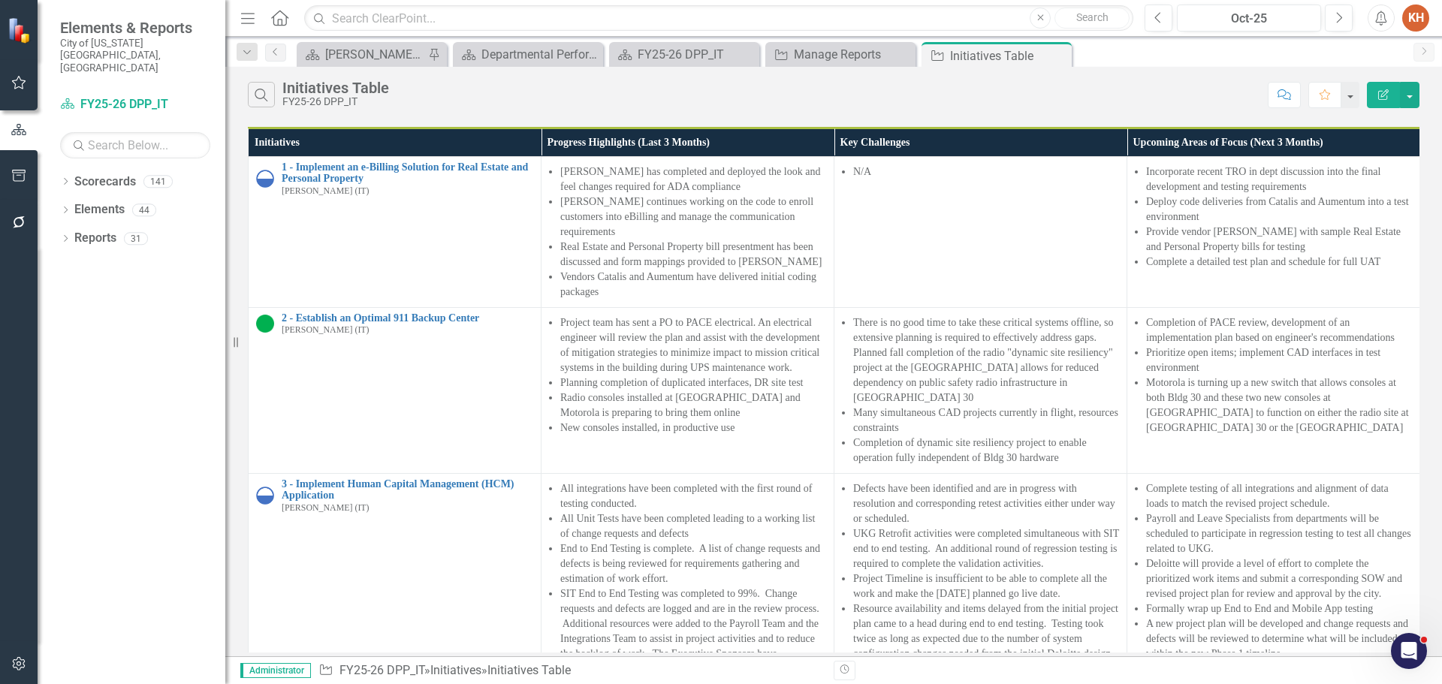
click at [1379, 13] on icon "button" at bounding box center [1381, 18] width 11 height 15
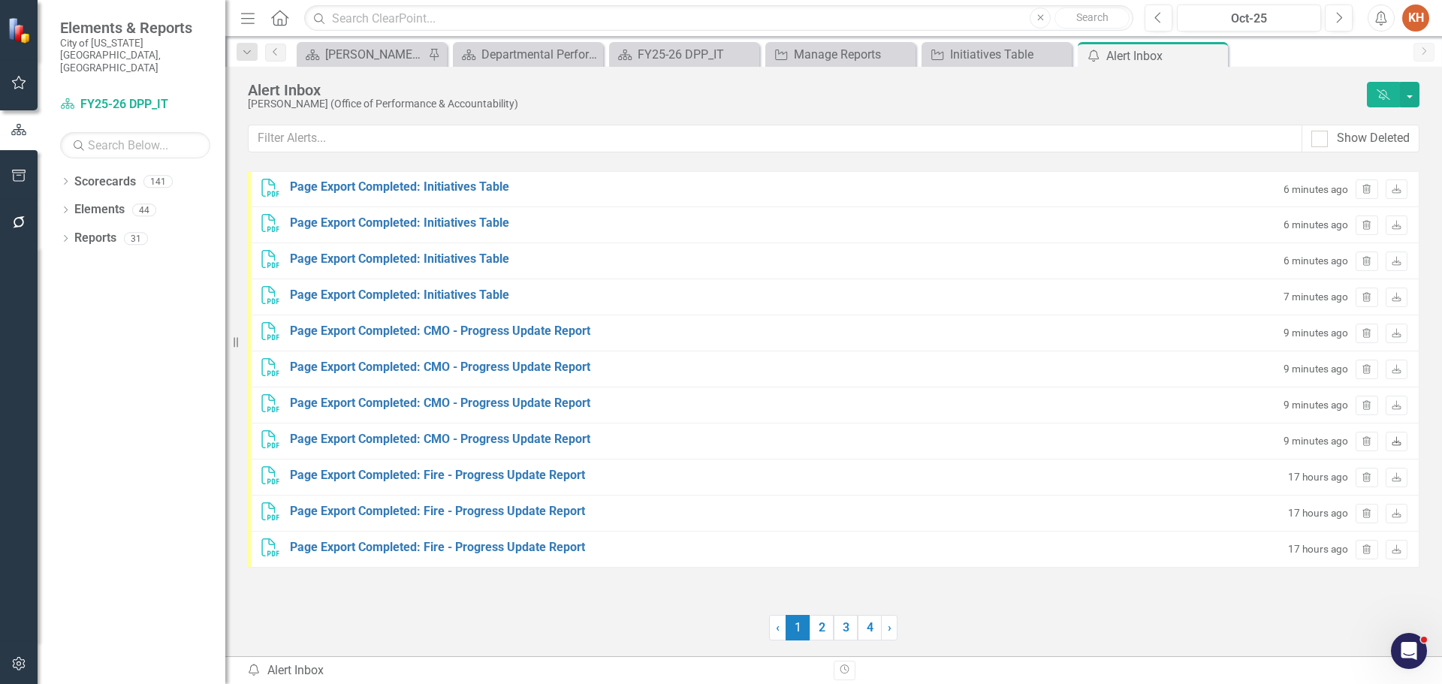
click at [1394, 442] on icon "Download" at bounding box center [1396, 442] width 11 height 9
click at [1396, 405] on icon "Download" at bounding box center [1396, 406] width 11 height 9
click at [1397, 368] on icon at bounding box center [1396, 368] width 9 height 9
click at [1398, 331] on icon "Download" at bounding box center [1396, 334] width 11 height 9
click at [1398, 294] on icon "Download" at bounding box center [1396, 298] width 11 height 9
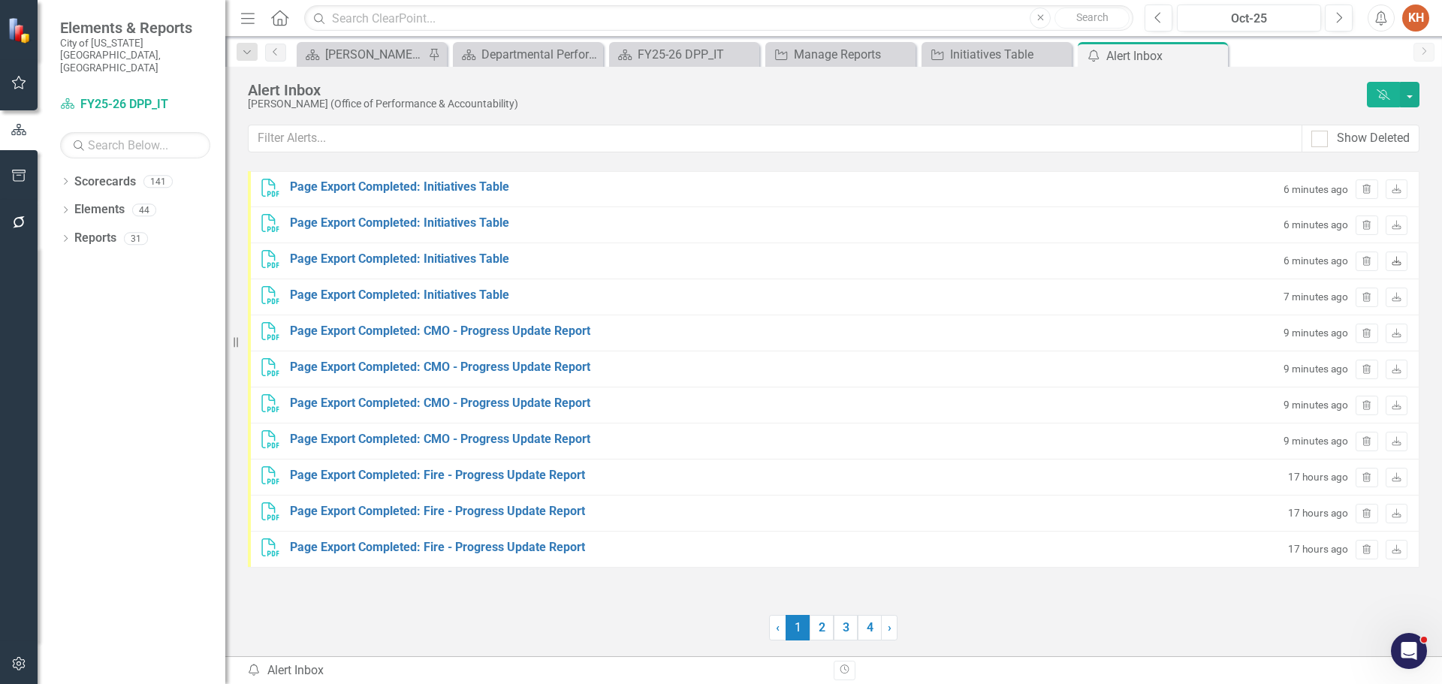
click at [1393, 260] on icon "Download" at bounding box center [1396, 262] width 11 height 9
click at [1394, 224] on icon "Download" at bounding box center [1396, 226] width 11 height 9
click at [1397, 189] on icon at bounding box center [1396, 188] width 9 height 9
click at [1212, 56] on icon "Close" at bounding box center [1213, 56] width 15 height 12
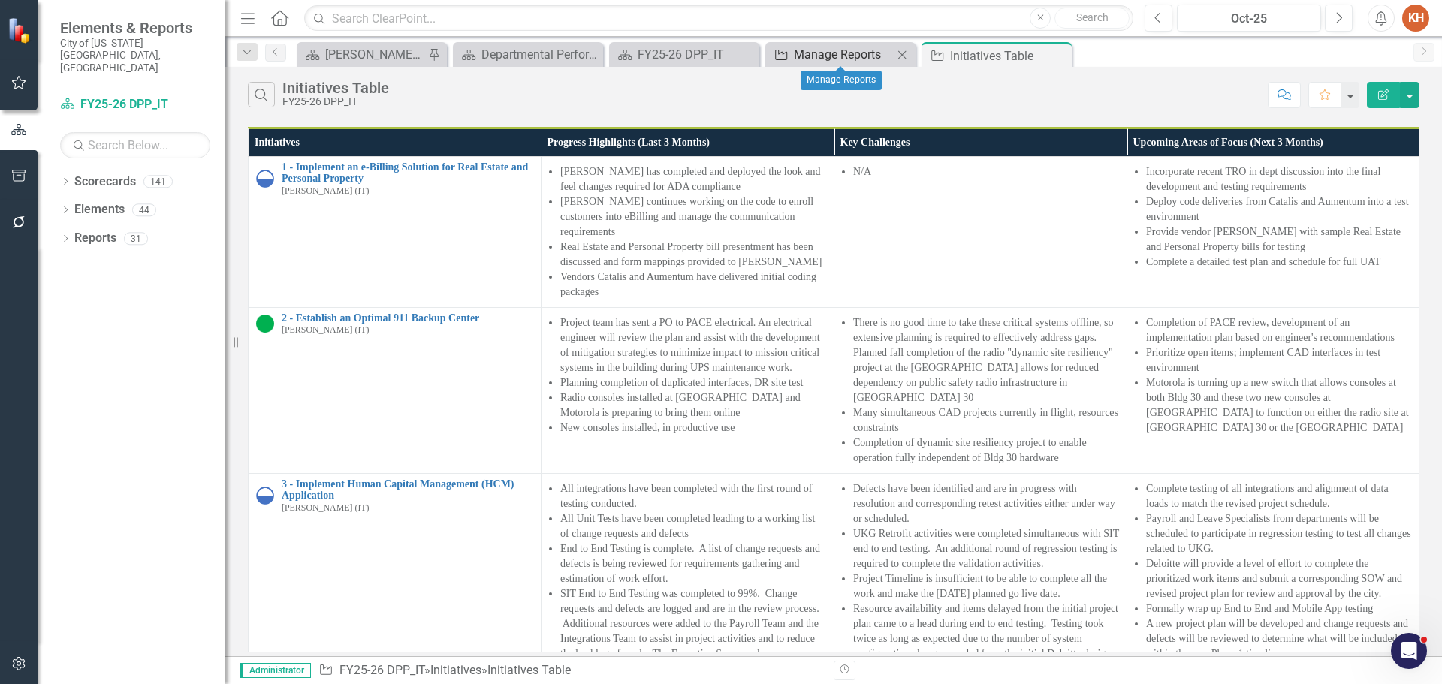
click at [847, 56] on div "Manage Reports" at bounding box center [843, 54] width 99 height 19
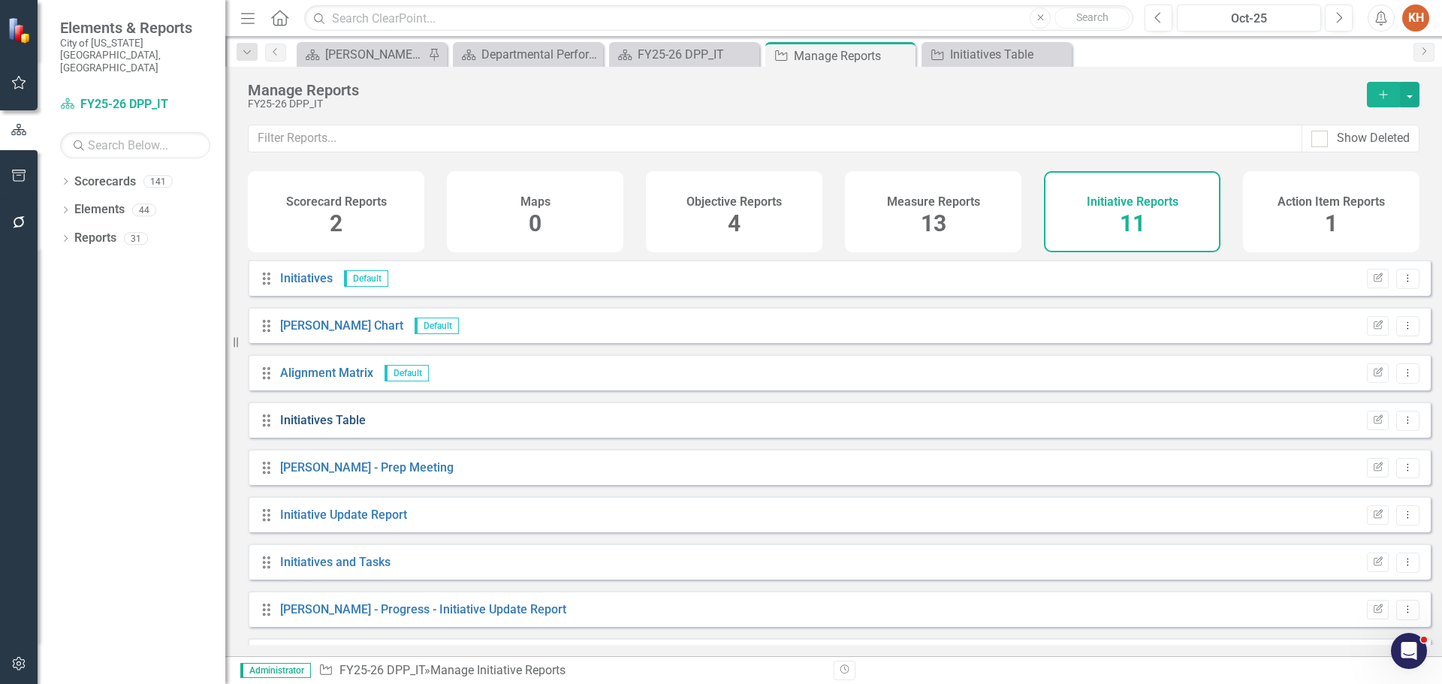
click at [346, 427] on link "Initiatives Table" at bounding box center [323, 420] width 86 height 14
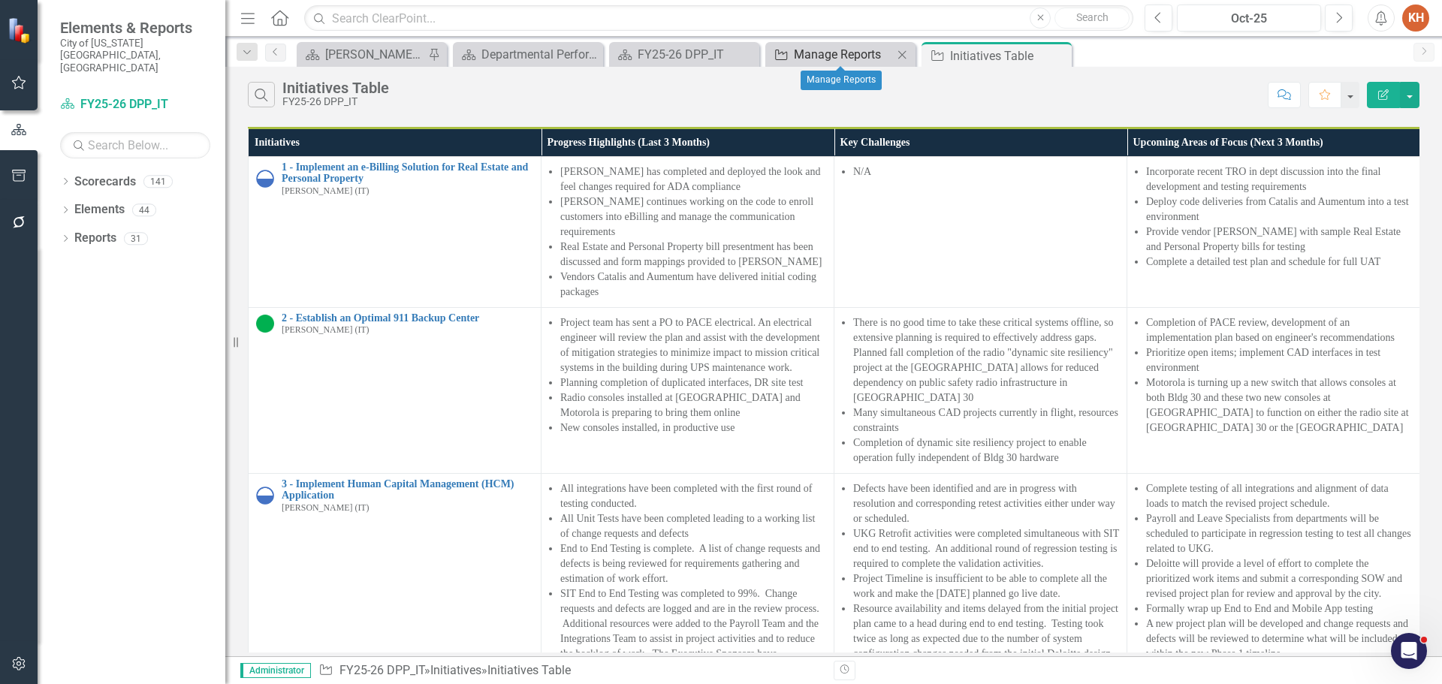
click at [836, 55] on div "Manage Reports" at bounding box center [843, 54] width 99 height 19
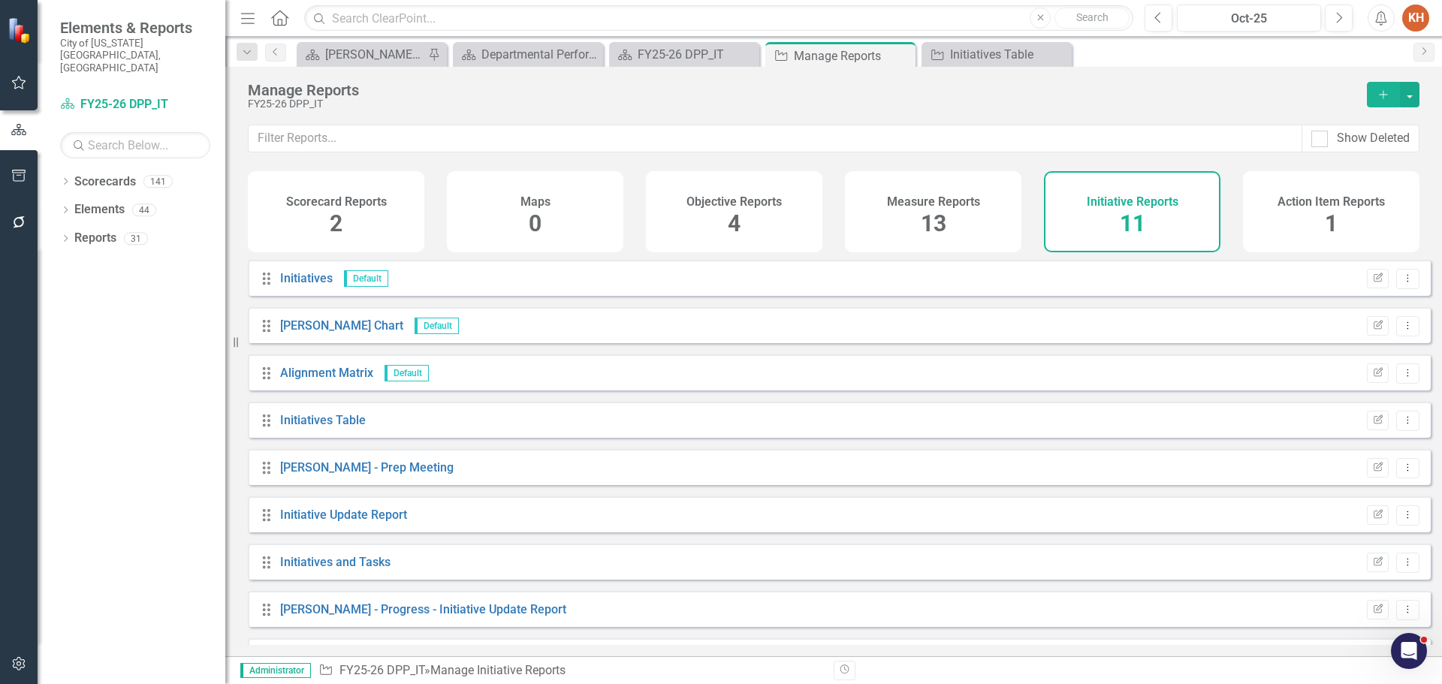
scroll to position [75, 0]
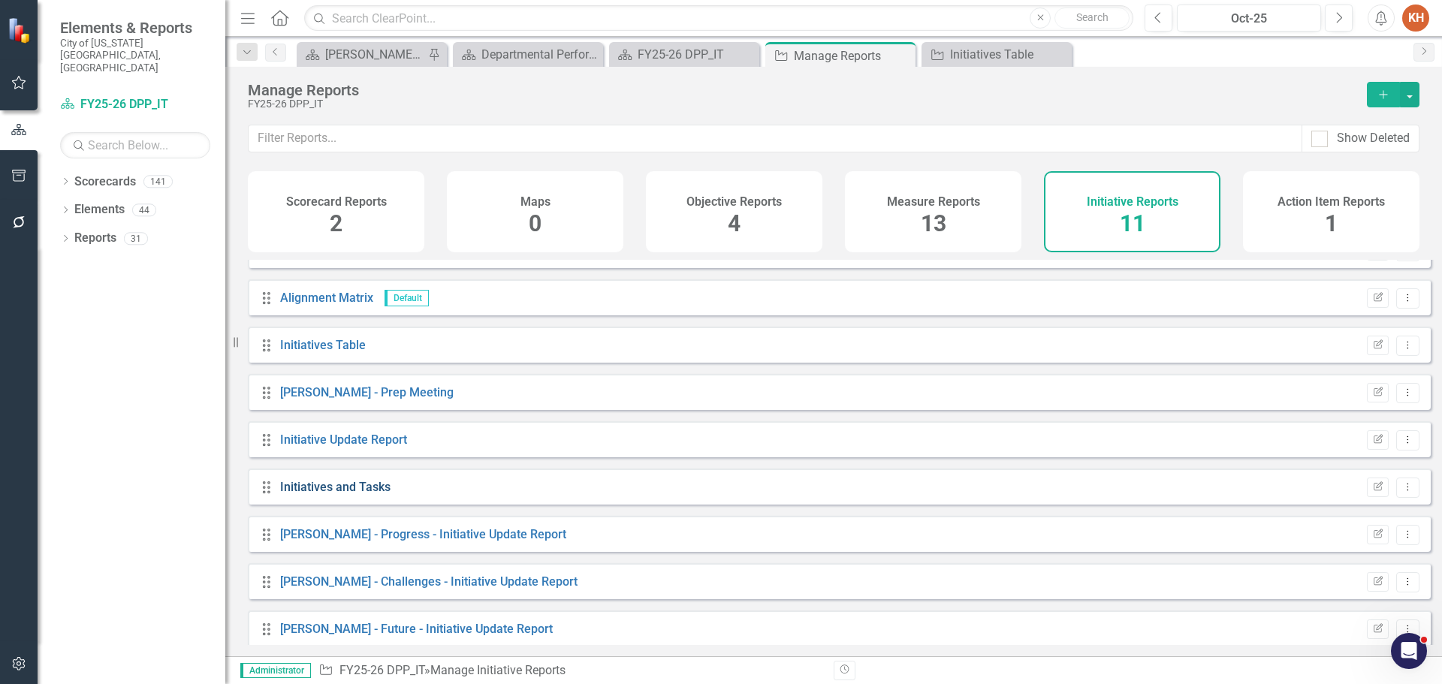
click at [355, 494] on link "Initiatives and Tasks" at bounding box center [335, 487] width 110 height 14
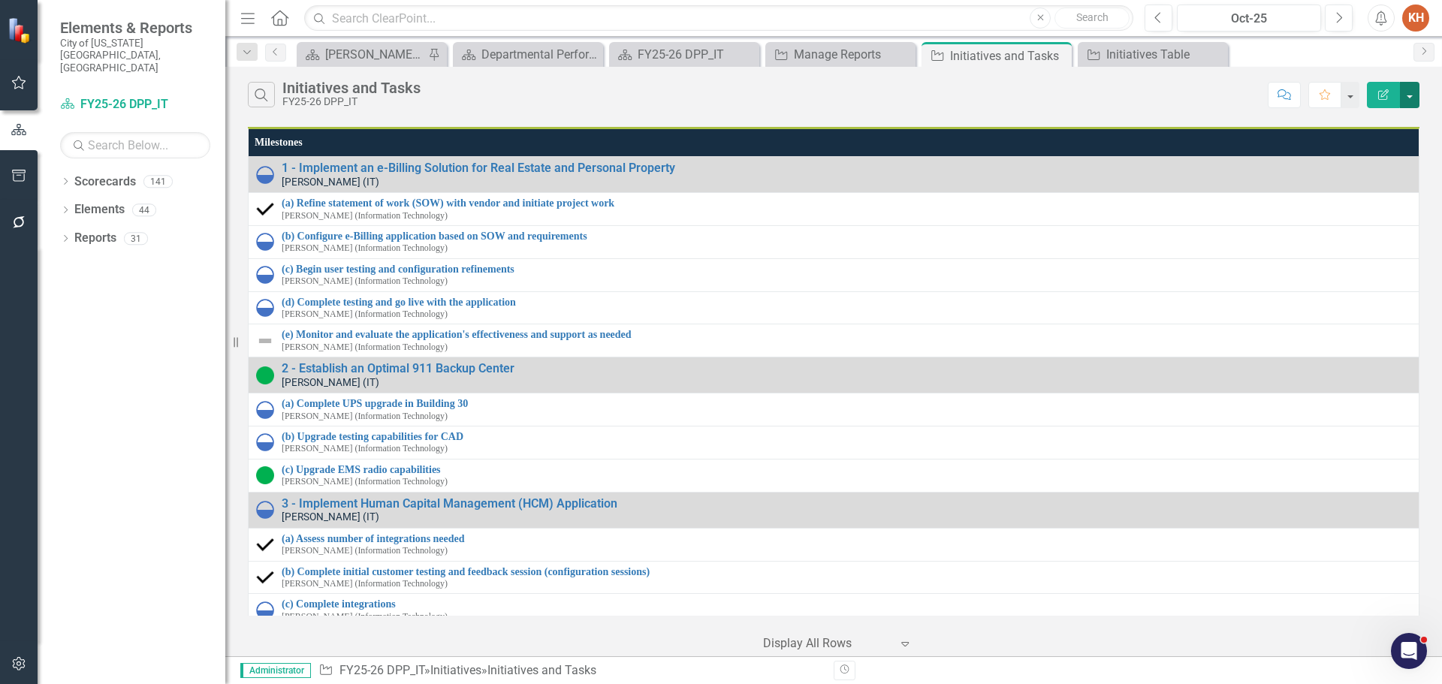
click at [1409, 94] on button "button" at bounding box center [1410, 95] width 20 height 26
click at [1382, 128] on link "Edit Report Edit Report" at bounding box center [1359, 123] width 119 height 28
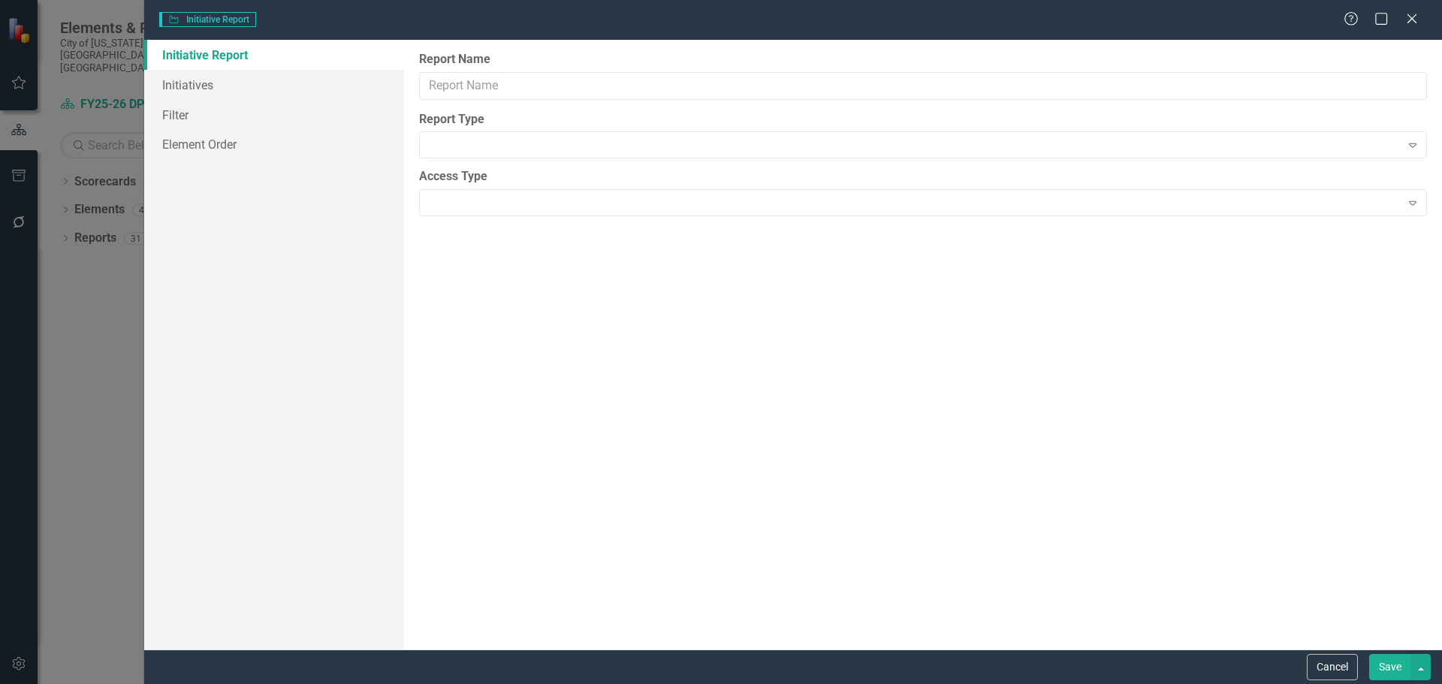
type input "Initiatives and Tasks"
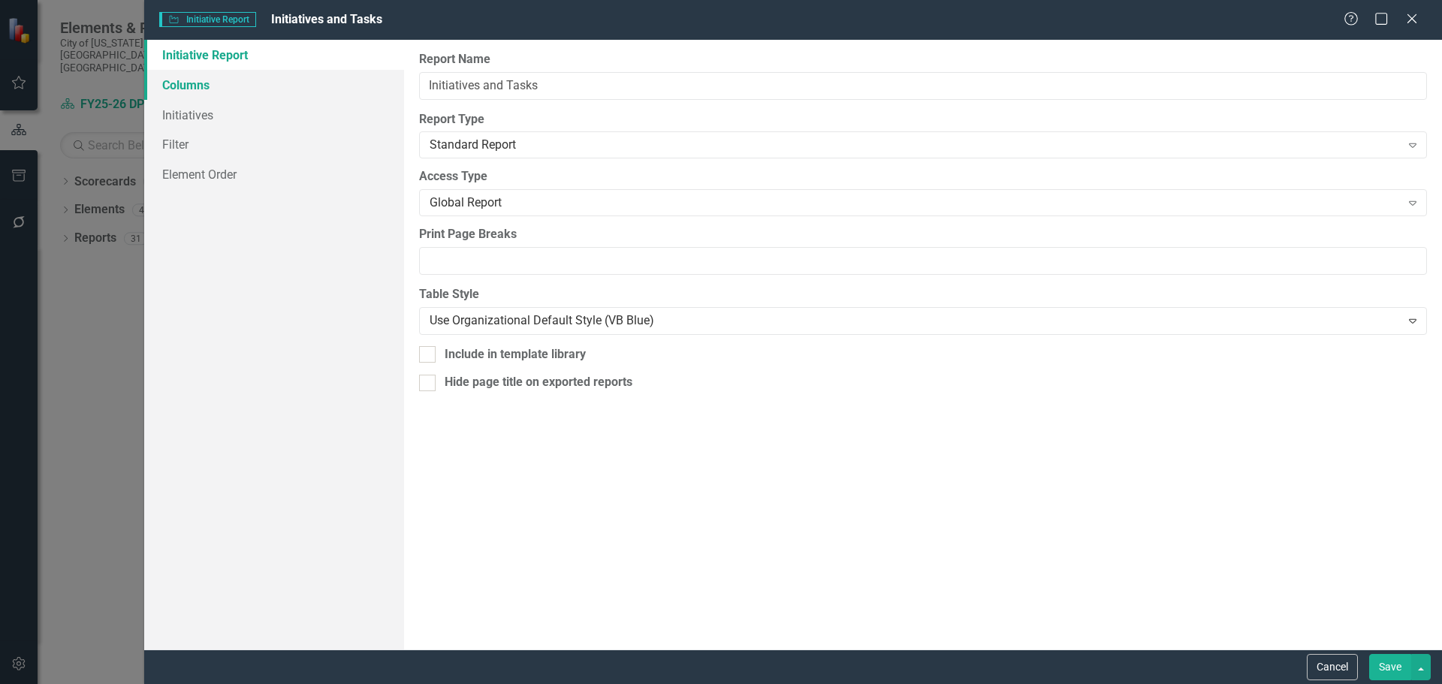
click at [210, 89] on link "Columns" at bounding box center [274, 85] width 260 height 30
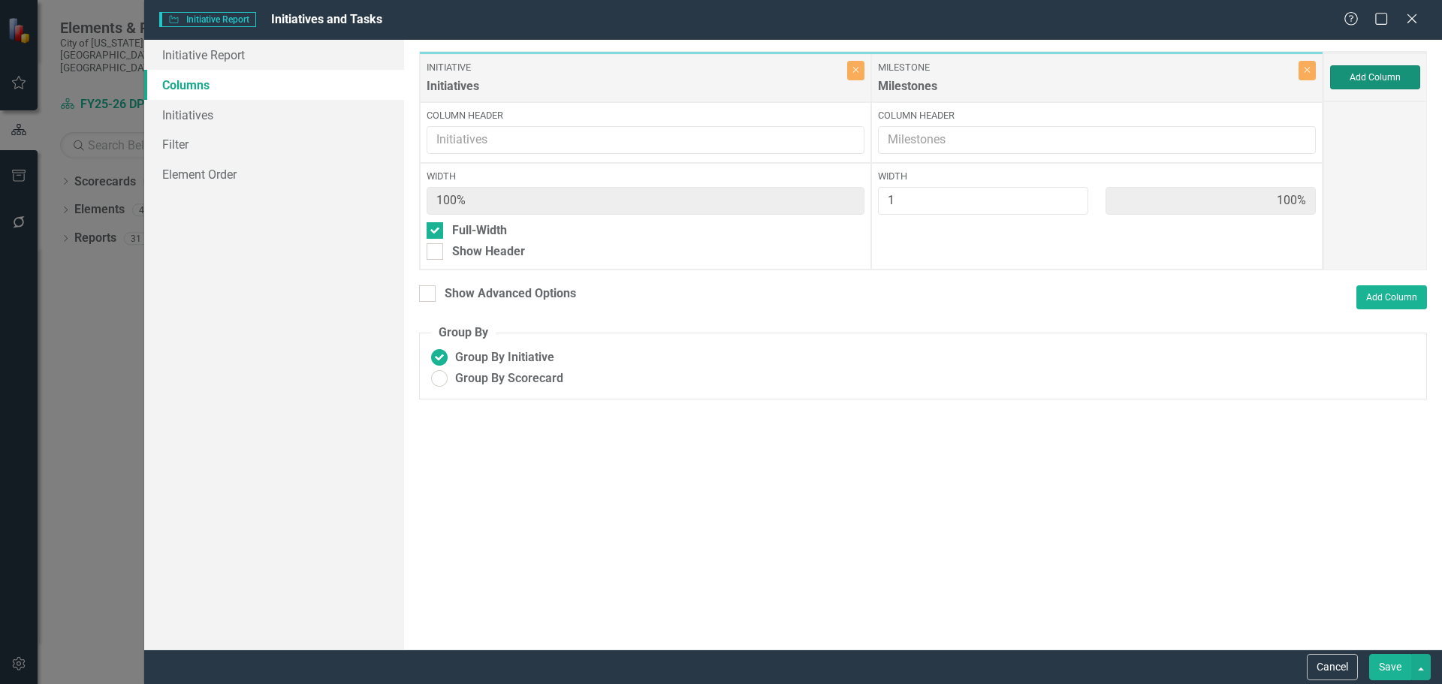
click at [1372, 77] on button "Add Column" at bounding box center [1375, 77] width 90 height 24
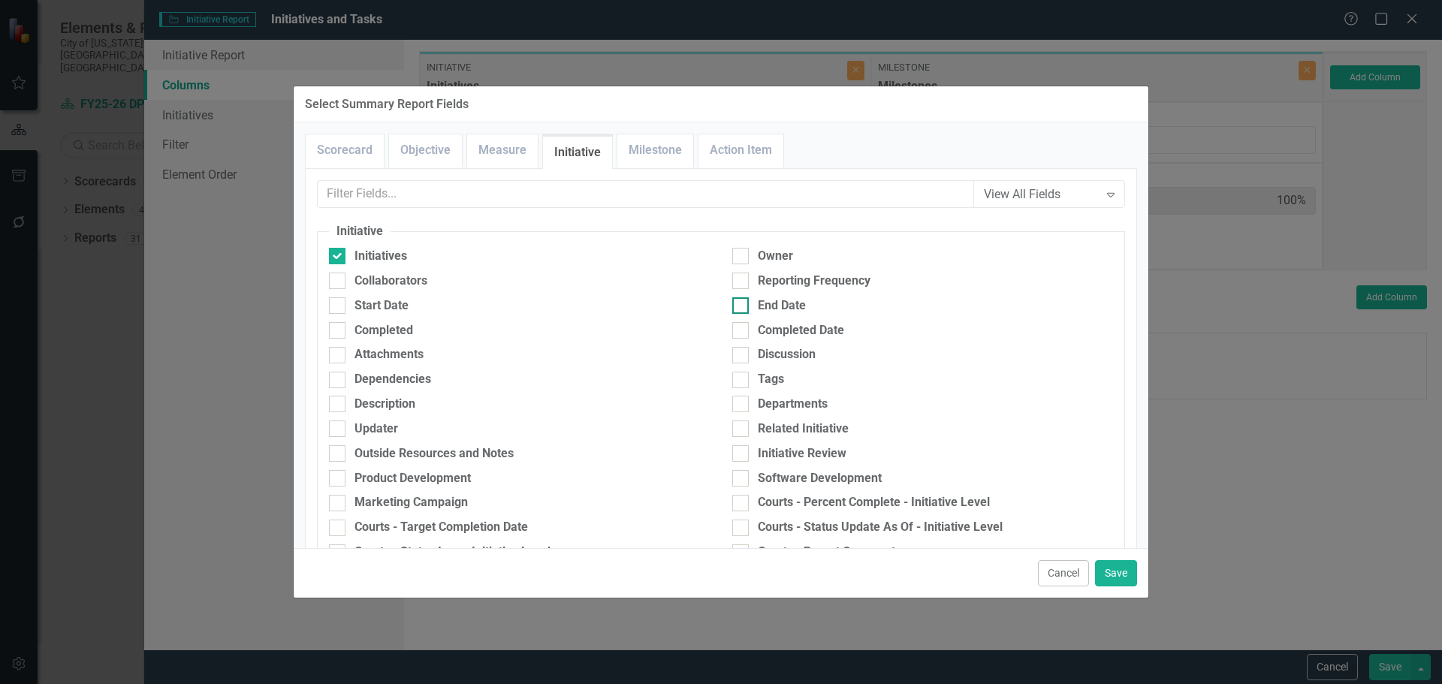
click at [735, 307] on input "End Date" at bounding box center [737, 302] width 10 height 10
checkbox input "true"
click at [658, 144] on link "Milestone" at bounding box center [656, 150] width 76 height 32
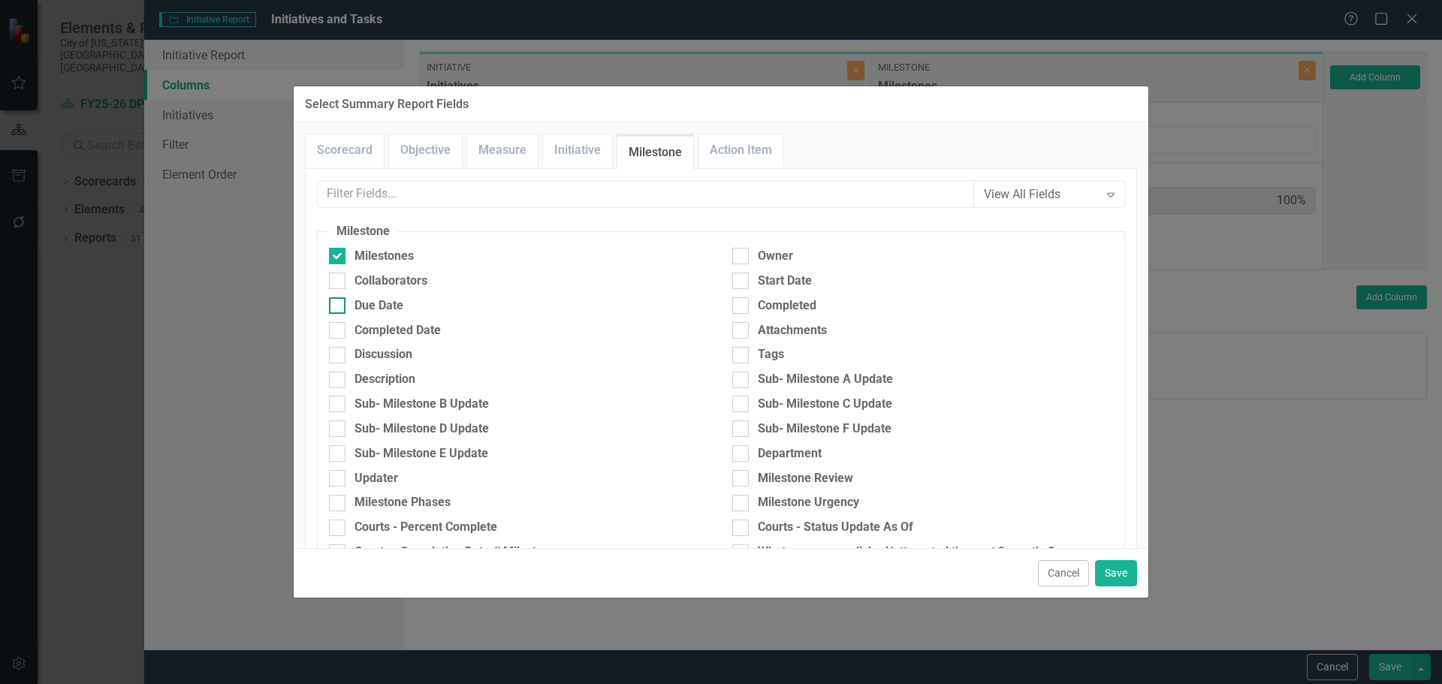
click at [340, 307] on div at bounding box center [337, 305] width 17 height 17
click at [339, 307] on input "Due Date" at bounding box center [334, 302] width 10 height 10
checkbox input "true"
click at [564, 152] on link "Initiative" at bounding box center [577, 150] width 69 height 32
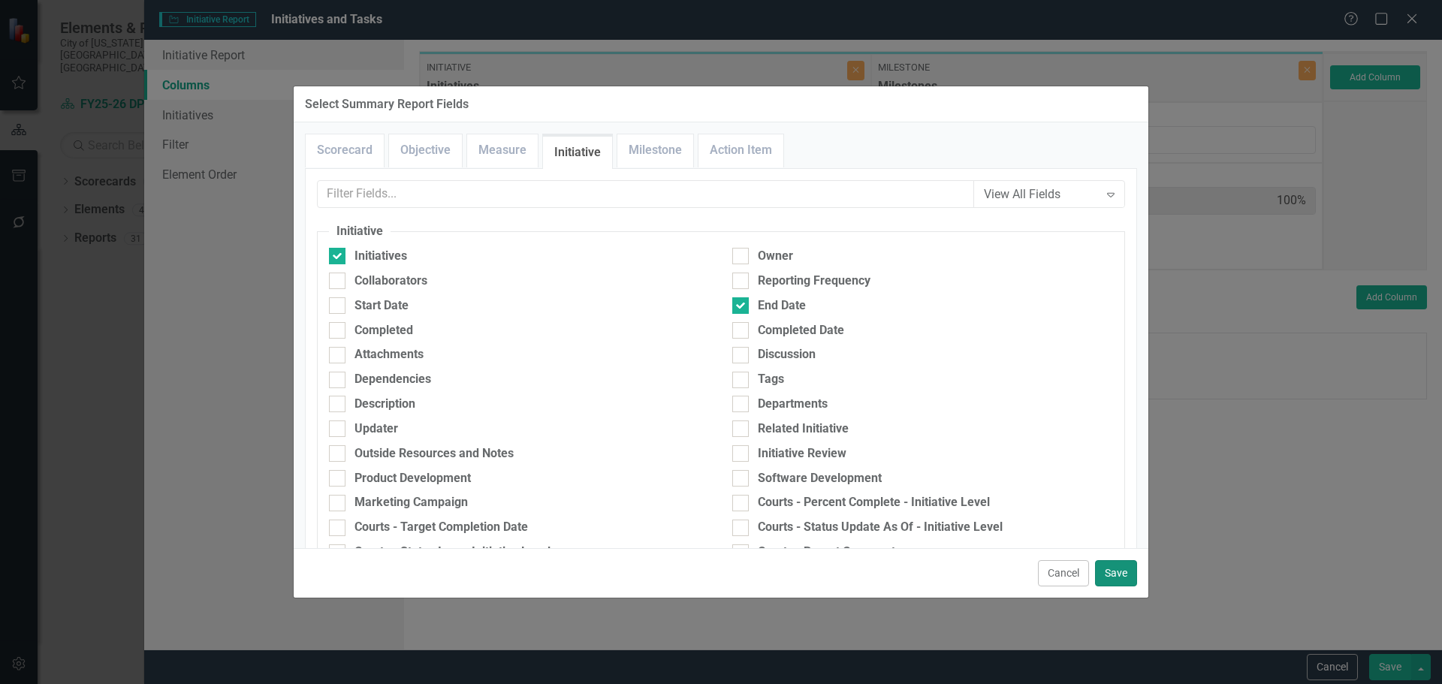
click at [1117, 568] on button "Save" at bounding box center [1116, 573] width 42 height 26
type input "33%"
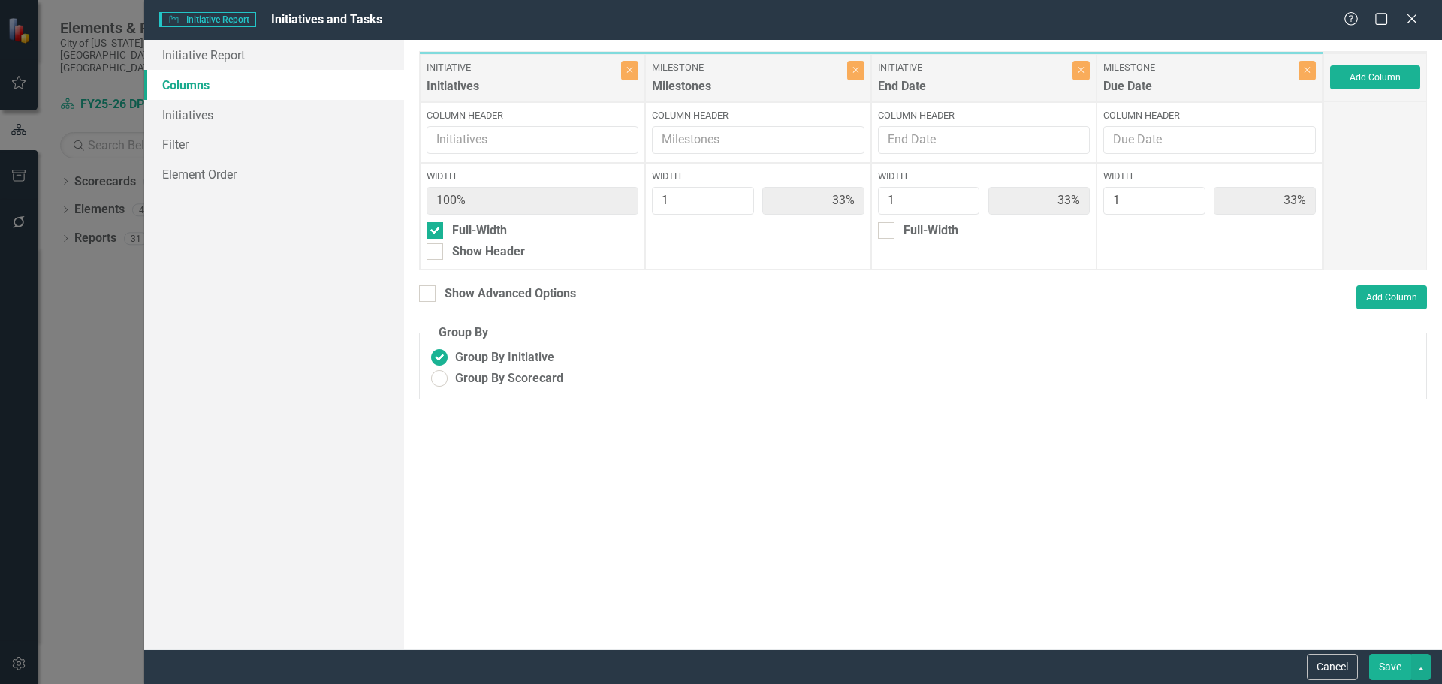
click at [1385, 660] on button "Save" at bounding box center [1390, 667] width 42 height 26
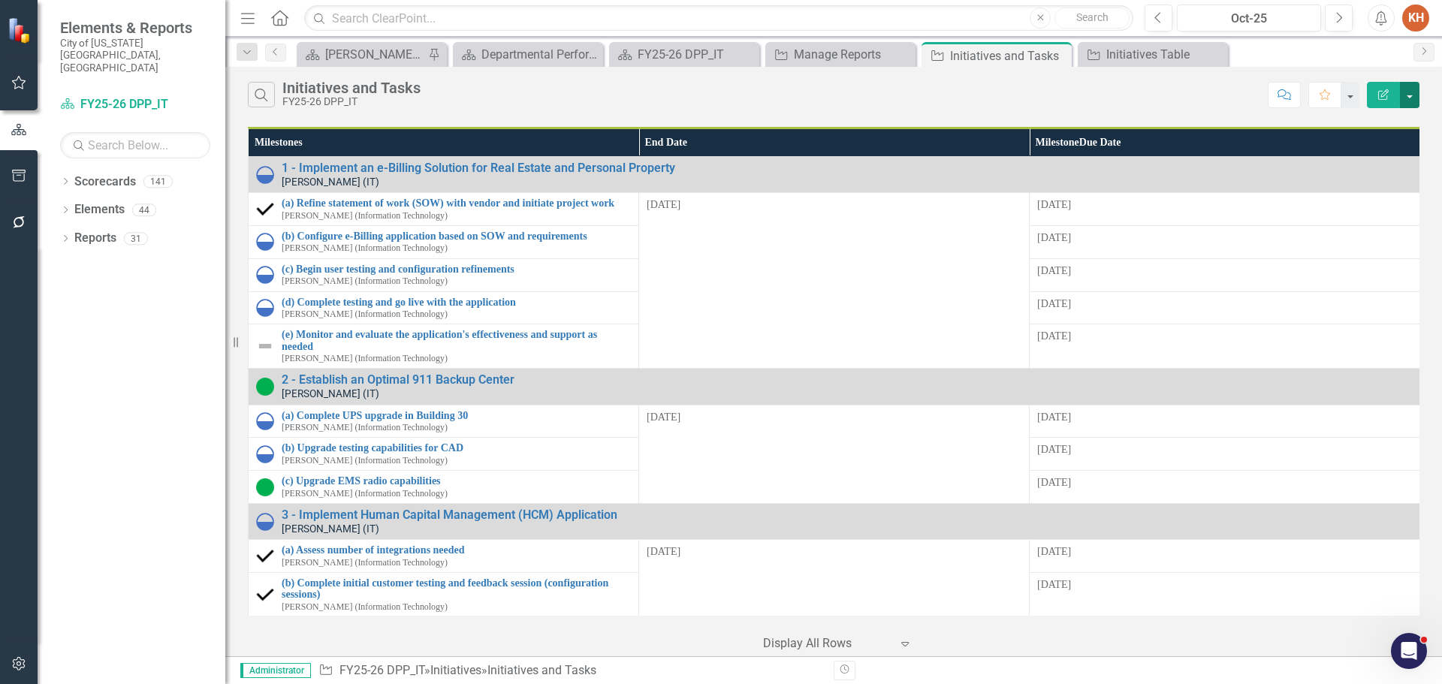
click at [1406, 98] on button "button" at bounding box center [1410, 95] width 20 height 26
click at [1363, 125] on link "Edit Report Edit Report" at bounding box center [1359, 123] width 119 height 28
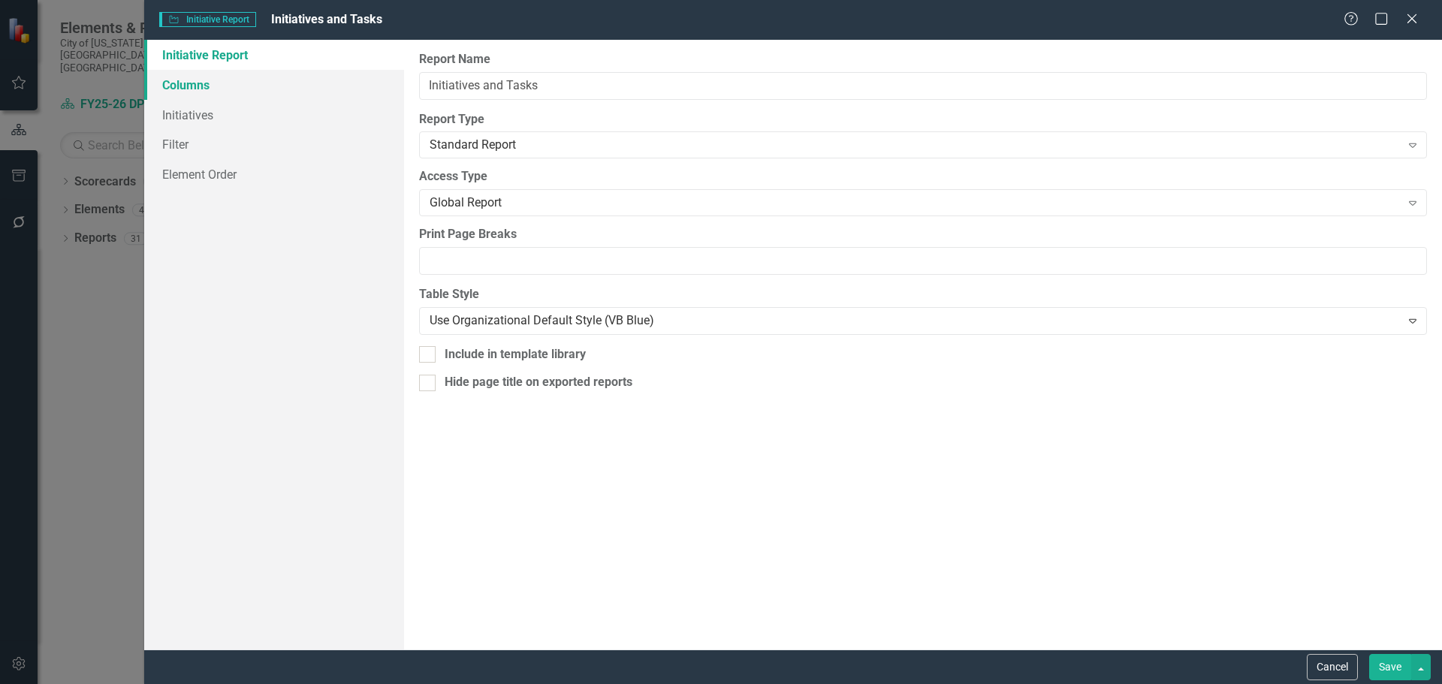
click at [284, 98] on link "Columns" at bounding box center [274, 85] width 260 height 30
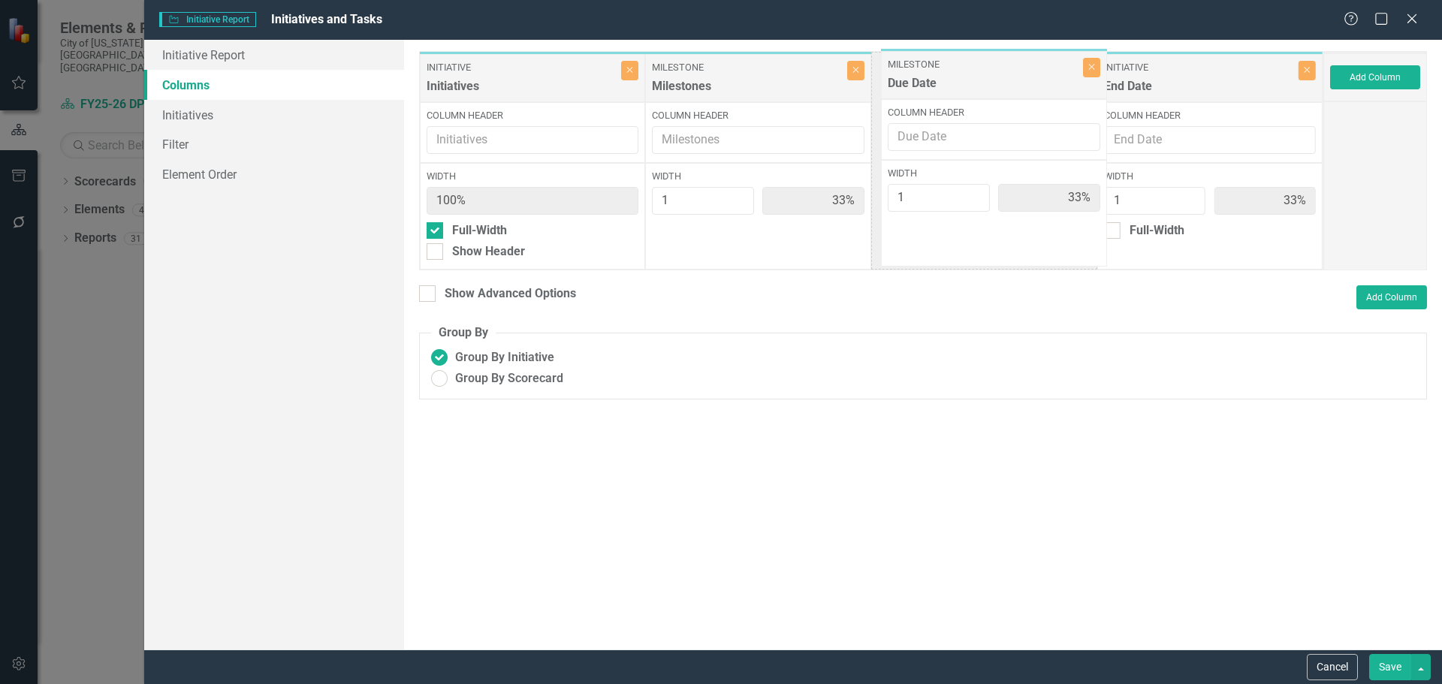
drag, startPoint x: 1173, startPoint y: 74, endPoint x: 957, endPoint y: 71, distance: 215.6
click at [957, 71] on div "Initiative Initiatives Close Column Header Width 100% Full-Width Show Header Mi…" at bounding box center [871, 160] width 904 height 219
click at [1174, 140] on input "Column Header" at bounding box center [1210, 140] width 213 height 28
type input "Initiative End Date"
click at [983, 130] on input "Column Header" at bounding box center [984, 140] width 213 height 28
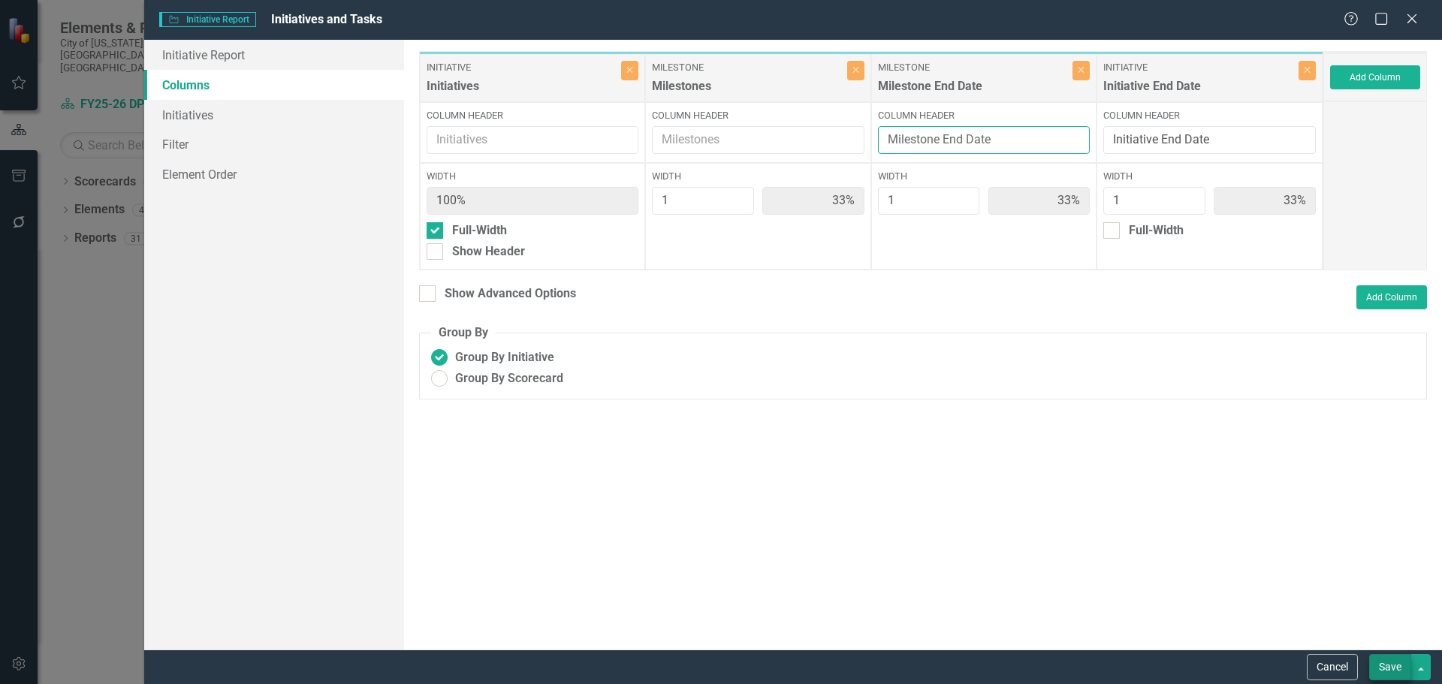
type input "Milestone End Date"
click at [1394, 664] on button "Save" at bounding box center [1390, 667] width 42 height 26
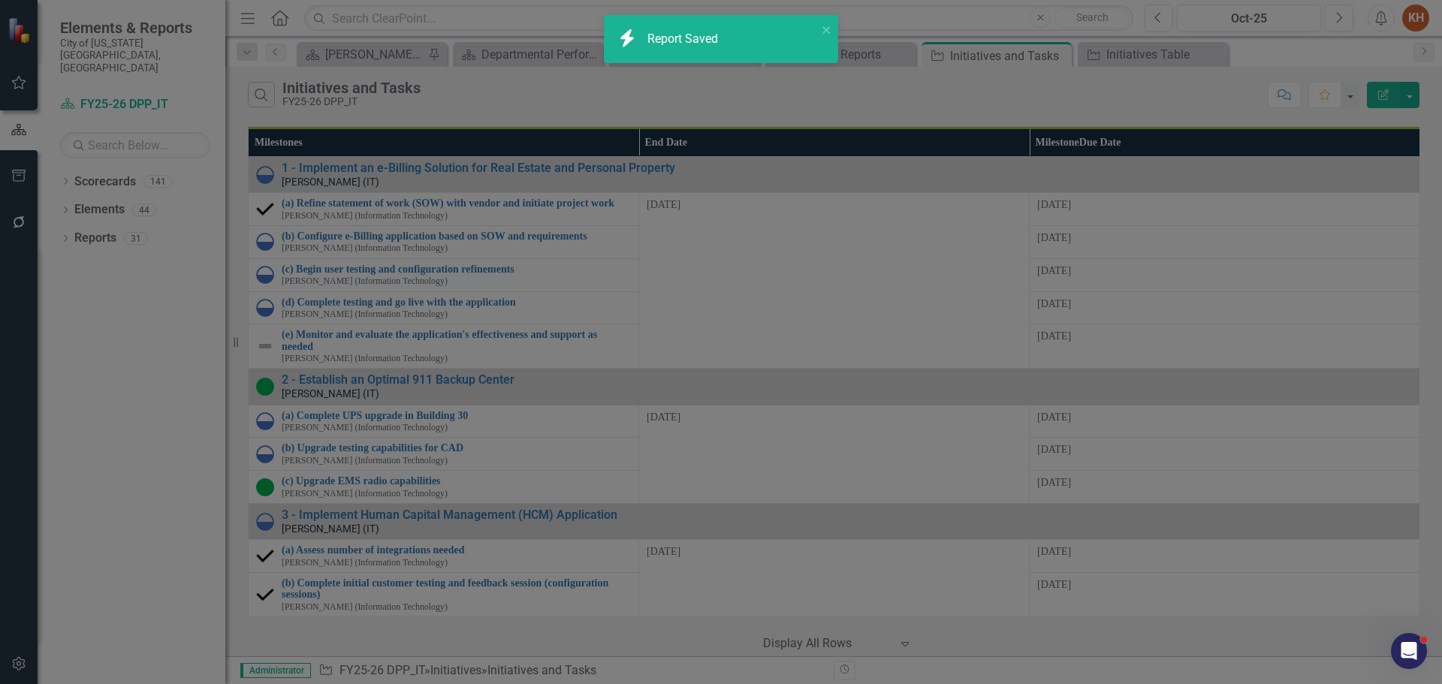
radio input "true"
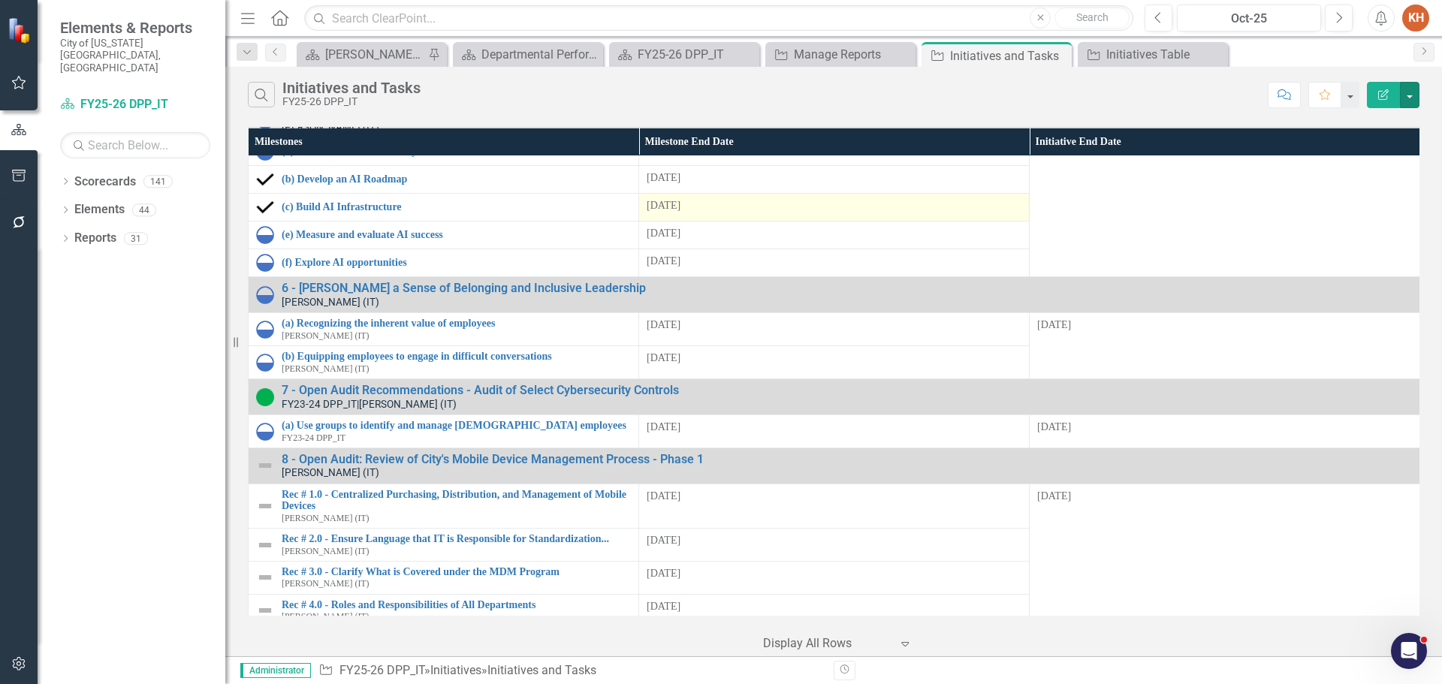
scroll to position [850, 0]
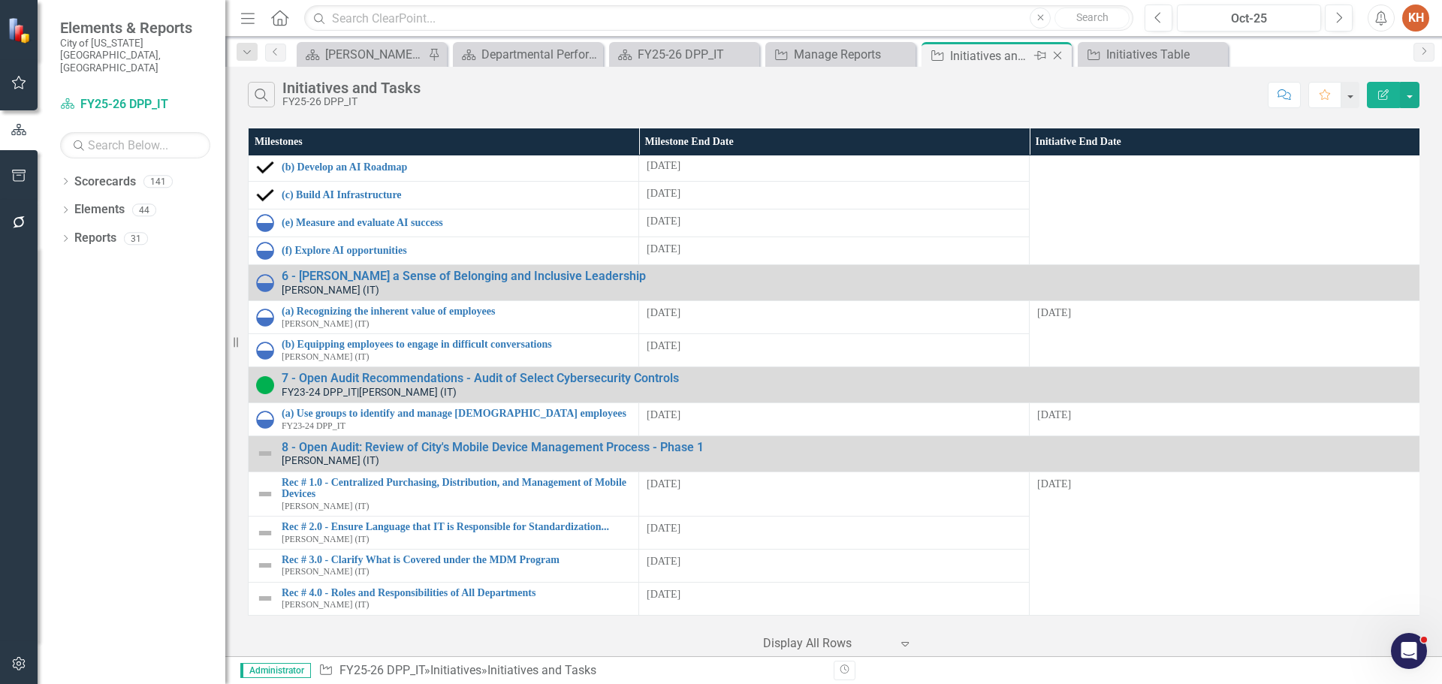
click at [1057, 58] on icon "Close" at bounding box center [1057, 56] width 15 height 12
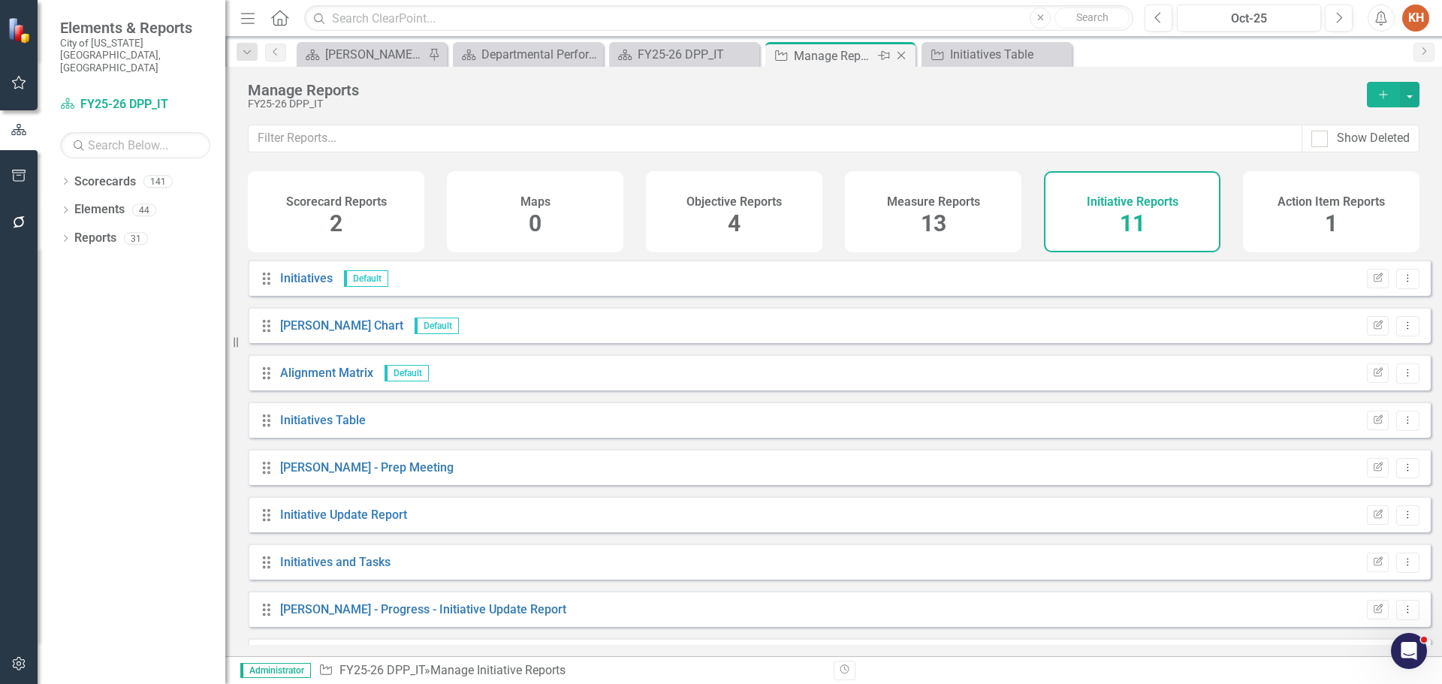
click at [895, 51] on icon "Close" at bounding box center [901, 56] width 15 height 12
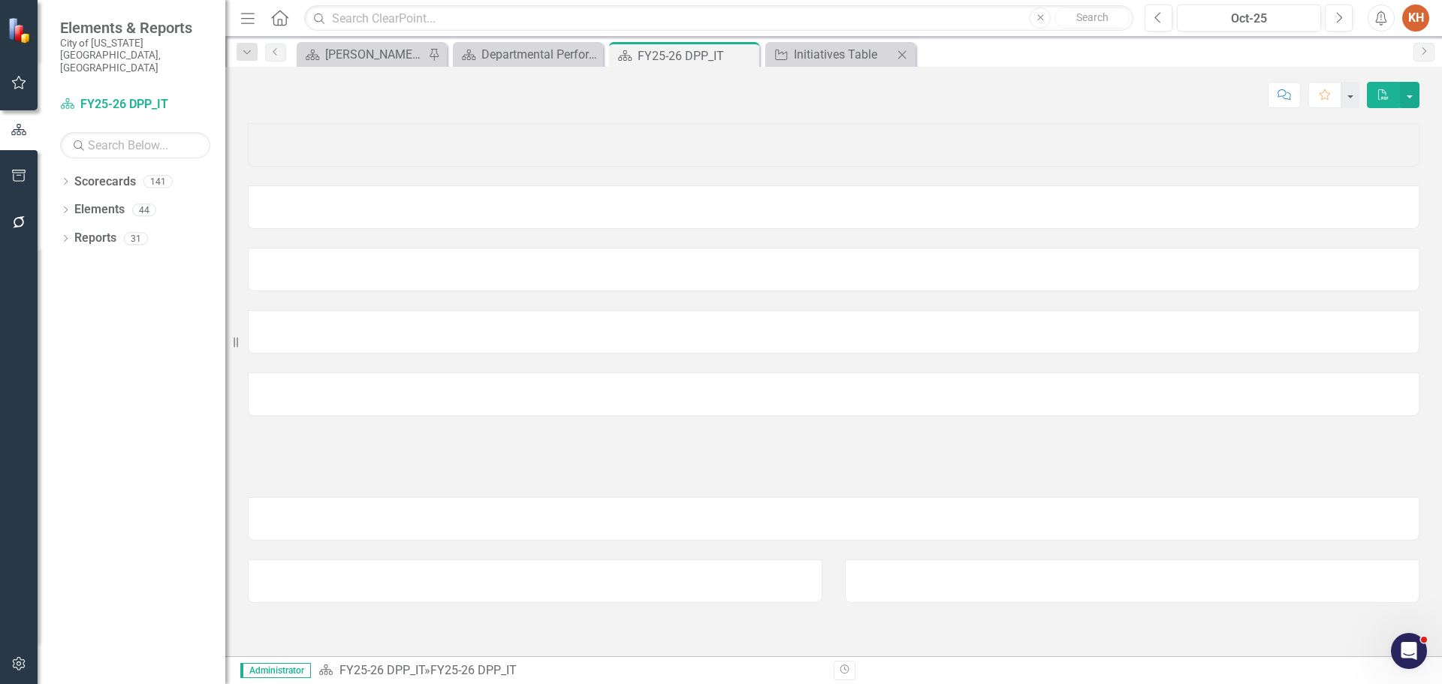
click at [898, 51] on icon "Close" at bounding box center [902, 55] width 15 height 12
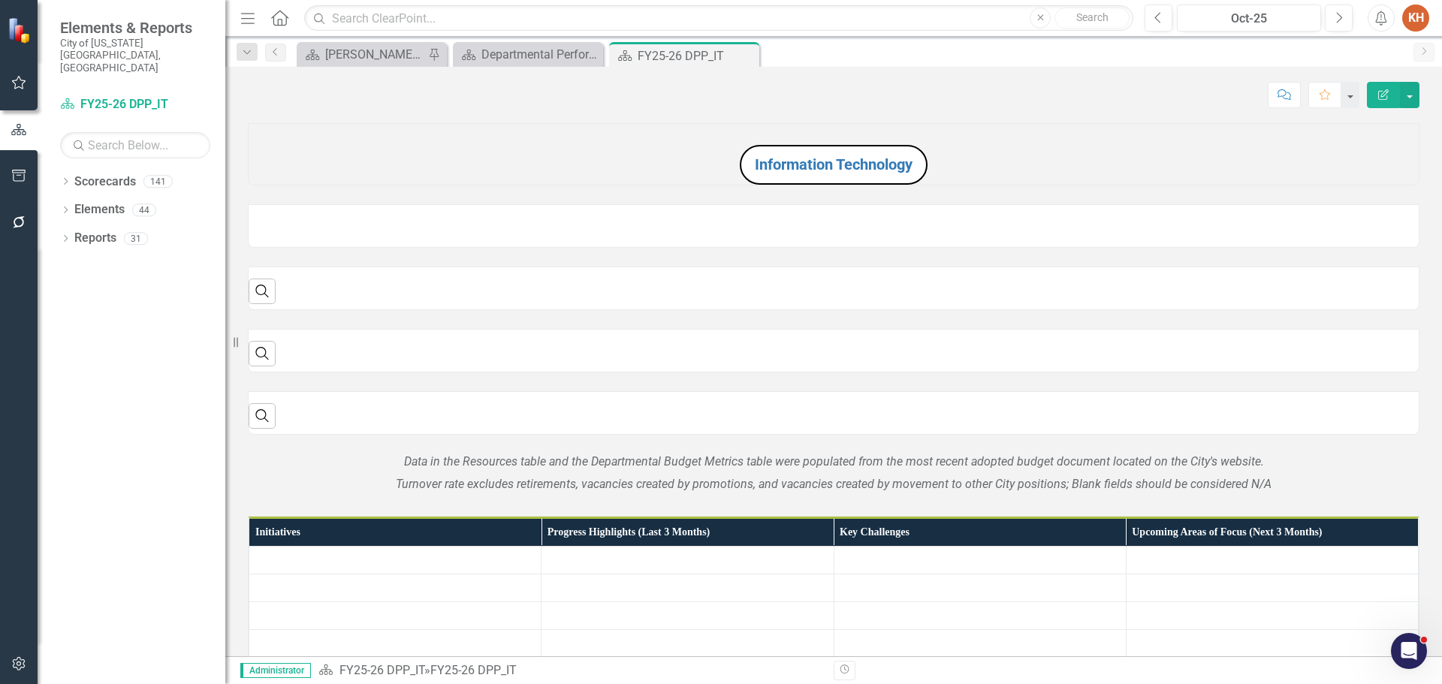
click at [0, 0] on icon "Close" at bounding box center [0, 0] width 0 height 0
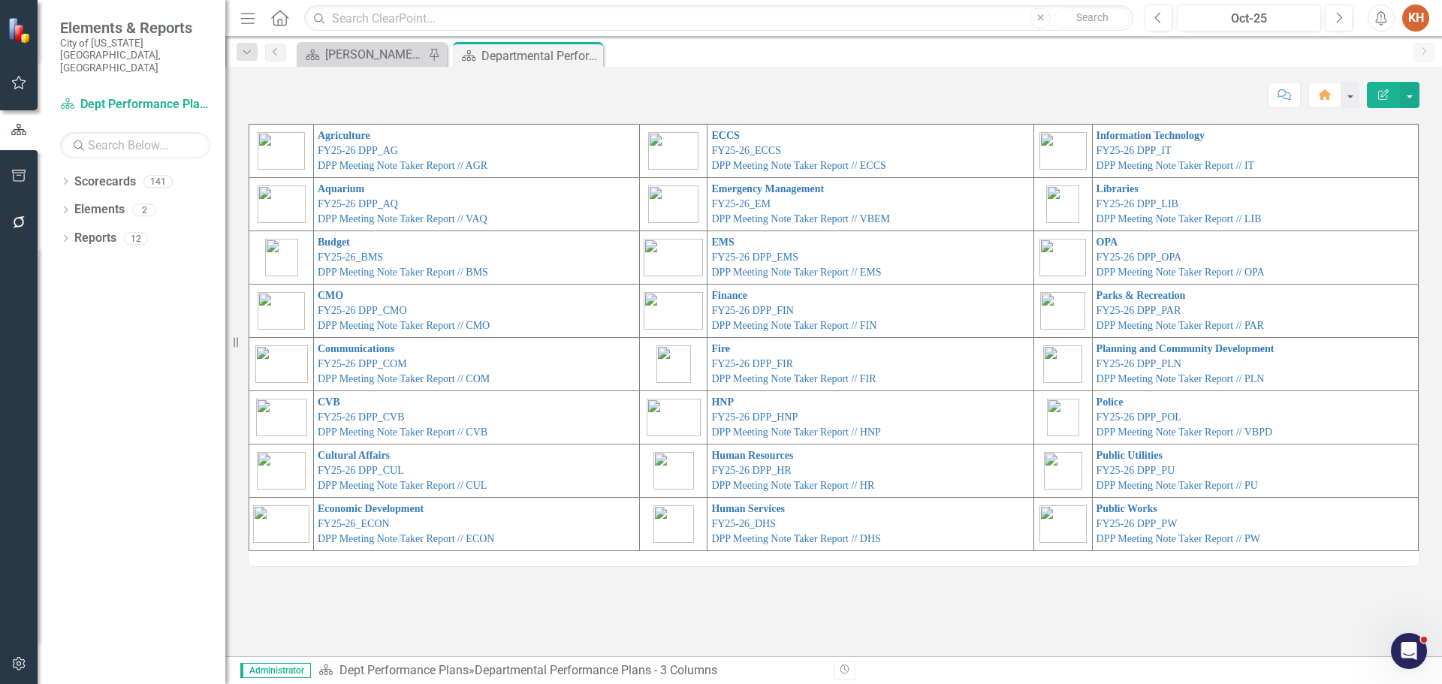
click at [369, 304] on td "CMO FY25-26 DPP_CMO DPP Meeting Note Taker Report // CMO" at bounding box center [477, 311] width 326 height 53
click at [369, 310] on link "FY25-26 DPP_CMO" at bounding box center [362, 310] width 89 height 11
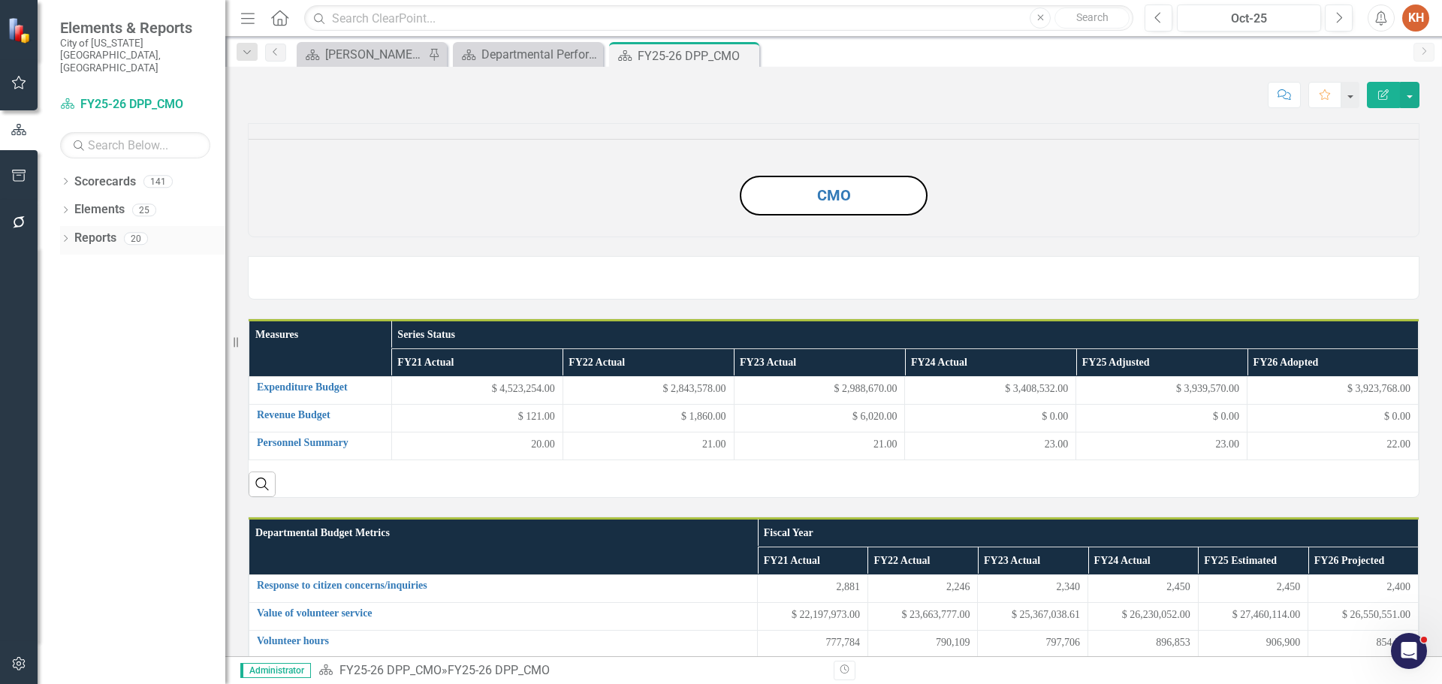
click at [80, 230] on link "Reports" at bounding box center [95, 238] width 42 height 17
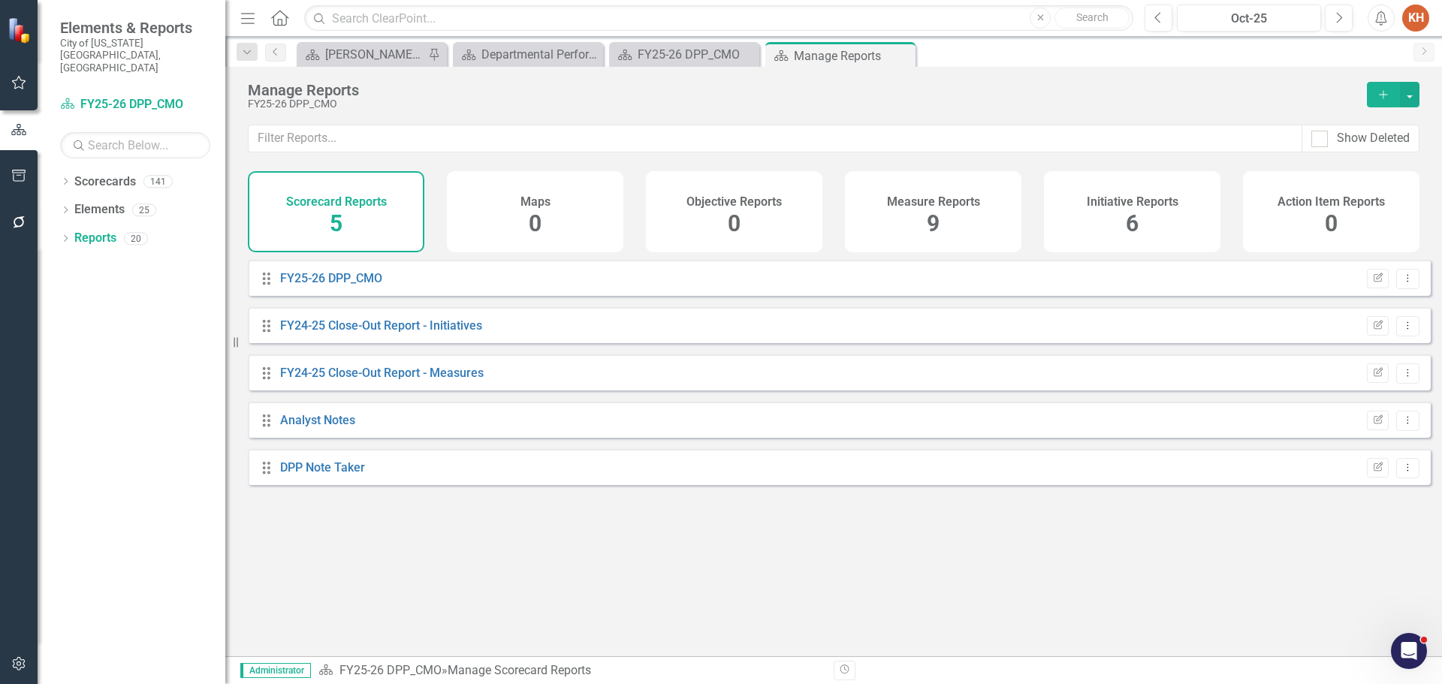
click at [1124, 199] on h4 "Initiative Reports" at bounding box center [1133, 202] width 92 height 14
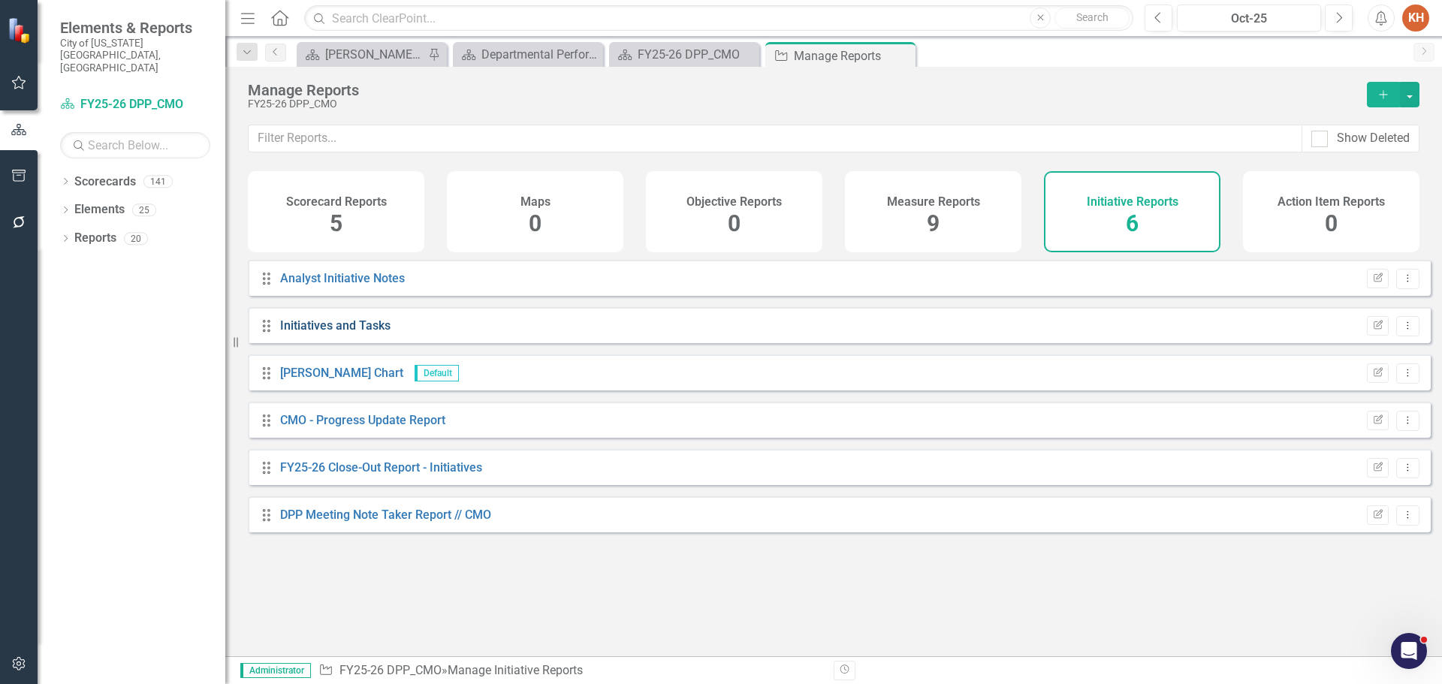
click at [319, 333] on link "Initiatives and Tasks" at bounding box center [335, 326] width 110 height 14
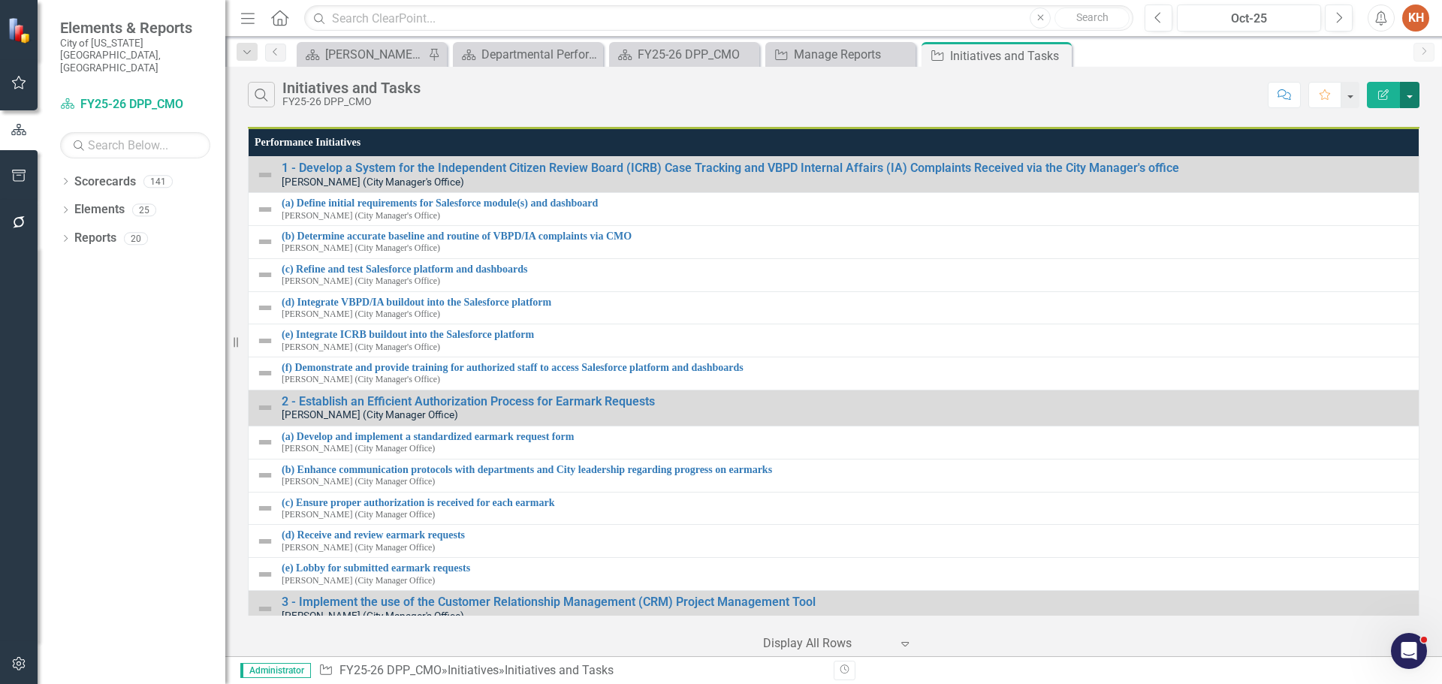
click at [1411, 98] on button "button" at bounding box center [1410, 95] width 20 height 26
click at [1382, 125] on link "Edit Report Edit Report" at bounding box center [1359, 123] width 119 height 28
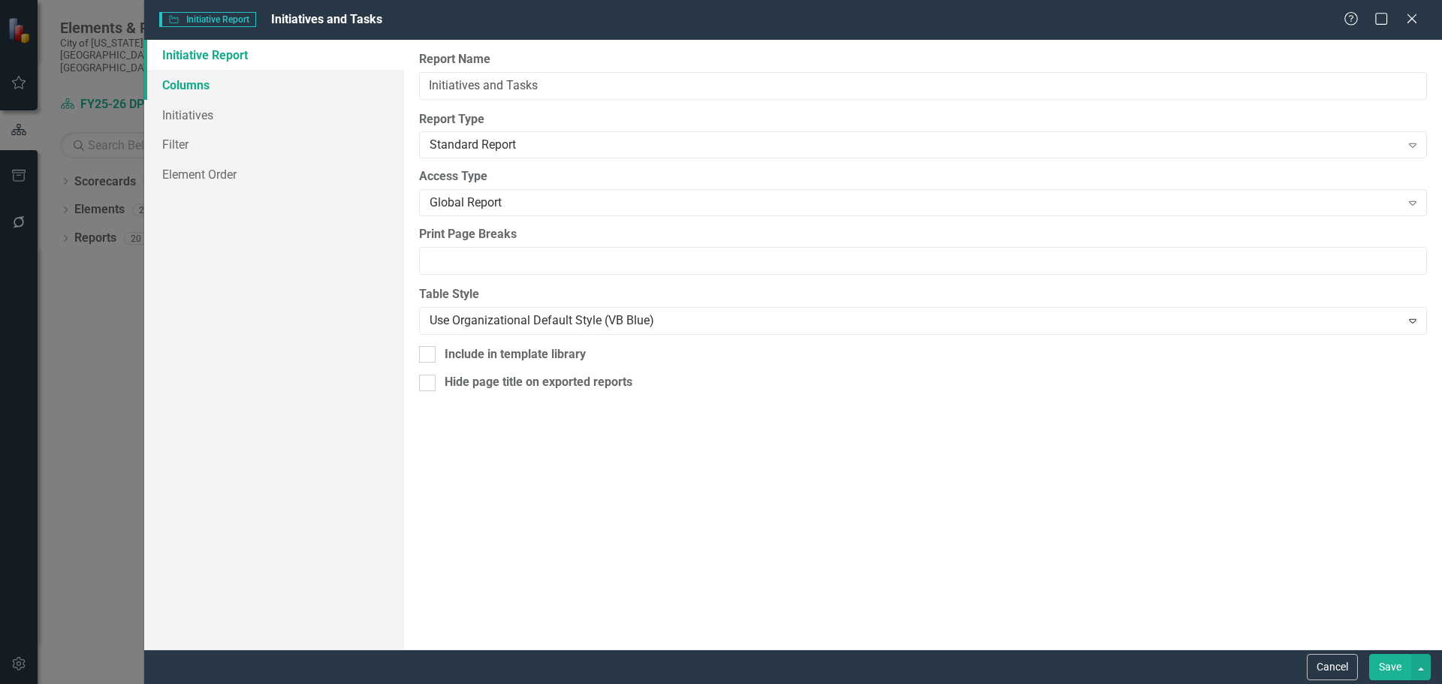
click at [216, 88] on link "Columns" at bounding box center [274, 85] width 260 height 30
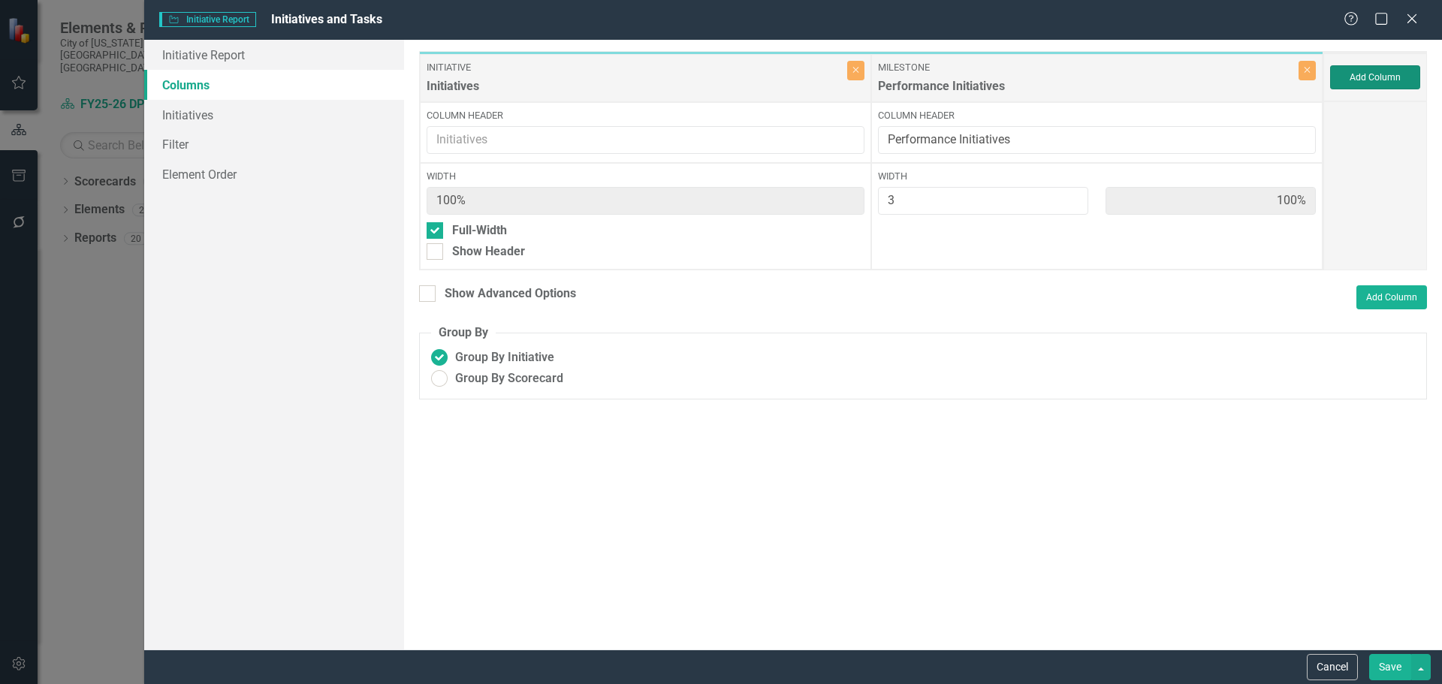
click at [1374, 79] on button "Add Column" at bounding box center [1375, 77] width 90 height 24
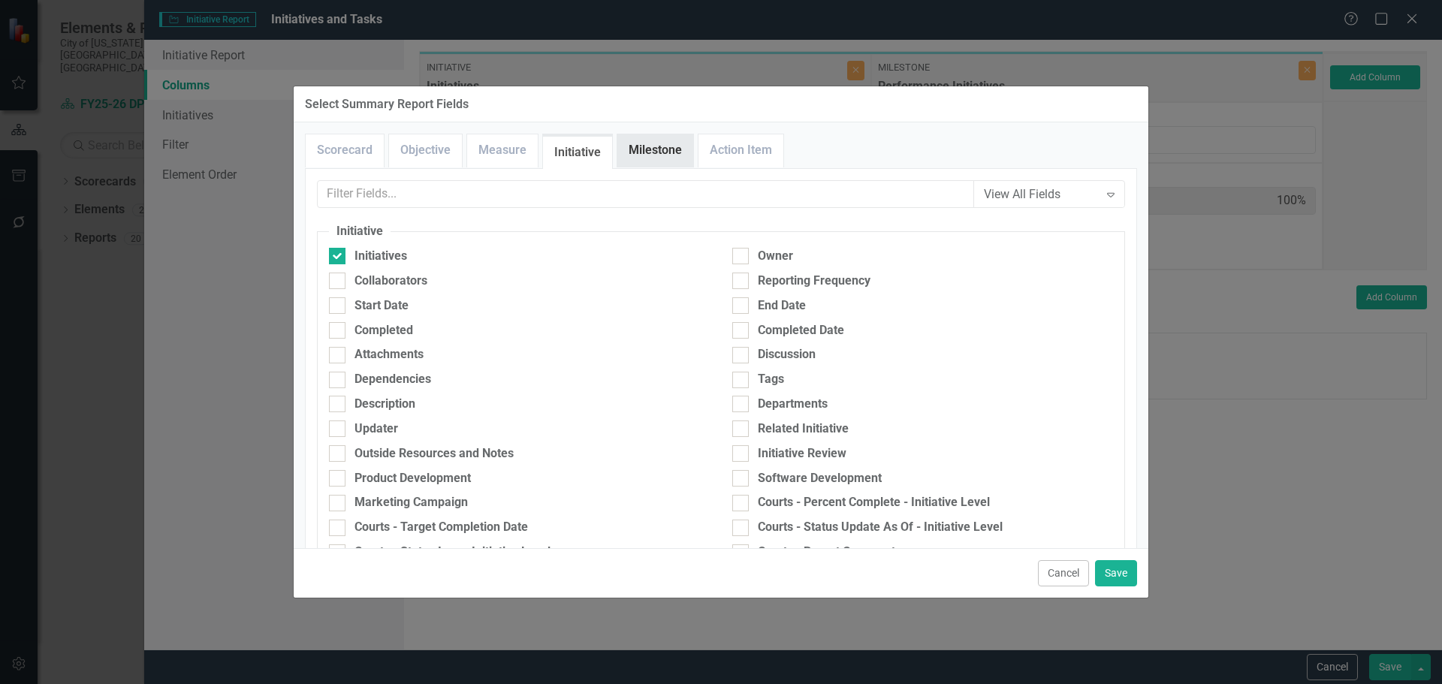
click at [663, 151] on link "Milestone" at bounding box center [656, 150] width 76 height 32
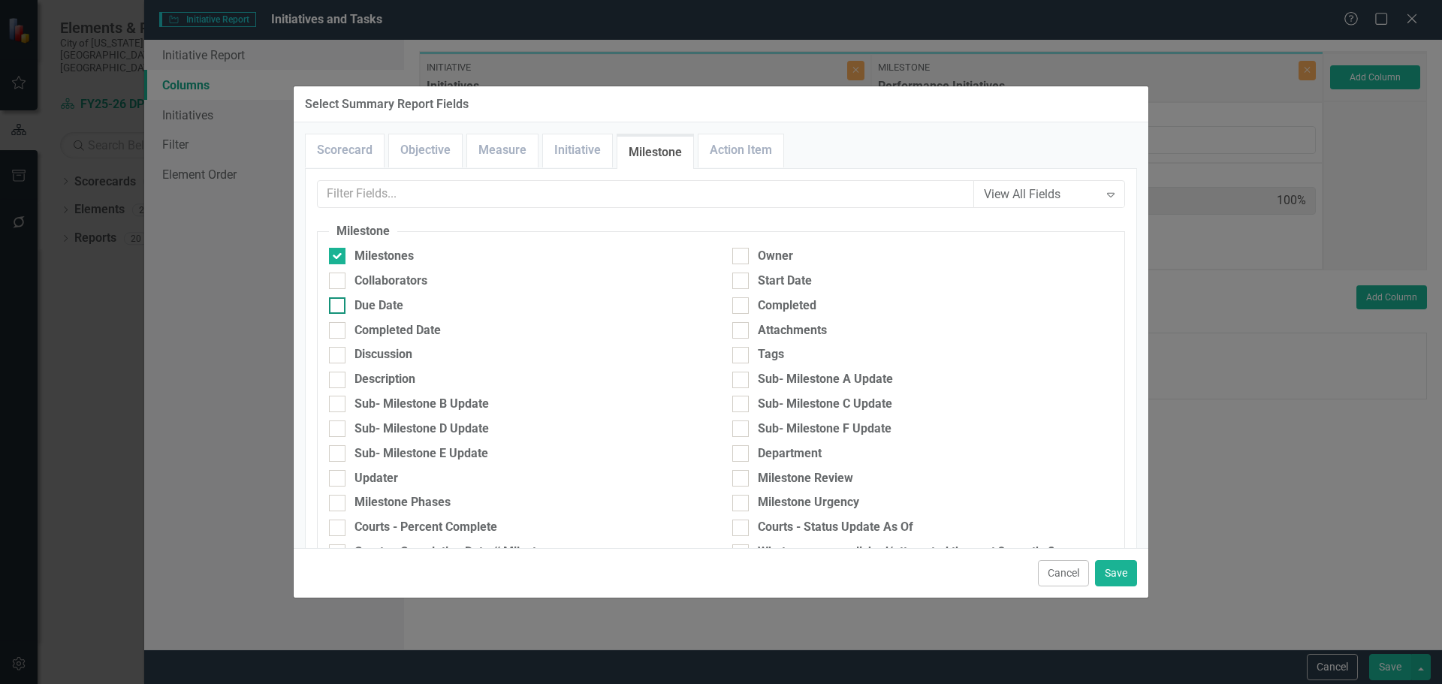
click at [339, 310] on div at bounding box center [337, 305] width 17 height 17
click at [339, 307] on input "Due Date" at bounding box center [334, 302] width 10 height 10
checkbox input "true"
click at [572, 152] on link "Initiative" at bounding box center [577, 150] width 69 height 32
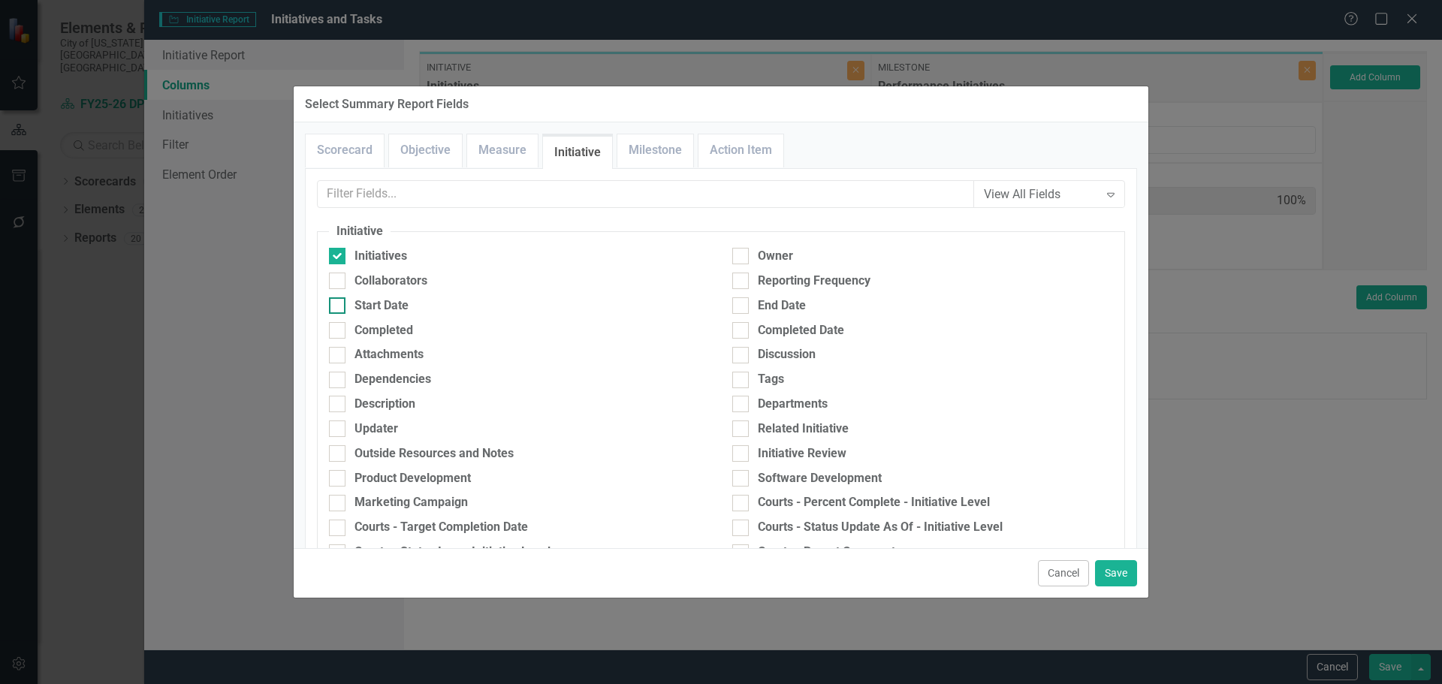
click at [338, 305] on input "Start Date" at bounding box center [334, 302] width 10 height 10
checkbox input "true"
click at [1131, 578] on button "Save" at bounding box center [1116, 573] width 42 height 26
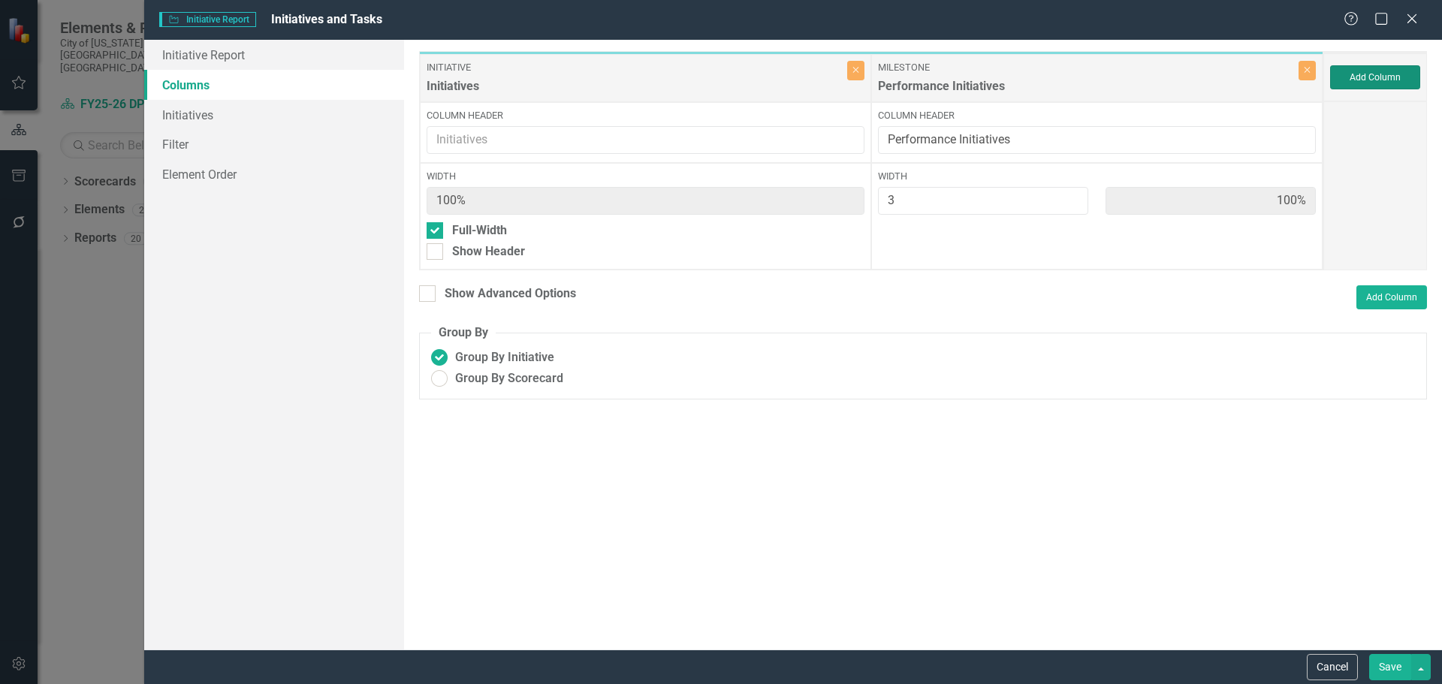
type input "60%"
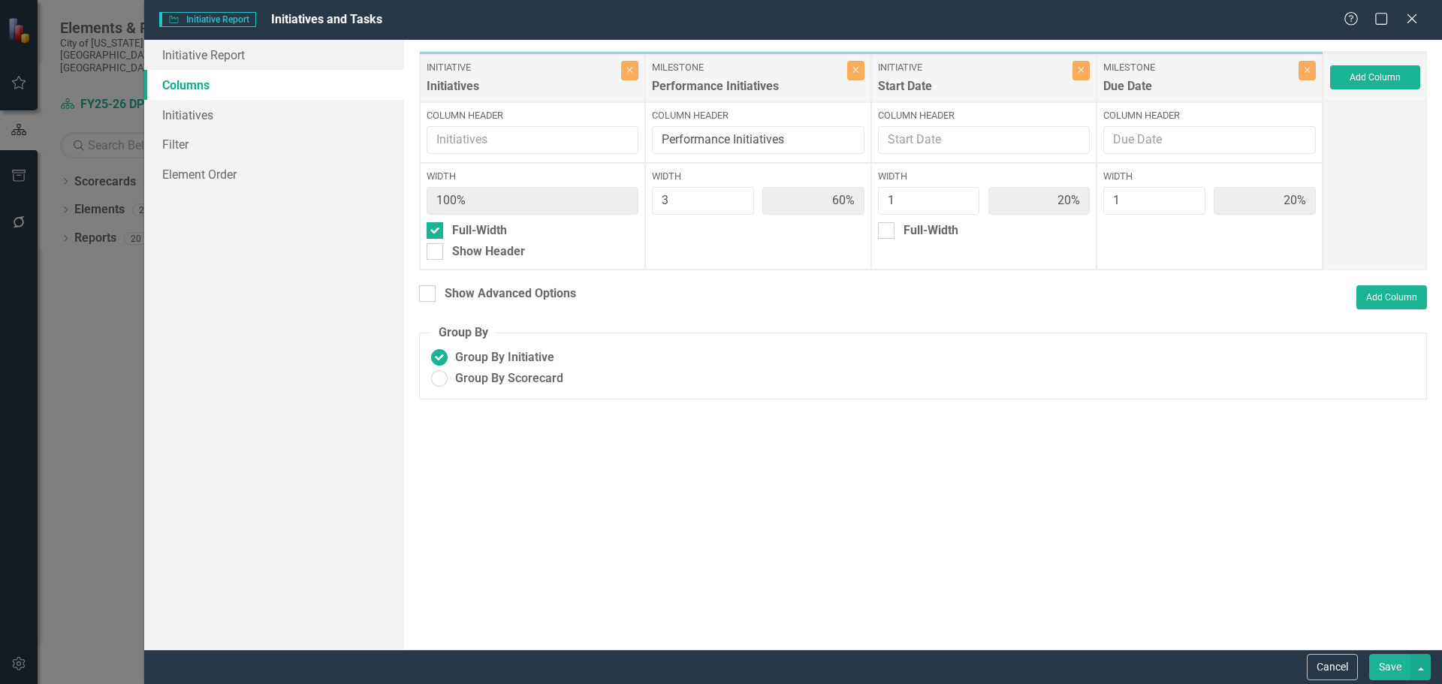
click at [1385, 663] on button "Save" at bounding box center [1390, 667] width 42 height 26
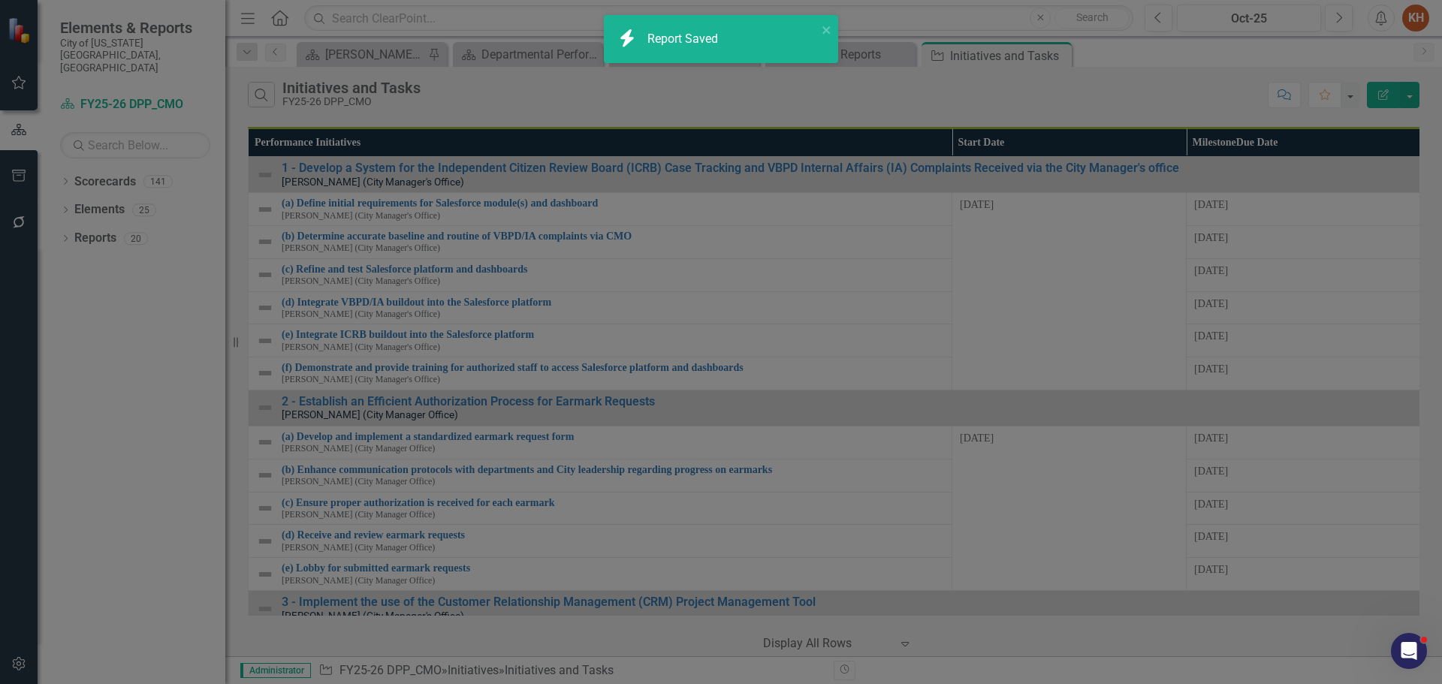
radio input "true"
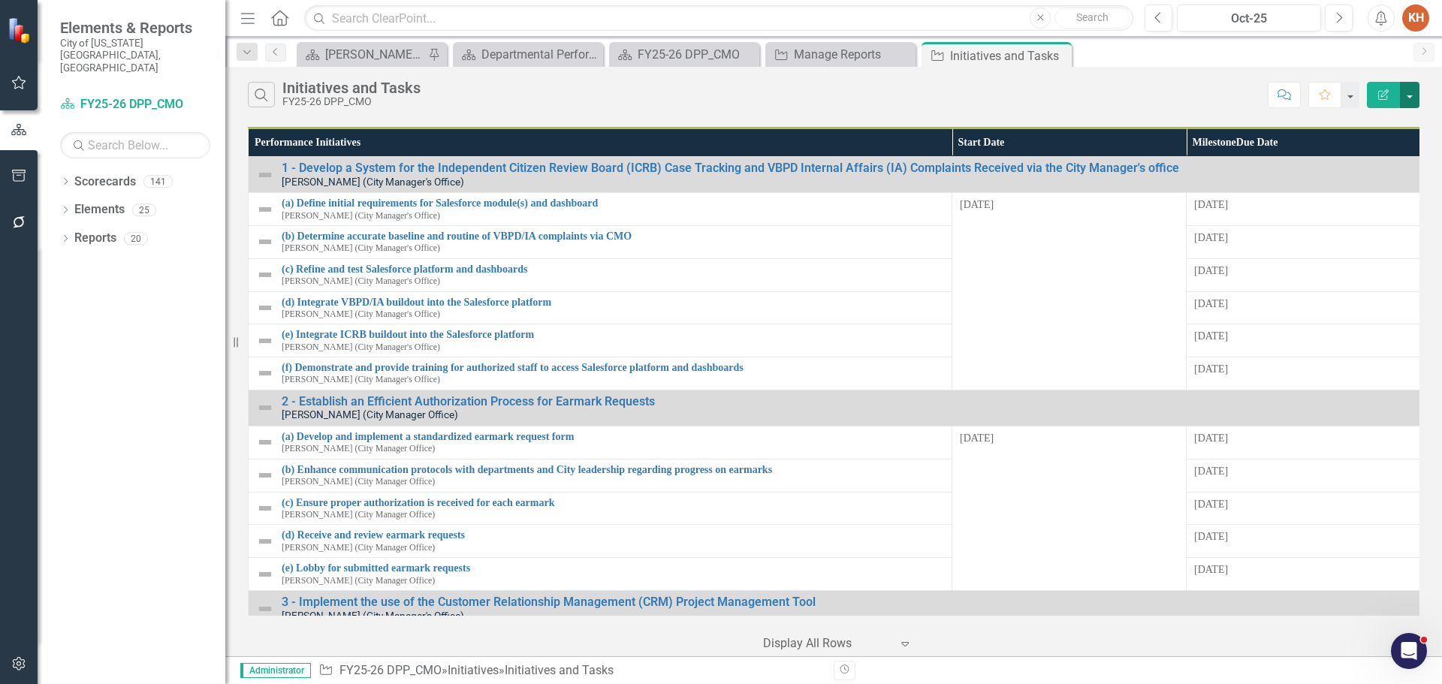
click at [1410, 101] on button "button" at bounding box center [1410, 95] width 20 height 26
click at [1373, 122] on link "Edit Report Edit Report" at bounding box center [1359, 123] width 119 height 28
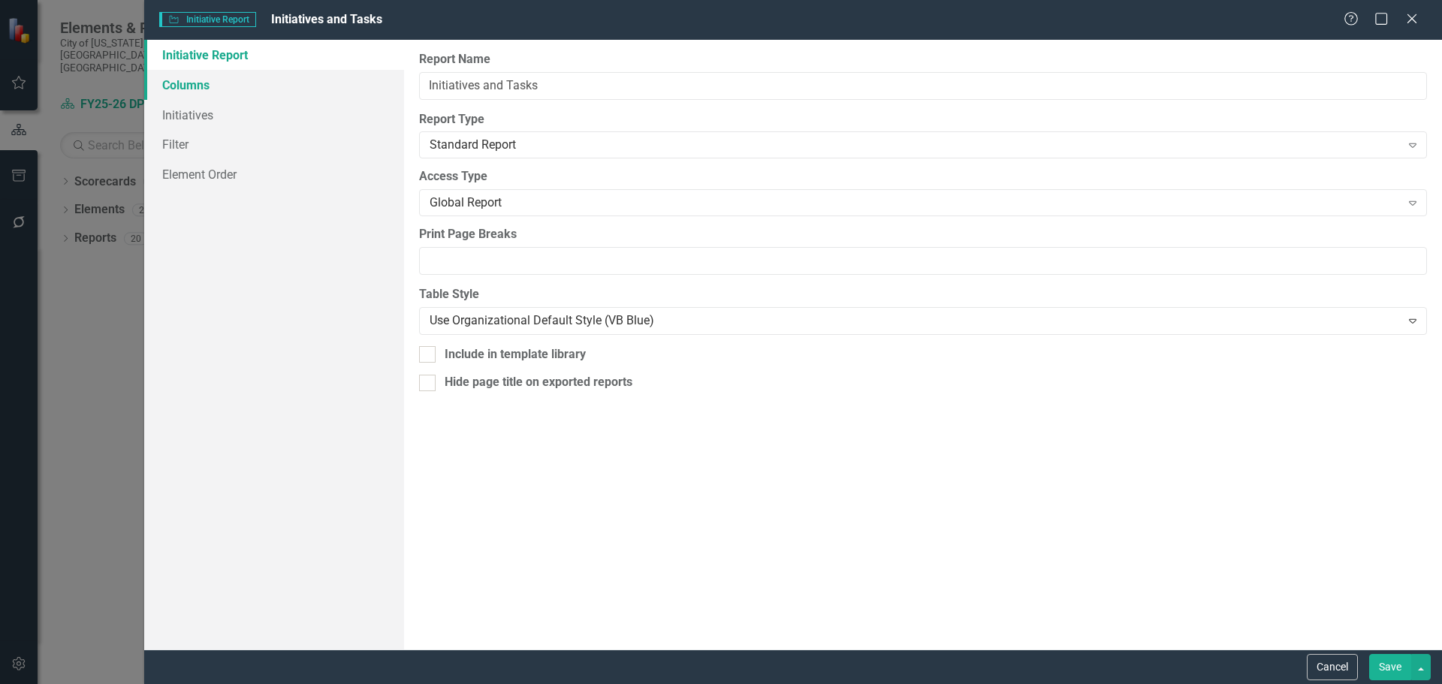
click at [182, 81] on link "Columns" at bounding box center [274, 85] width 260 height 30
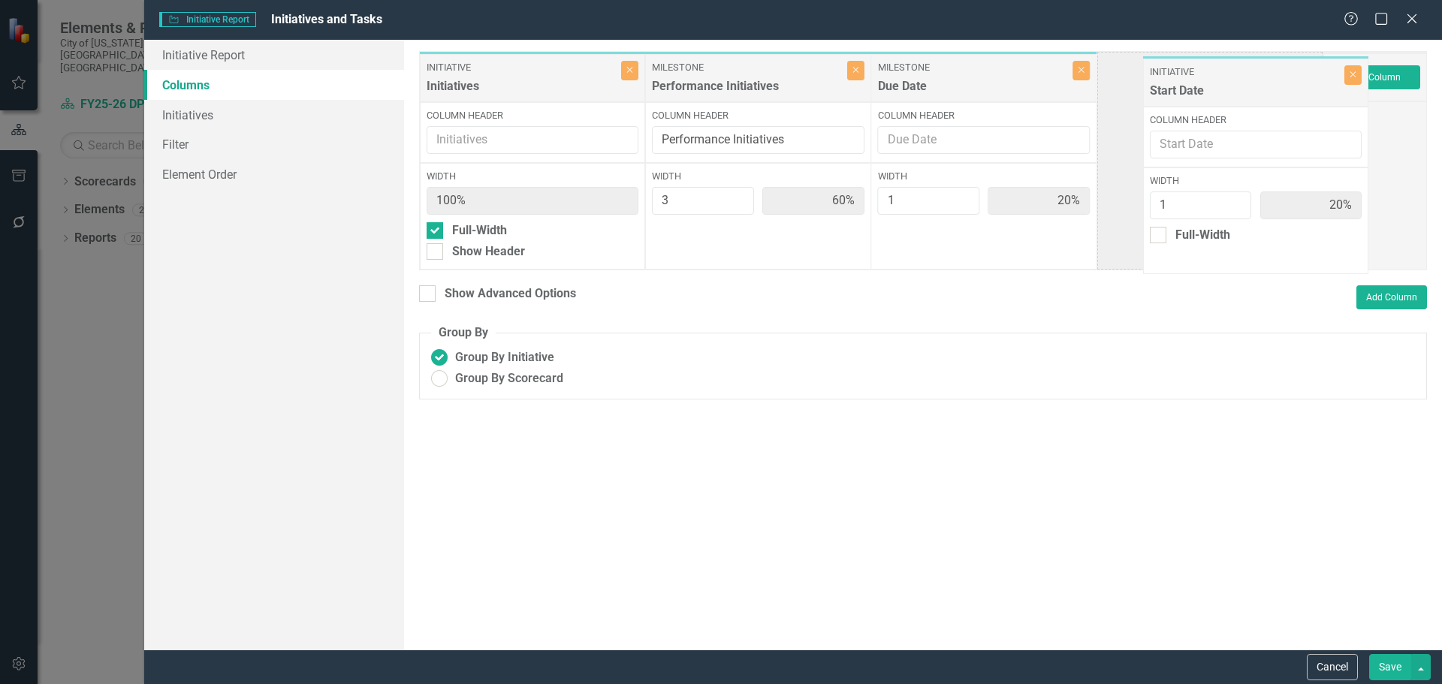
drag, startPoint x: 966, startPoint y: 78, endPoint x: 1225, endPoint y: 81, distance: 259.2
click at [1225, 81] on div "Initiative Initiatives Close Column Header Width 100% Full-Width Show Header Mi…" at bounding box center [871, 160] width 904 height 219
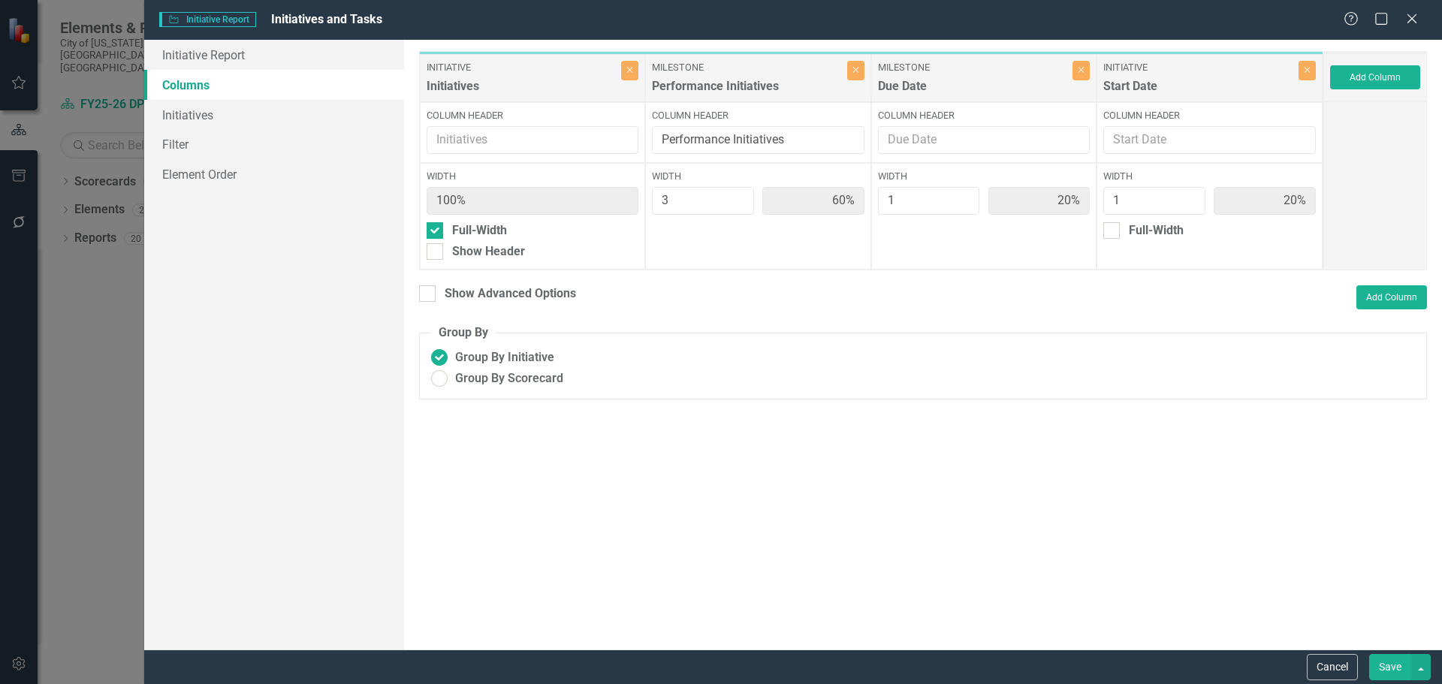
click at [1400, 666] on button "Save" at bounding box center [1390, 667] width 42 height 26
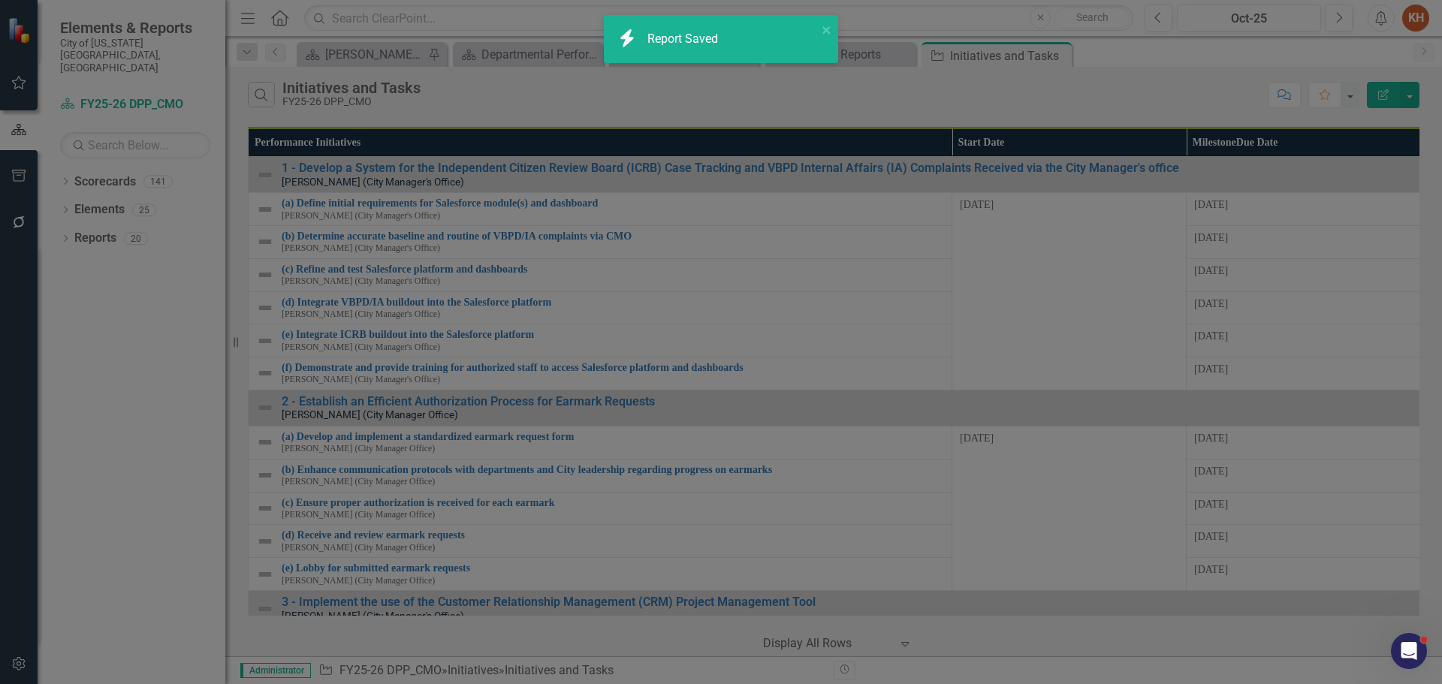
radio input "true"
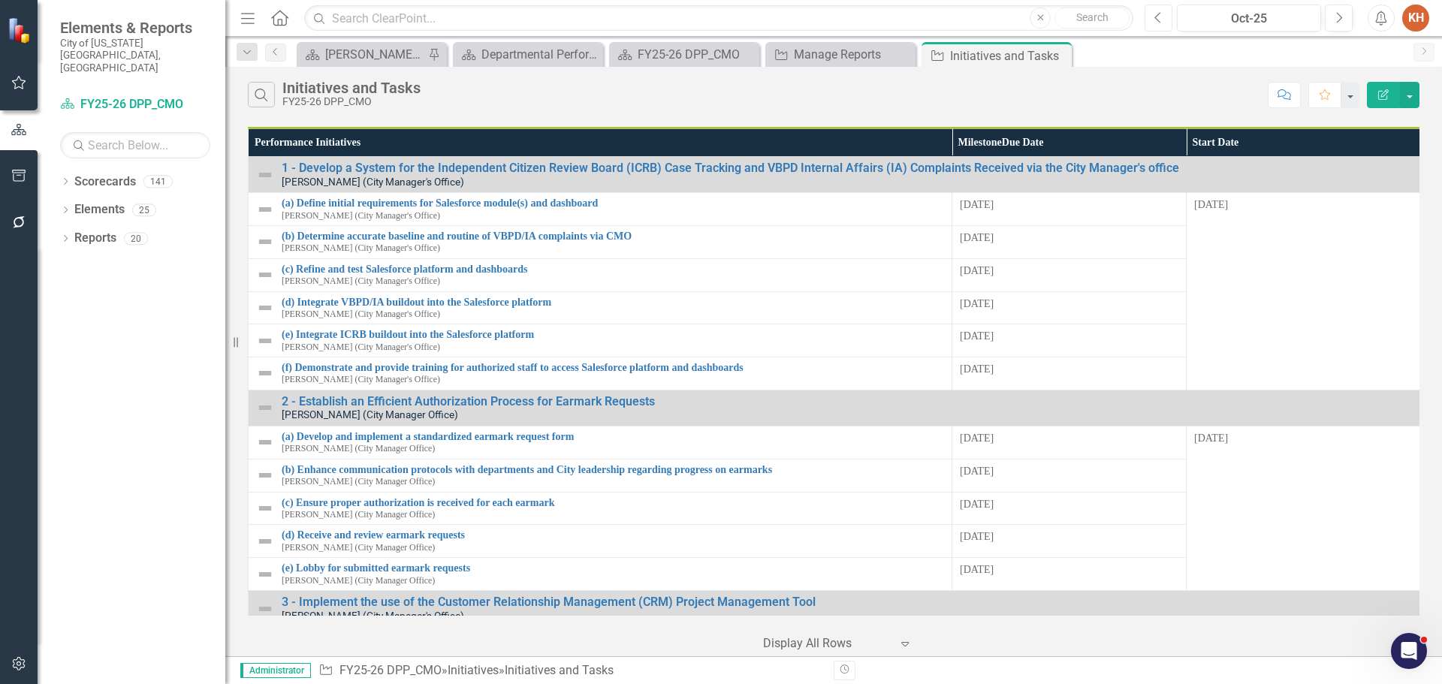
click at [1157, 21] on icon "Previous" at bounding box center [1159, 18] width 8 height 14
